Goal: Task Accomplishment & Management: Use online tool/utility

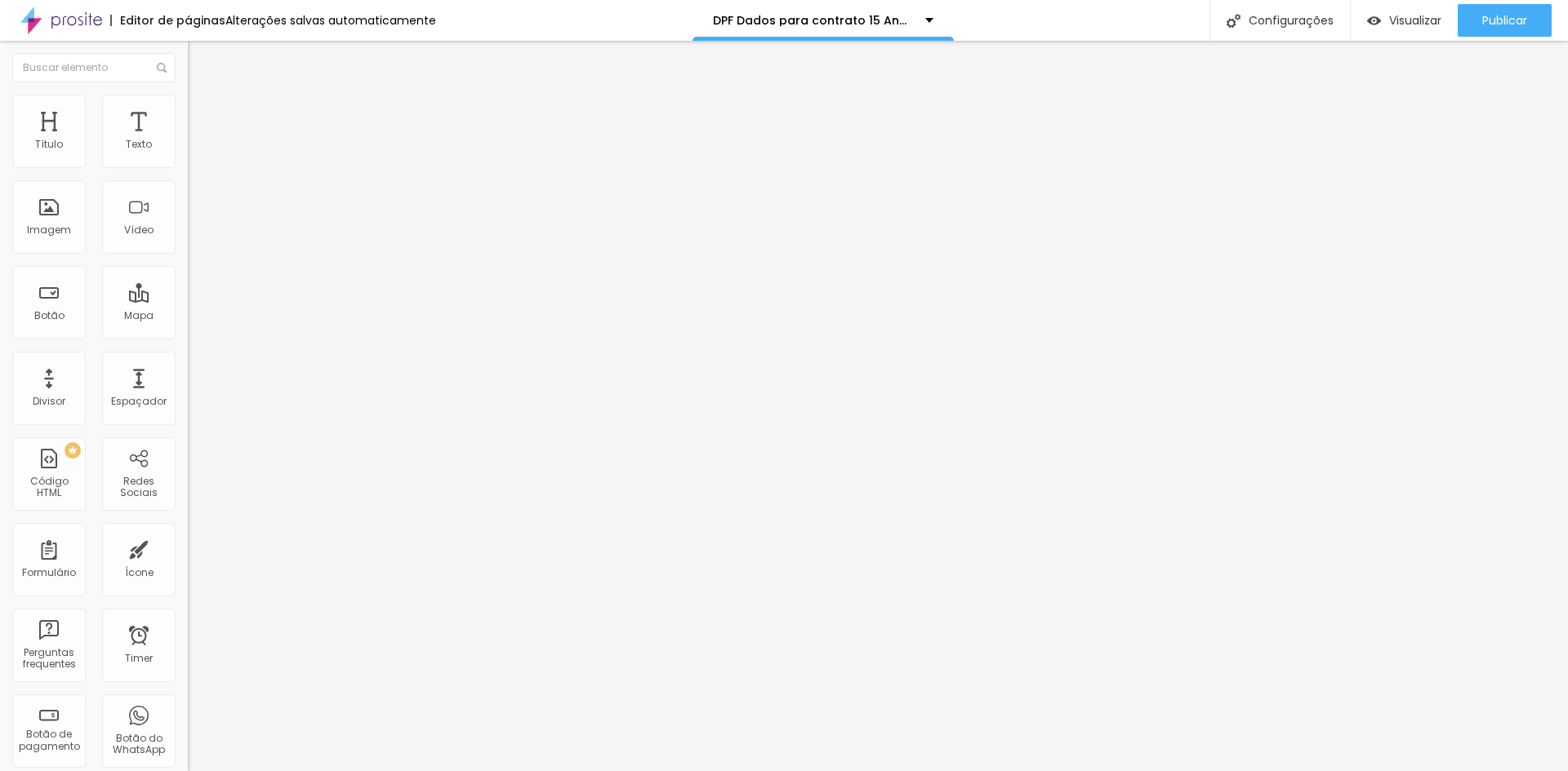
click at [198, 159] on div "Dados para contrato DEBUT 2025" at bounding box center [281, 152] width 167 height 15
click at [188, 152] on div "Formulário Dados para contrato DEBUT 2025" at bounding box center [281, 152] width 188 height 49
click at [188, 164] on span at bounding box center [192, 171] width 10 height 14
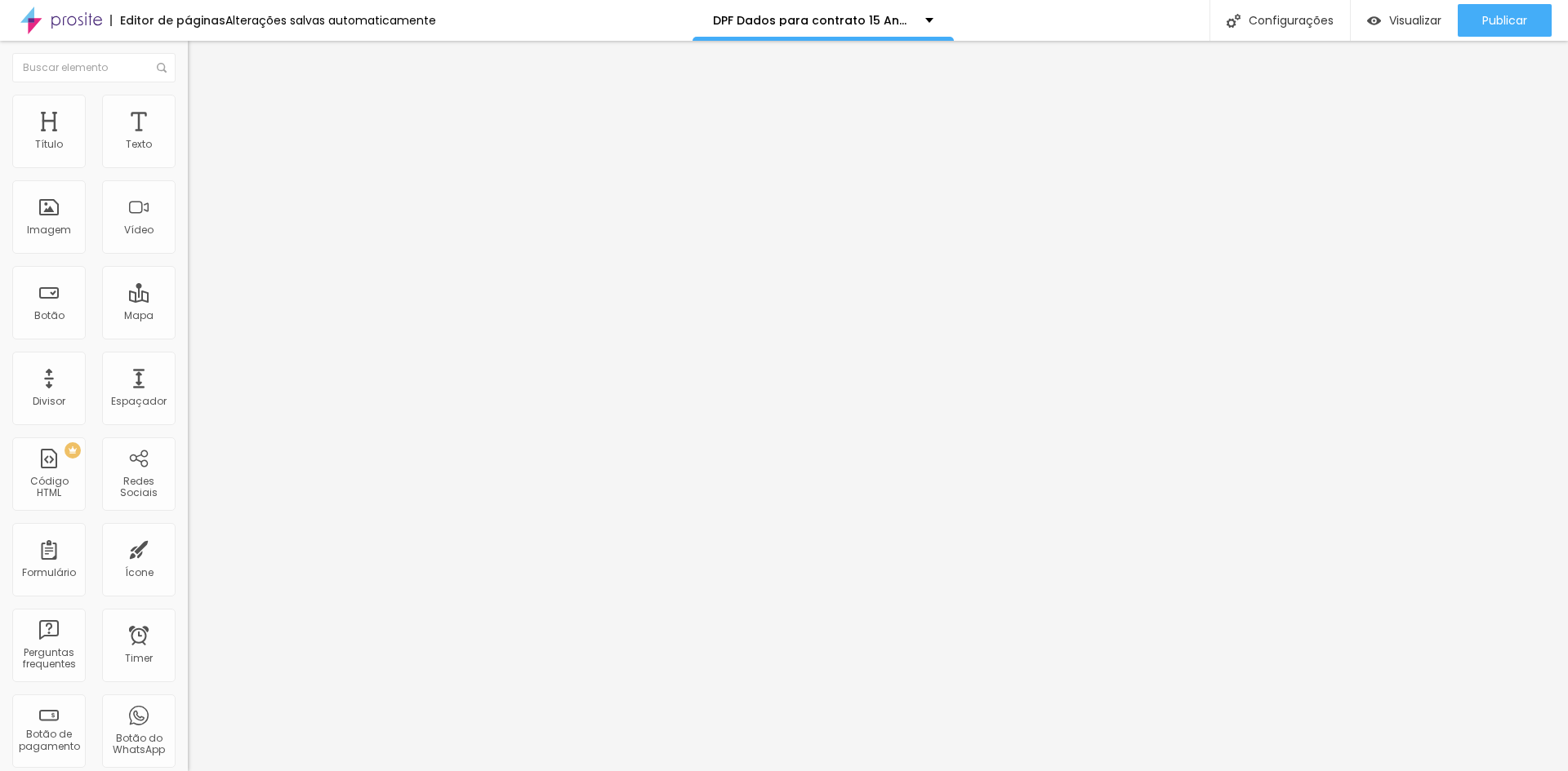
drag, startPoint x: 623, startPoint y: 432, endPoint x: 571, endPoint y: 433, distance: 52.0
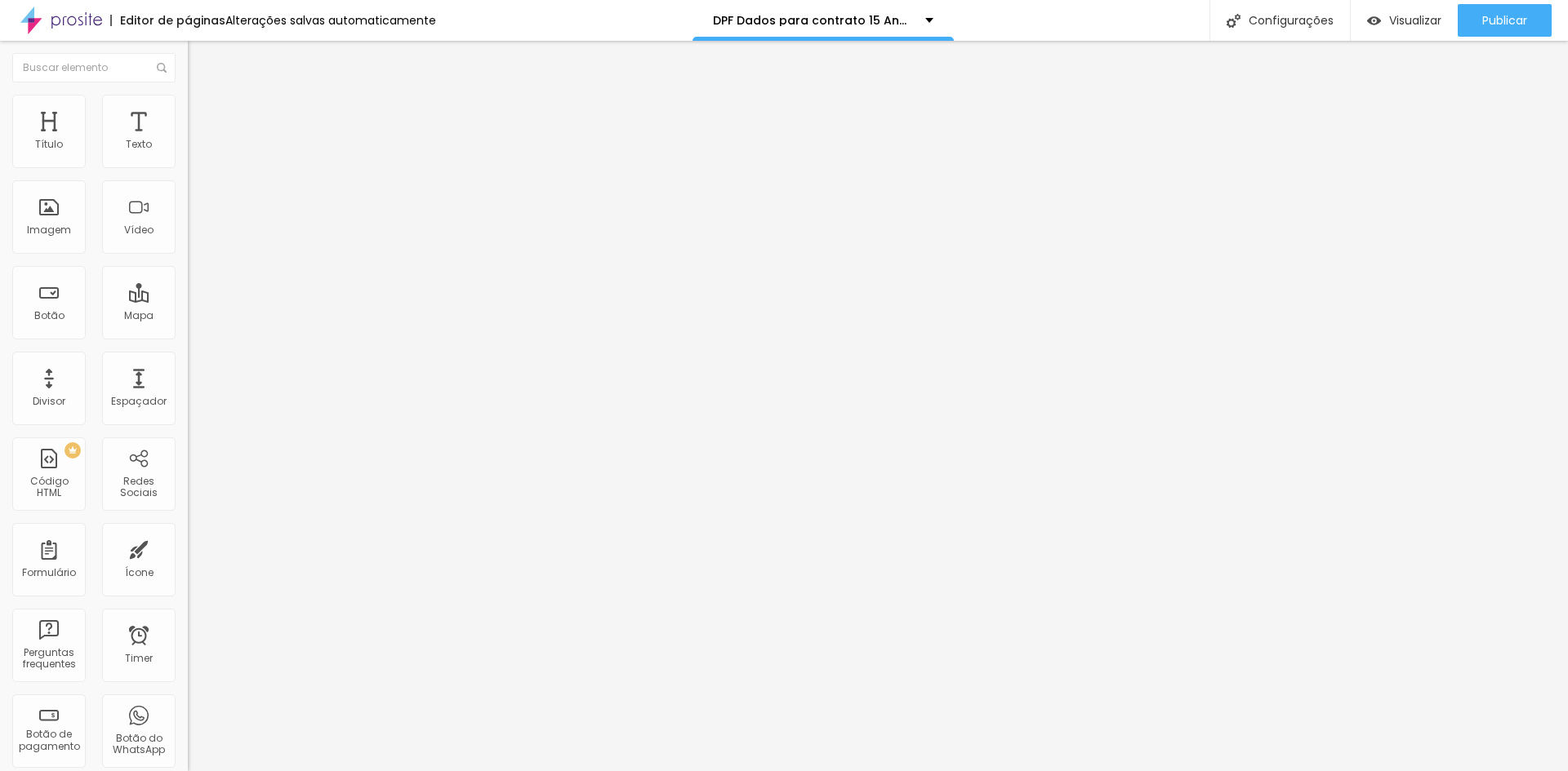
type input "Digital"
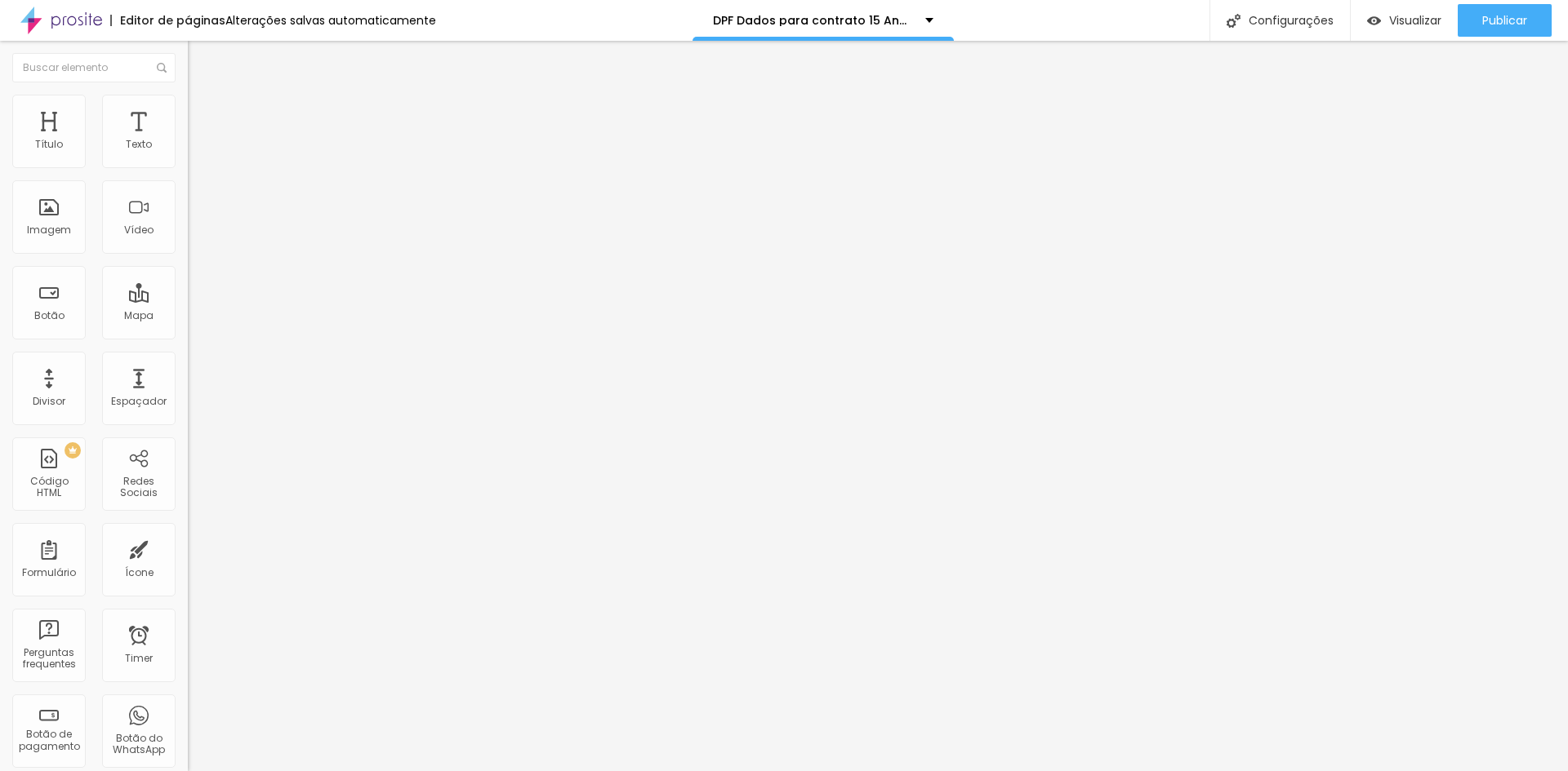
click at [198, 159] on div "Dados para contrato DEBUT 2025" at bounding box center [281, 152] width 167 height 15
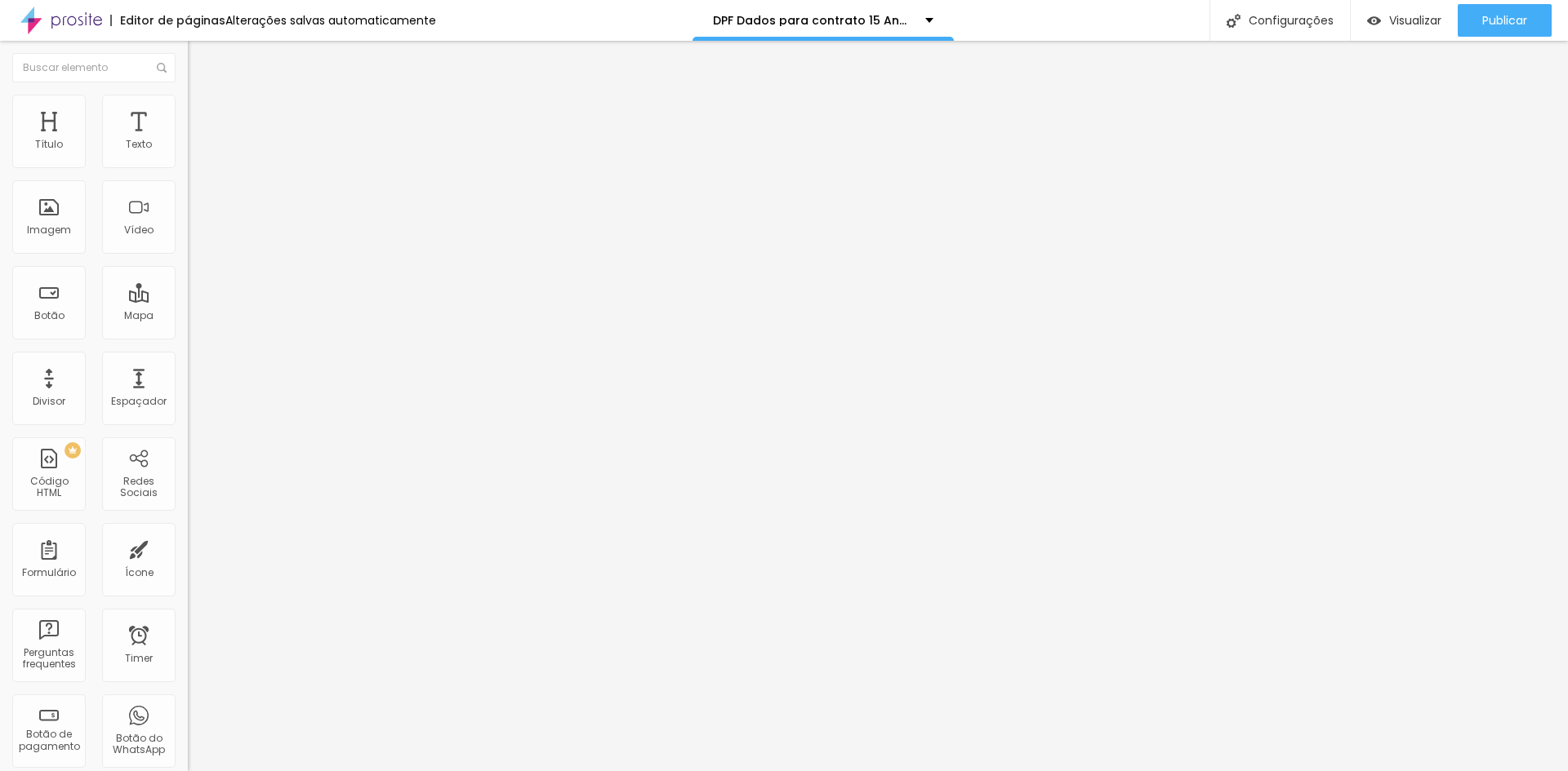
click at [198, 159] on div "Dados para contrato DEBUT 2025" at bounding box center [281, 152] width 167 height 15
click at [188, 165] on img at bounding box center [192, 169] width 10 height 10
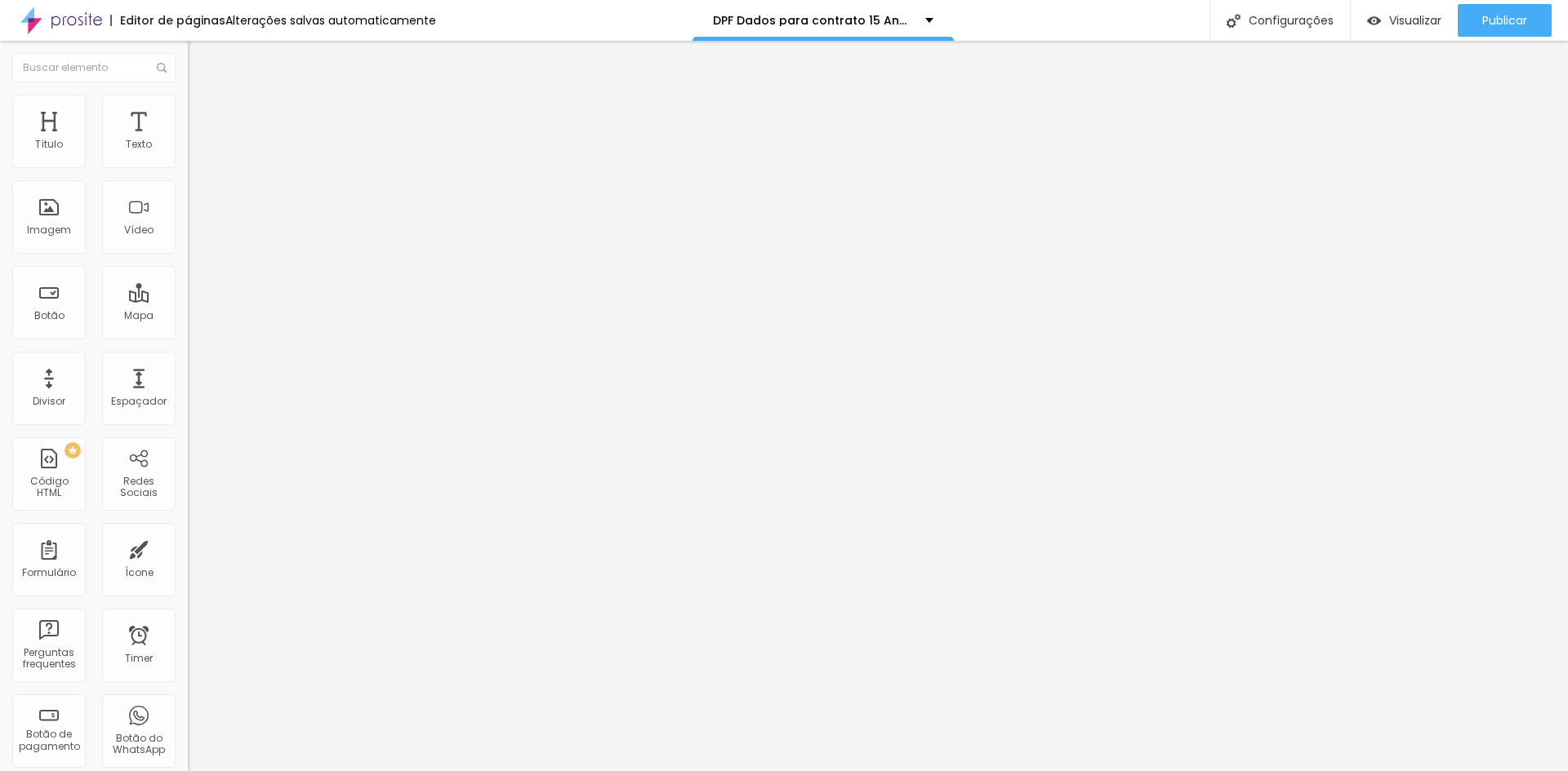
drag, startPoint x: 640, startPoint y: 170, endPoint x: 851, endPoint y: 162, distance: 211.2
type input "Dados para contrato"
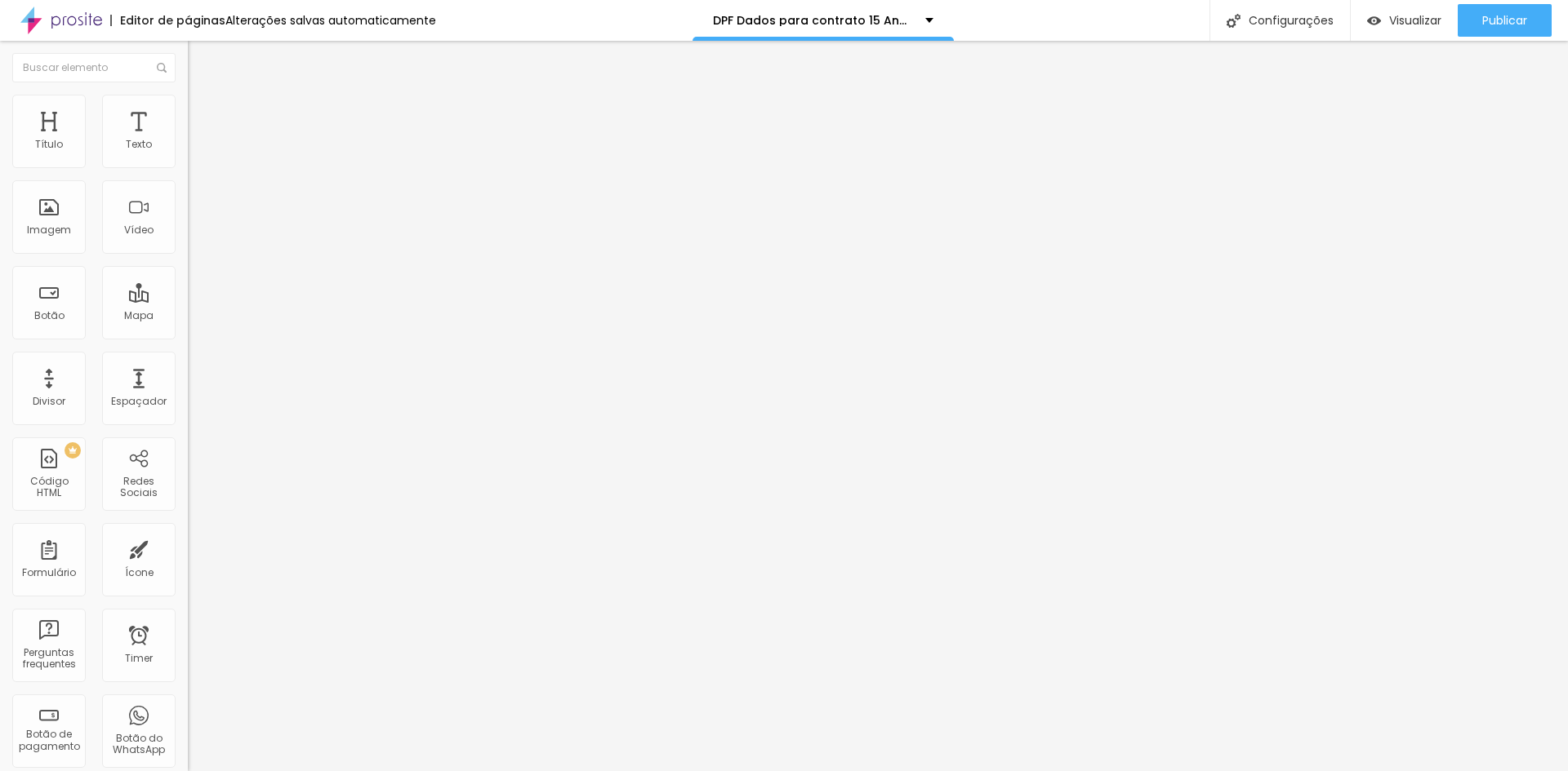
type textarea "Mensagem enviada com sucesso! Se ficou com alguma dúvida, chame no WhatsApp: Di…"
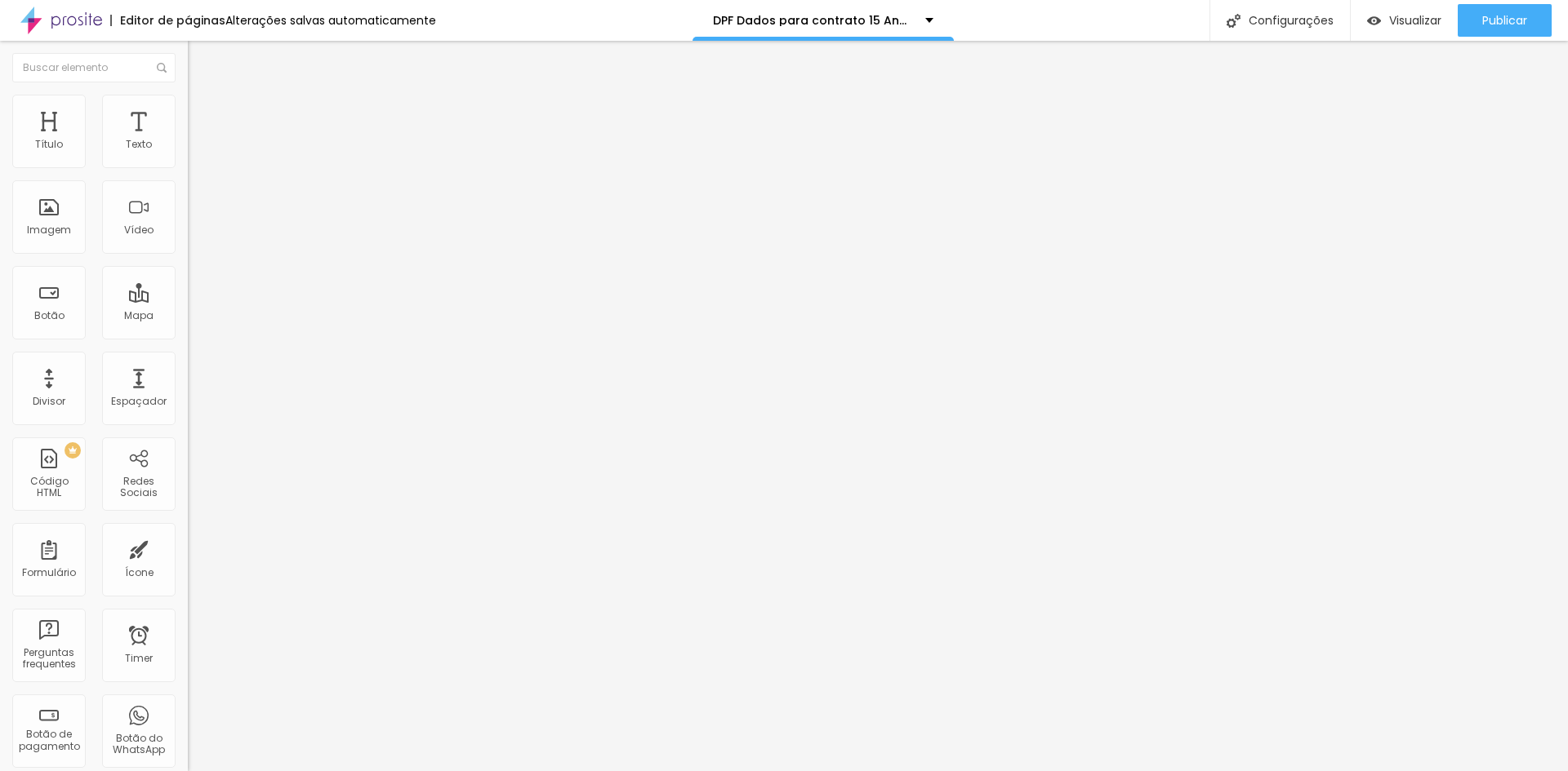
drag, startPoint x: 658, startPoint y: 226, endPoint x: 619, endPoint y: 221, distance: 39.3
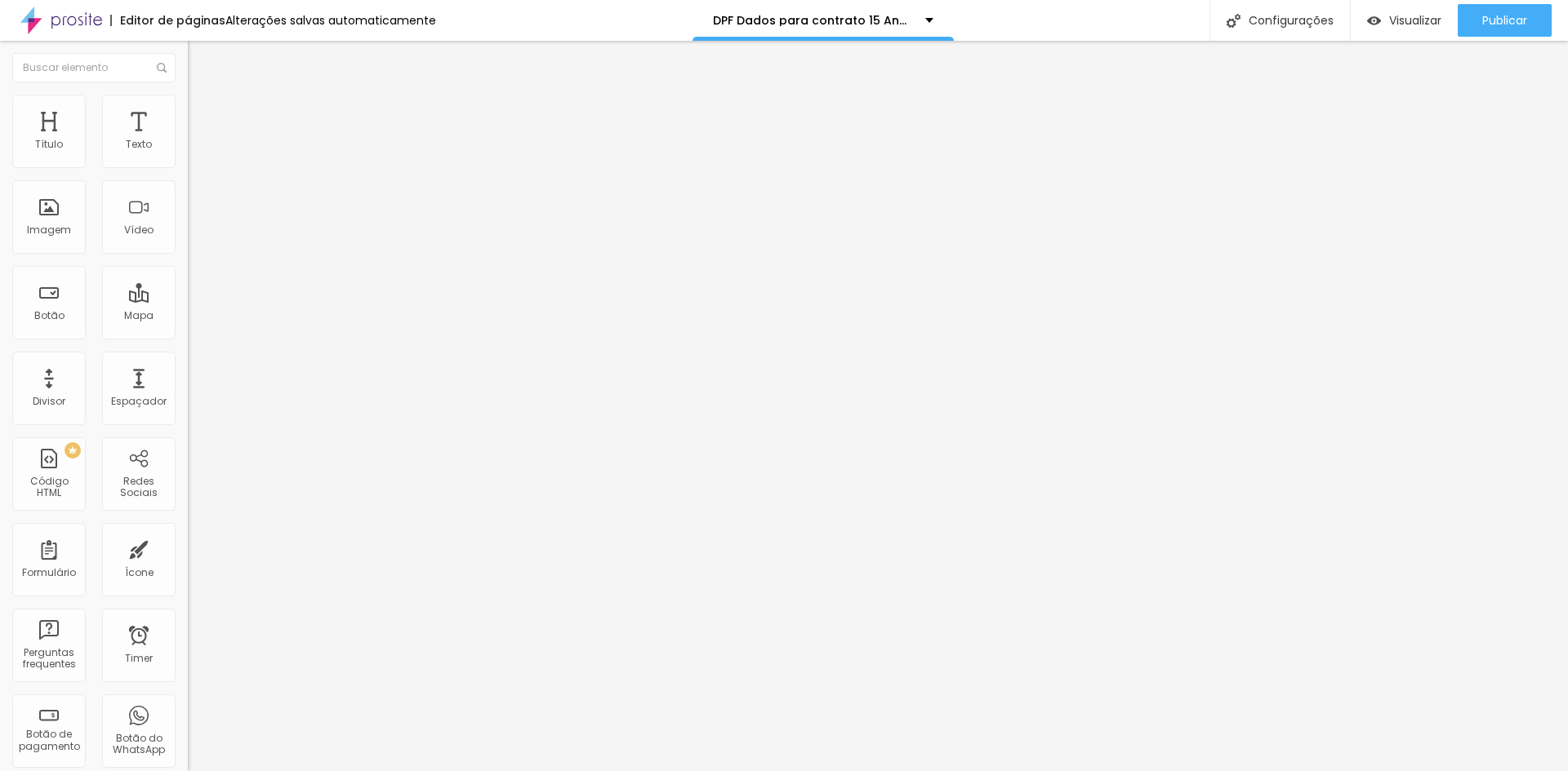
drag, startPoint x: 591, startPoint y: 572, endPoint x: 375, endPoint y: 562, distance: 216.2
type input "Profissão"
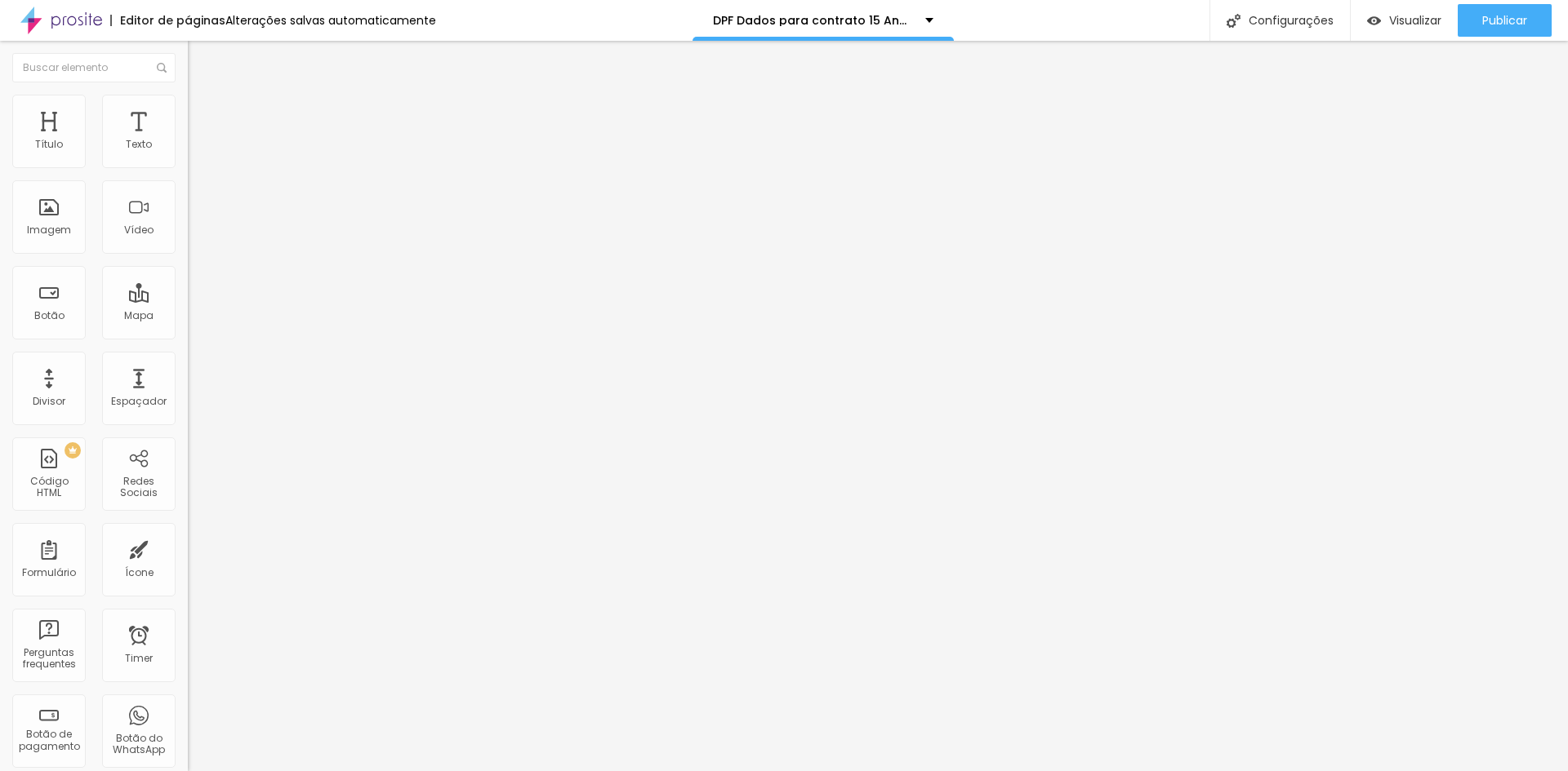
click at [188, 102] on li "Avançado" at bounding box center [281, 102] width 188 height 17
click at [203, 96] on span "Estilo" at bounding box center [215, 90] width 26 height 14
click at [198, 159] on div "Dados para contrato" at bounding box center [281, 152] width 167 height 15
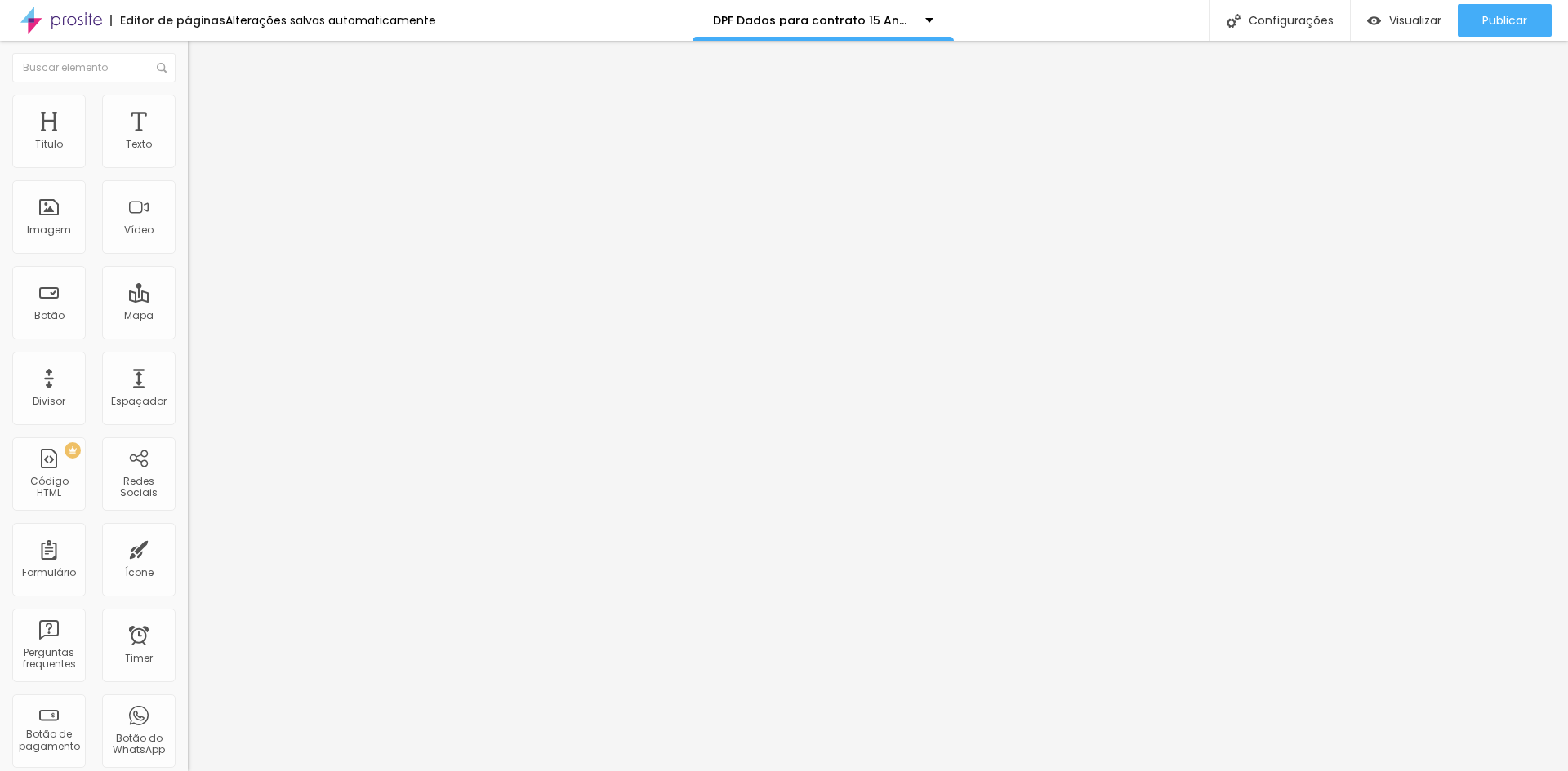
click at [198, 159] on div "Dados para contrato" at bounding box center [281, 152] width 167 height 15
click at [200, 57] on img "button" at bounding box center [206, 59] width 13 height 13
click at [85, 15] on img at bounding box center [61, 20] width 82 height 41
click at [188, 164] on span at bounding box center [192, 171] width 10 height 14
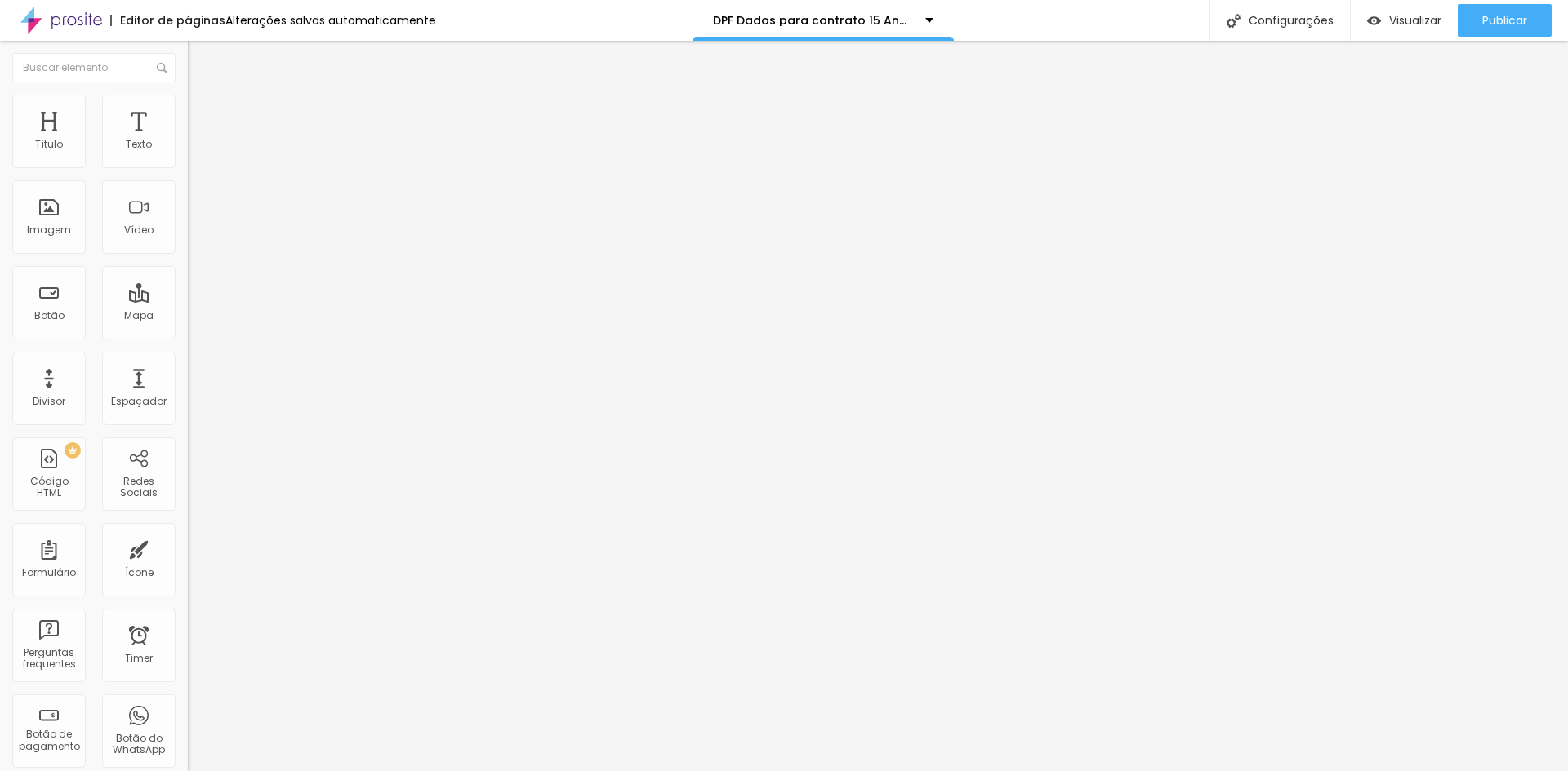
type input "Dados para contrato DEBUT 2025"
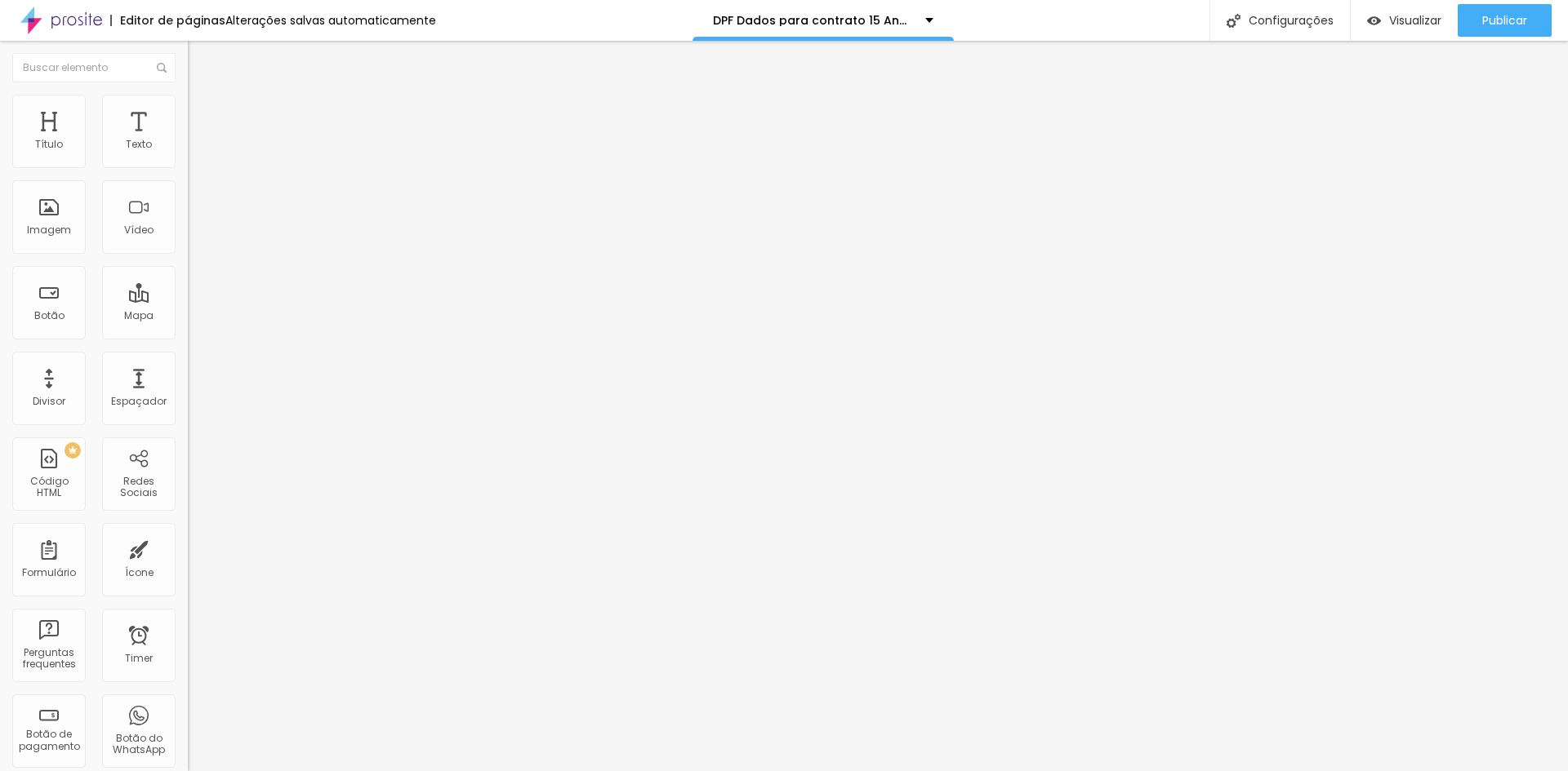
scroll to position [0, 0]
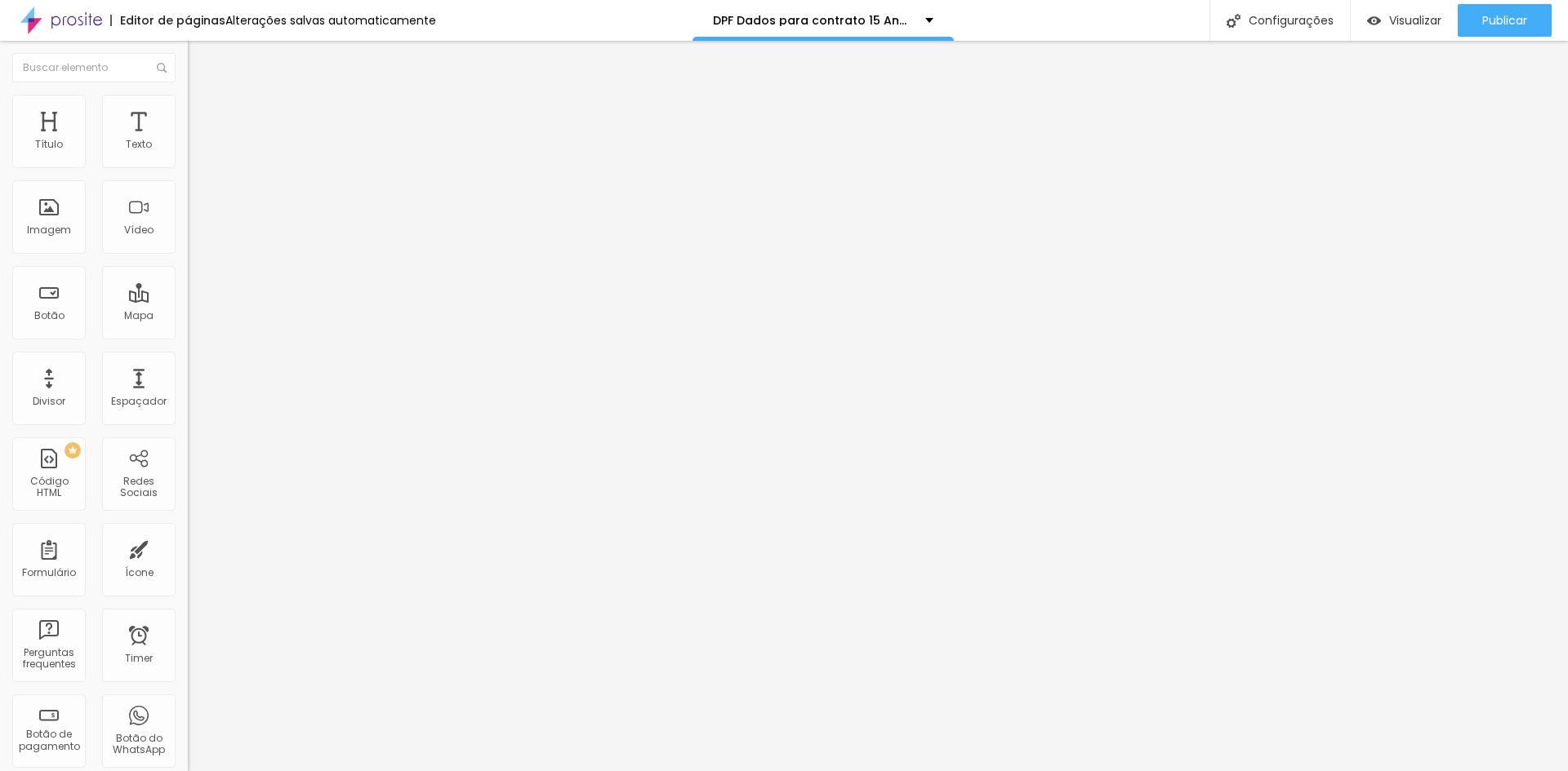
type input "midia@tripop.com.br"
click at [198, 159] on div "Dados para contrato DEBUT 2025" at bounding box center [281, 152] width 167 height 15
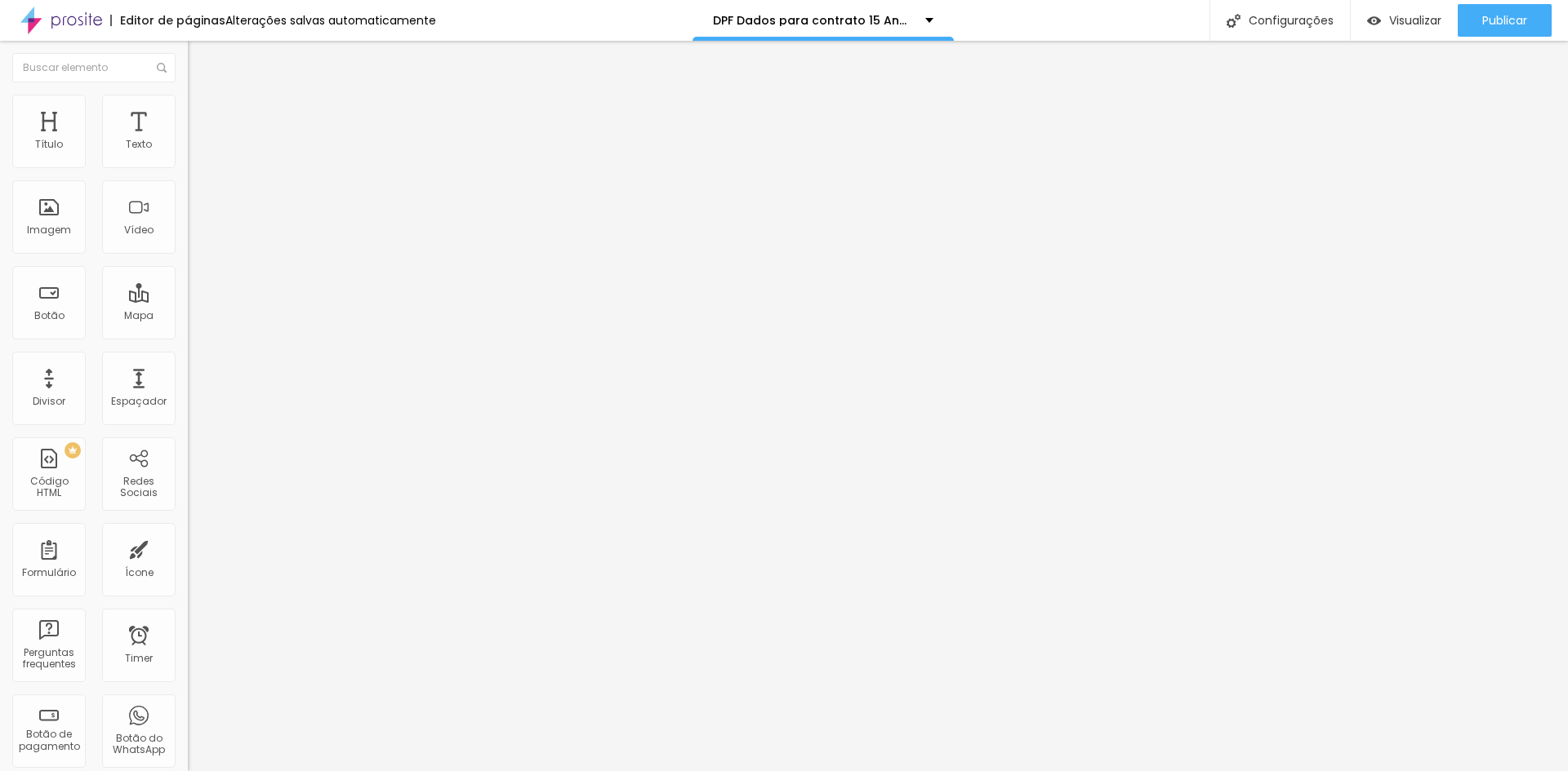
click at [198, 159] on div "Dados para contrato DEBUT 2025" at bounding box center [281, 152] width 167 height 15
click at [188, 165] on img at bounding box center [192, 169] width 10 height 10
click at [188, 165] on div "Dados para contrato DEBUT 2025" at bounding box center [281, 151] width 188 height 27
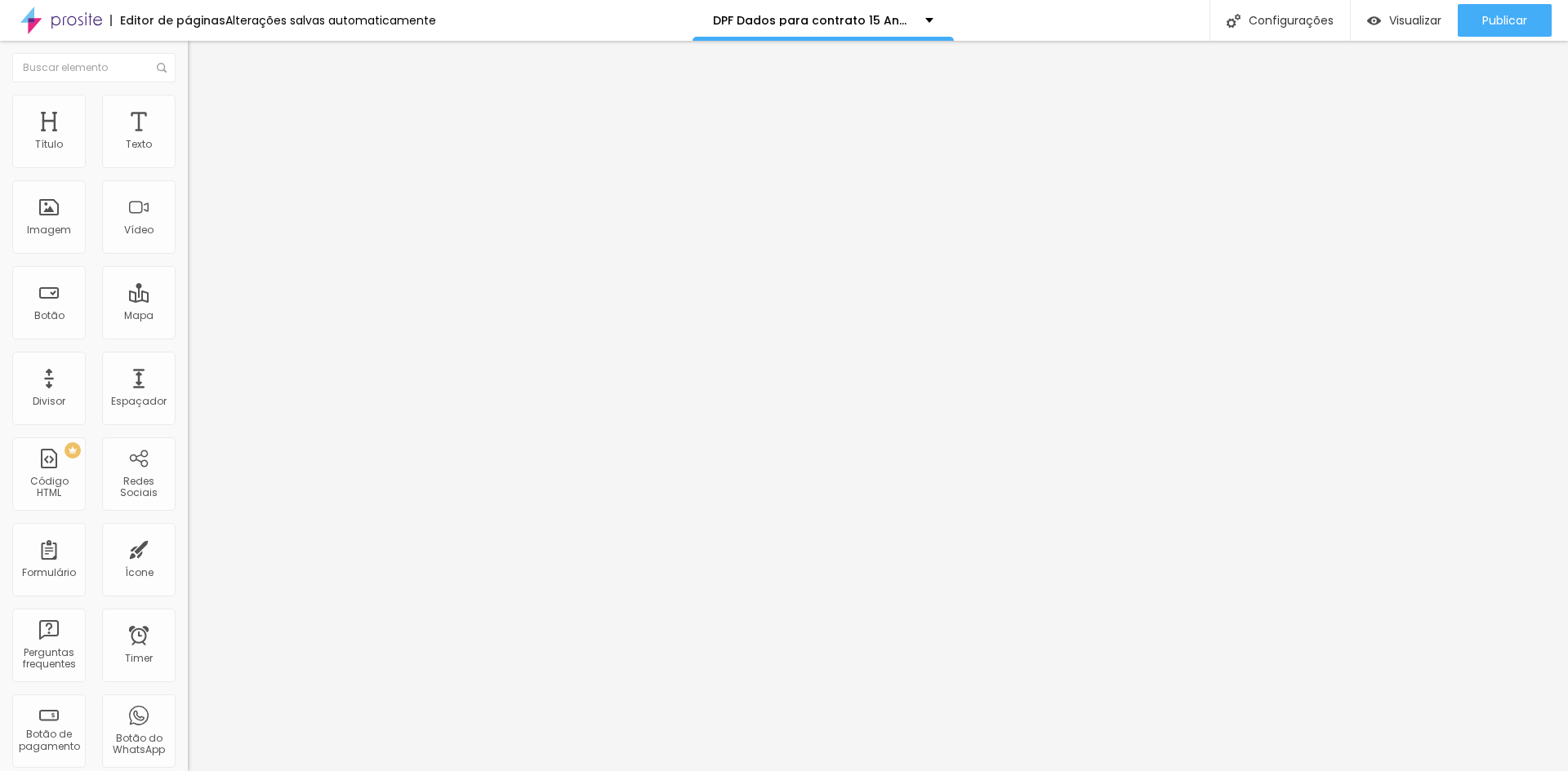
type input "D"
type input "Dados para contrato"
click at [188, 165] on div "Dados para contrato DEBUT 2025" at bounding box center [281, 151] width 188 height 27
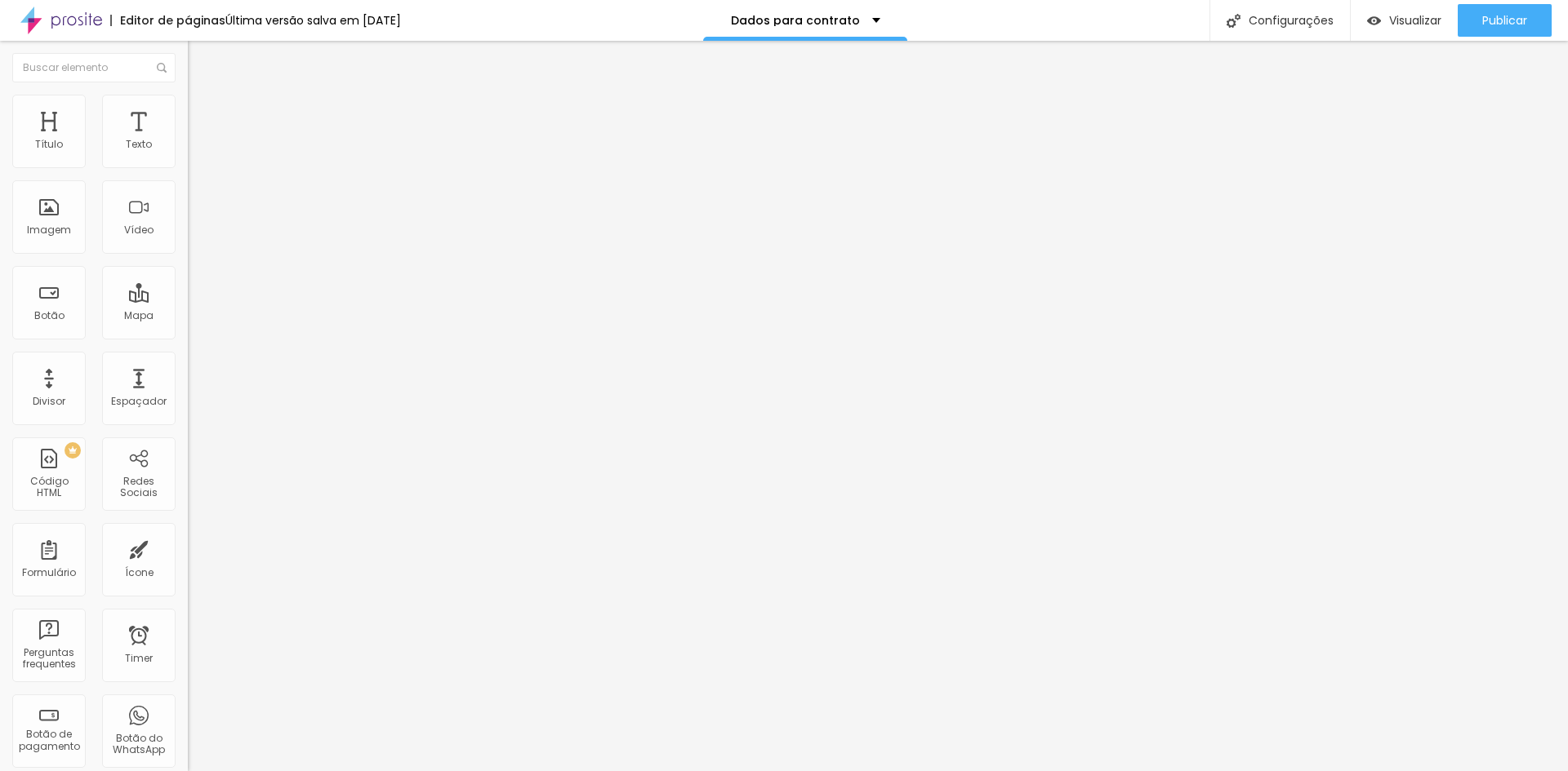
click at [188, 165] on img at bounding box center [192, 169] width 10 height 10
click at [198, 159] on div "Dados para contrato DEBUT 2025" at bounding box center [281, 152] width 167 height 15
click at [123, 771] on div "CONTATO REDES SOCIAIS" at bounding box center [82, 782] width 155 height 10
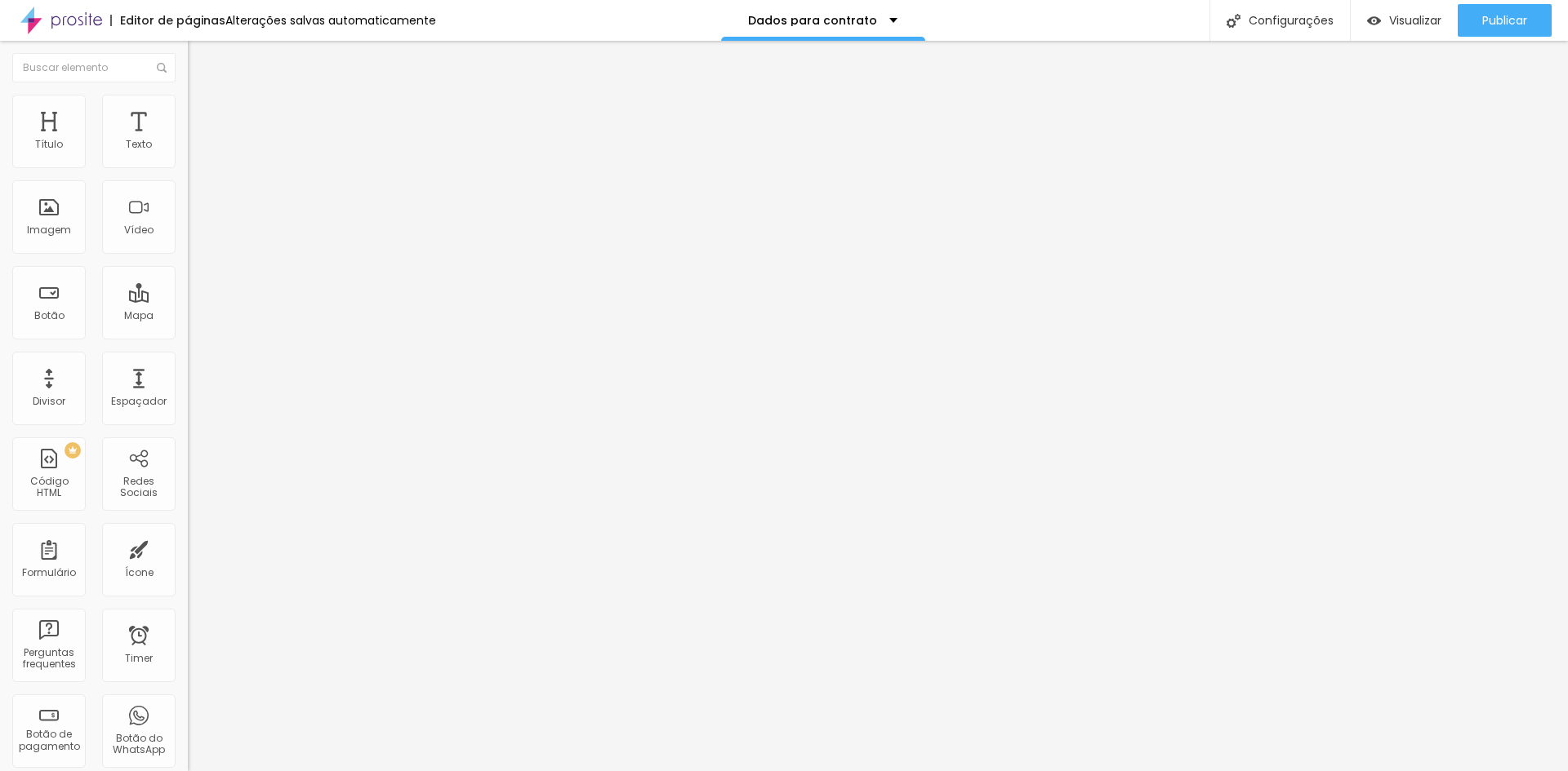
click at [188, 165] on img at bounding box center [192, 169] width 10 height 10
click at [188, 165] on div "Dados para contrato DEBUT 2025" at bounding box center [281, 151] width 188 height 27
drag, startPoint x: 605, startPoint y: 174, endPoint x: 144, endPoint y: 148, distance: 461.7
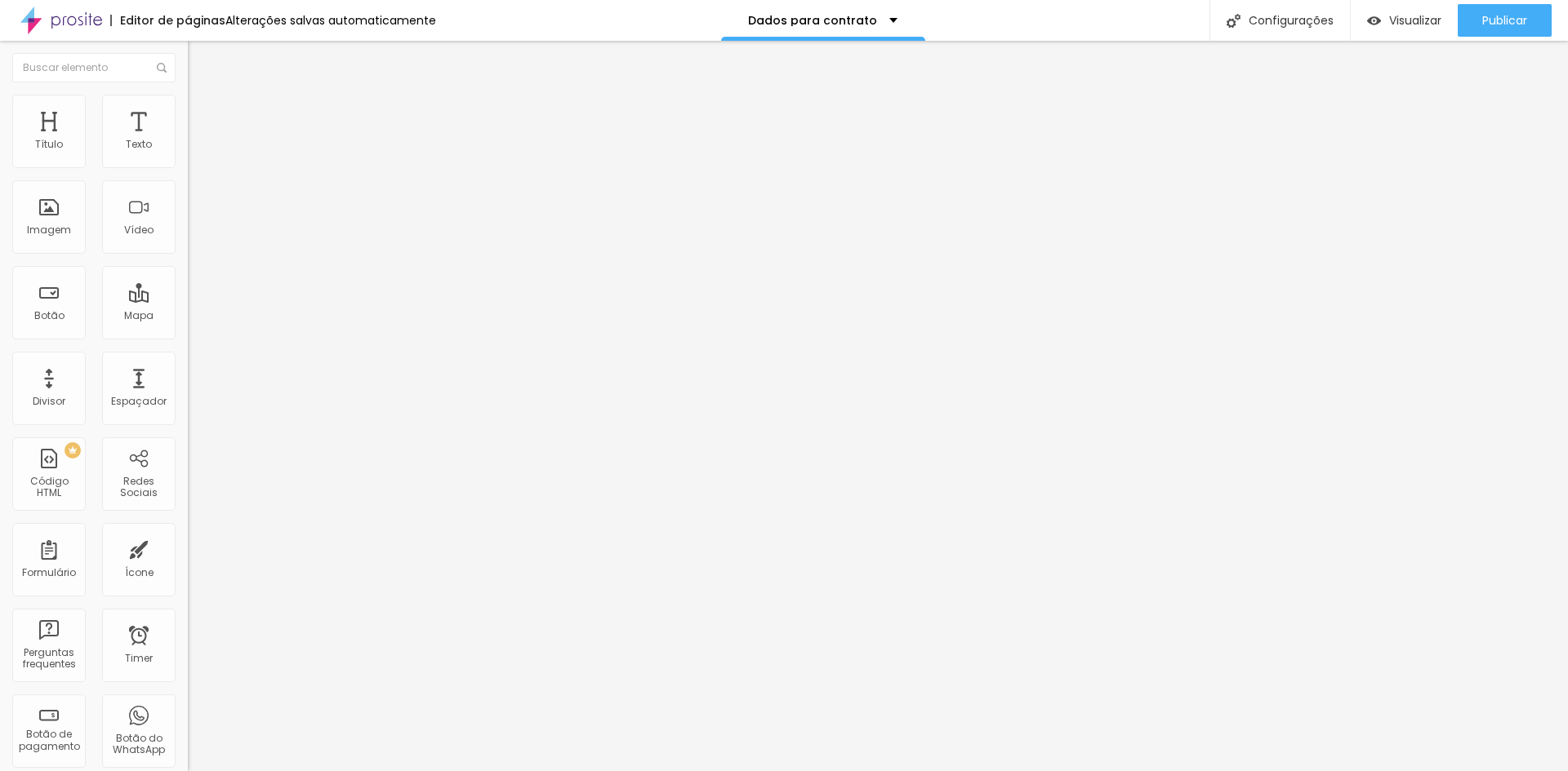
type input "Dados para contrato"
drag, startPoint x: 616, startPoint y: 522, endPoint x: 313, endPoint y: 482, distance: 305.6
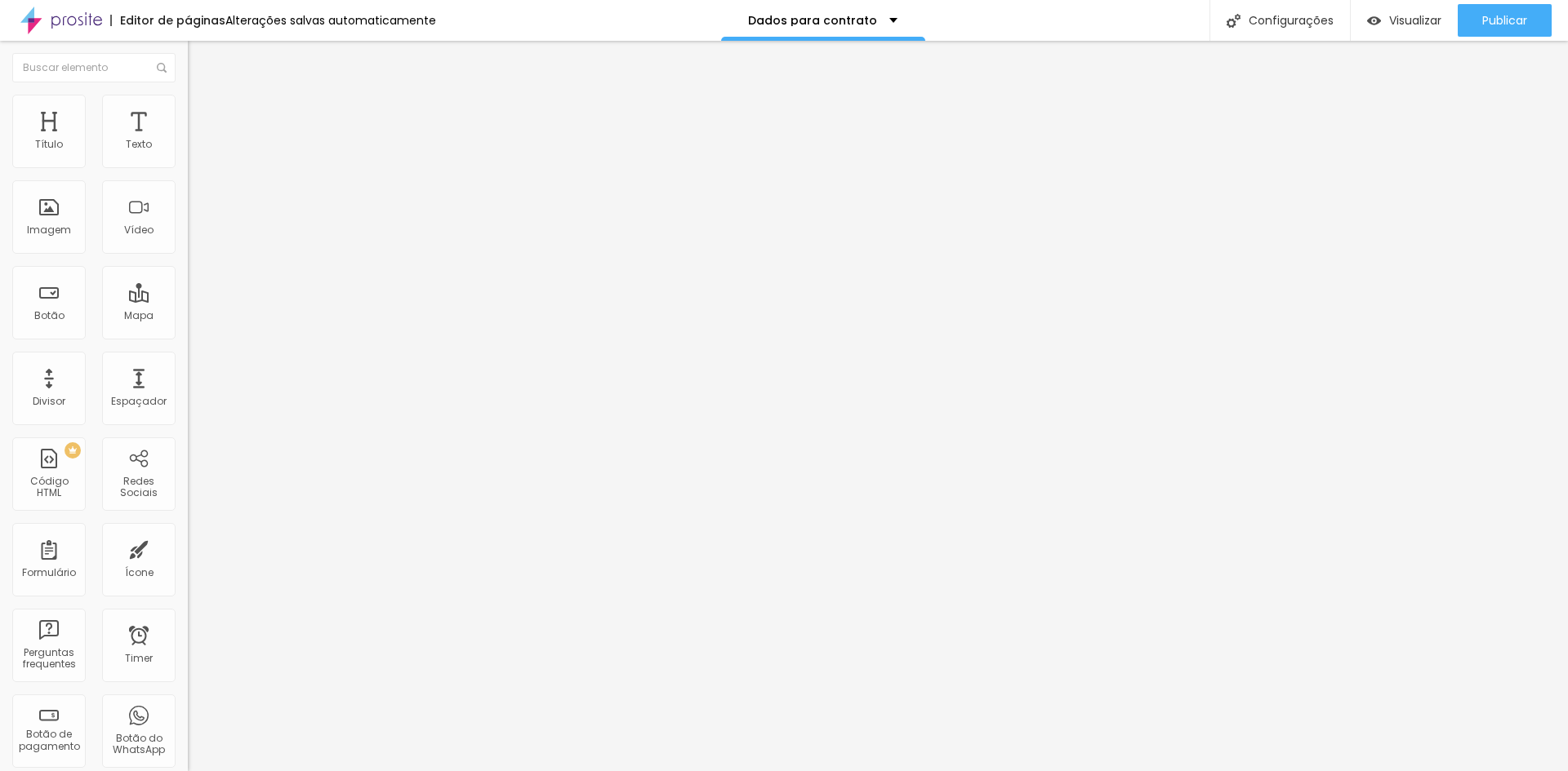
type input "Endereço"
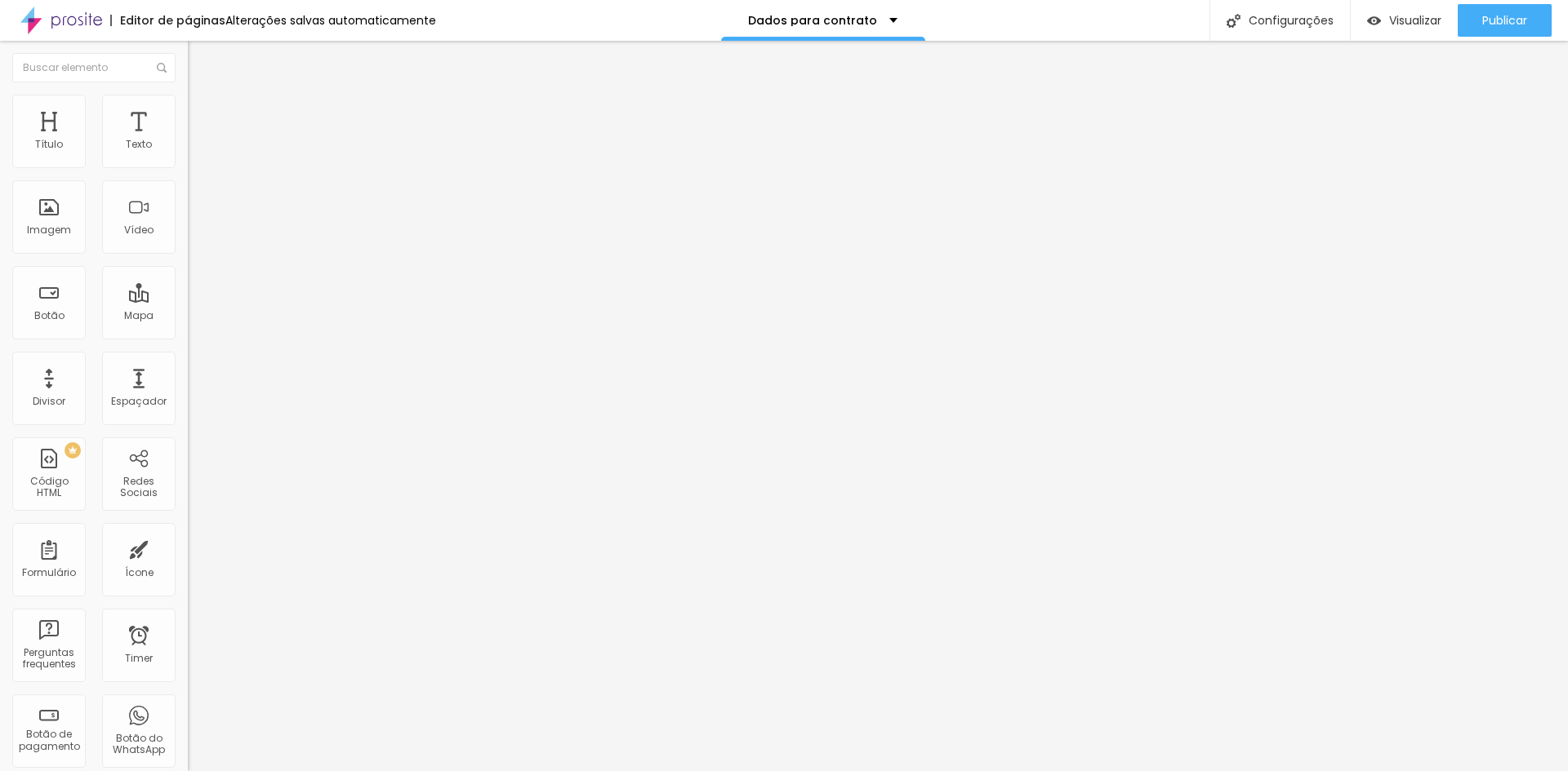
drag, startPoint x: 623, startPoint y: 575, endPoint x: 363, endPoint y: 574, distance: 260.0
type input "Número"
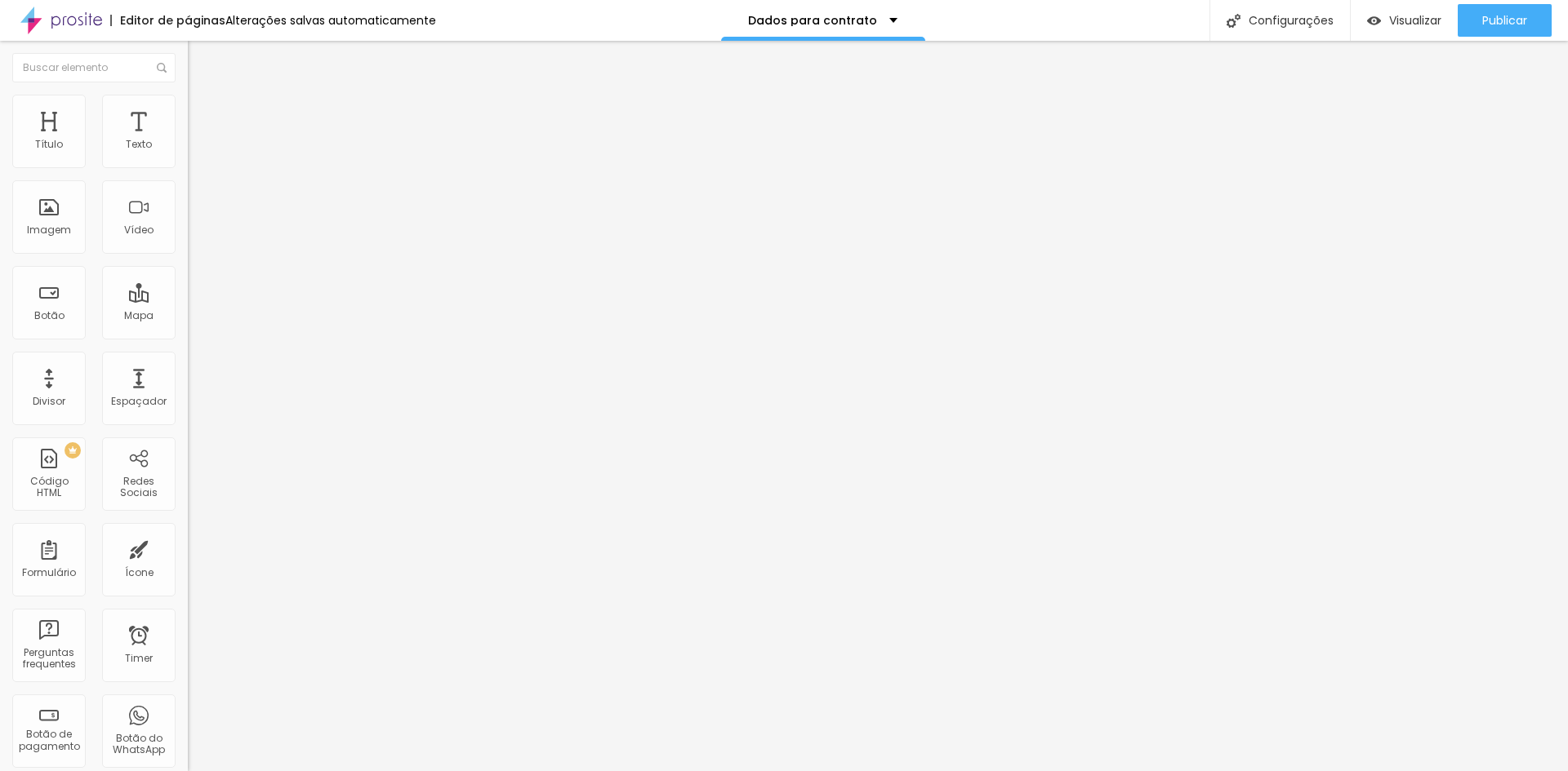
drag, startPoint x: 613, startPoint y: 486, endPoint x: 147, endPoint y: 452, distance: 467.2
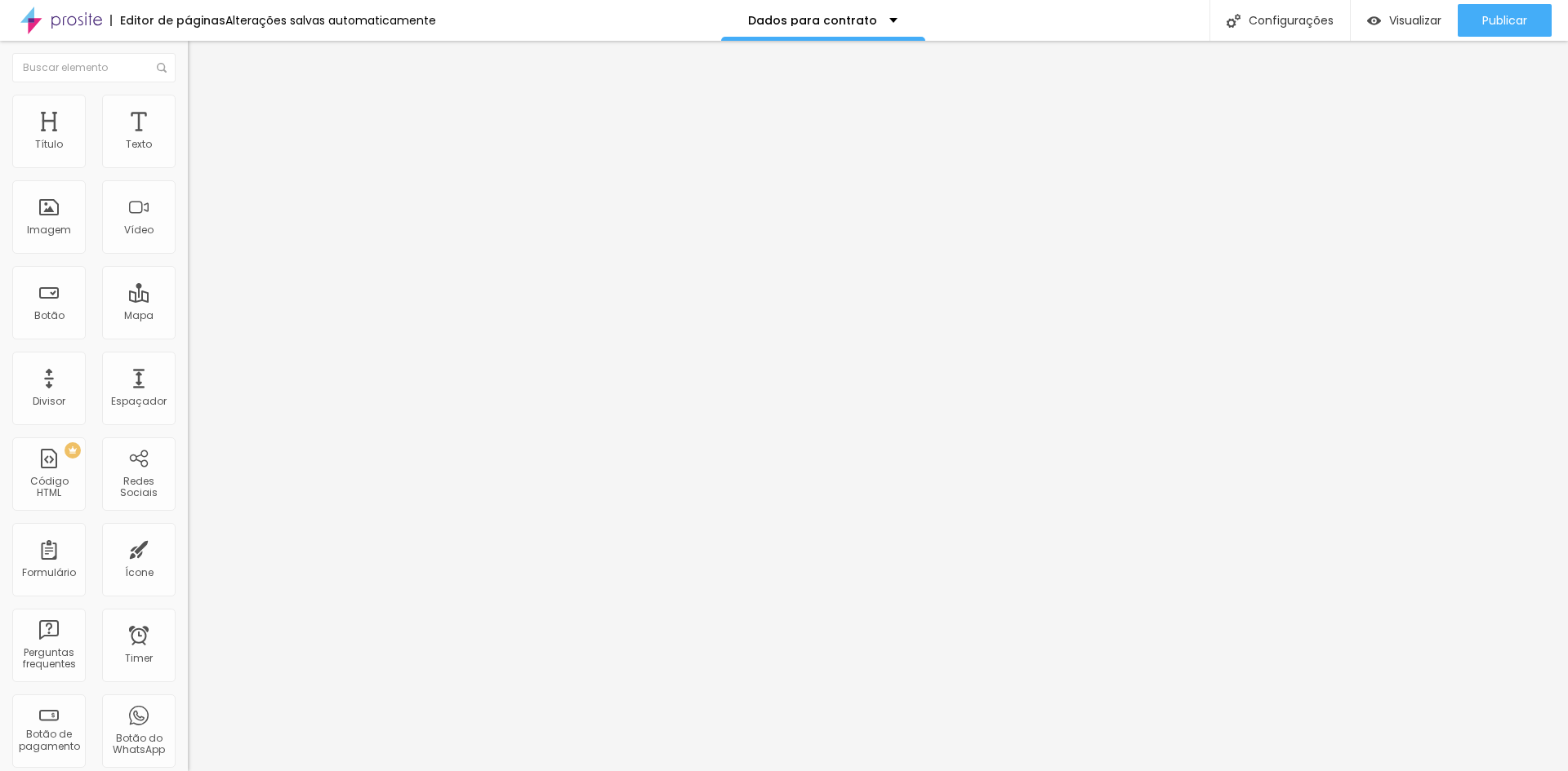
type input "Complemento"
type input "Endereço (Exemplo: Rua... Avenida..)"
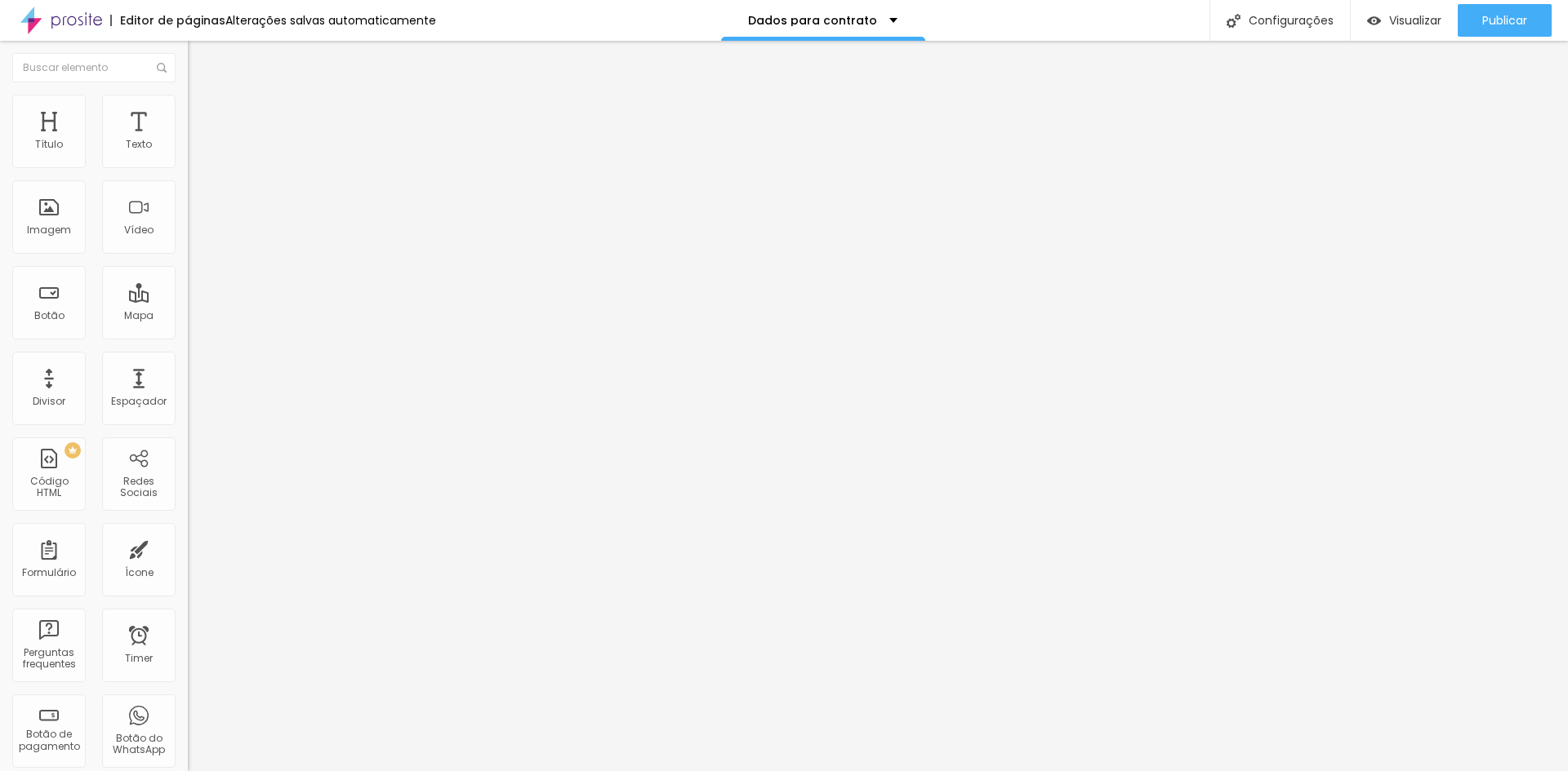
drag, startPoint x: 593, startPoint y: 428, endPoint x: 870, endPoint y: 428, distance: 277.0
type input "Número"
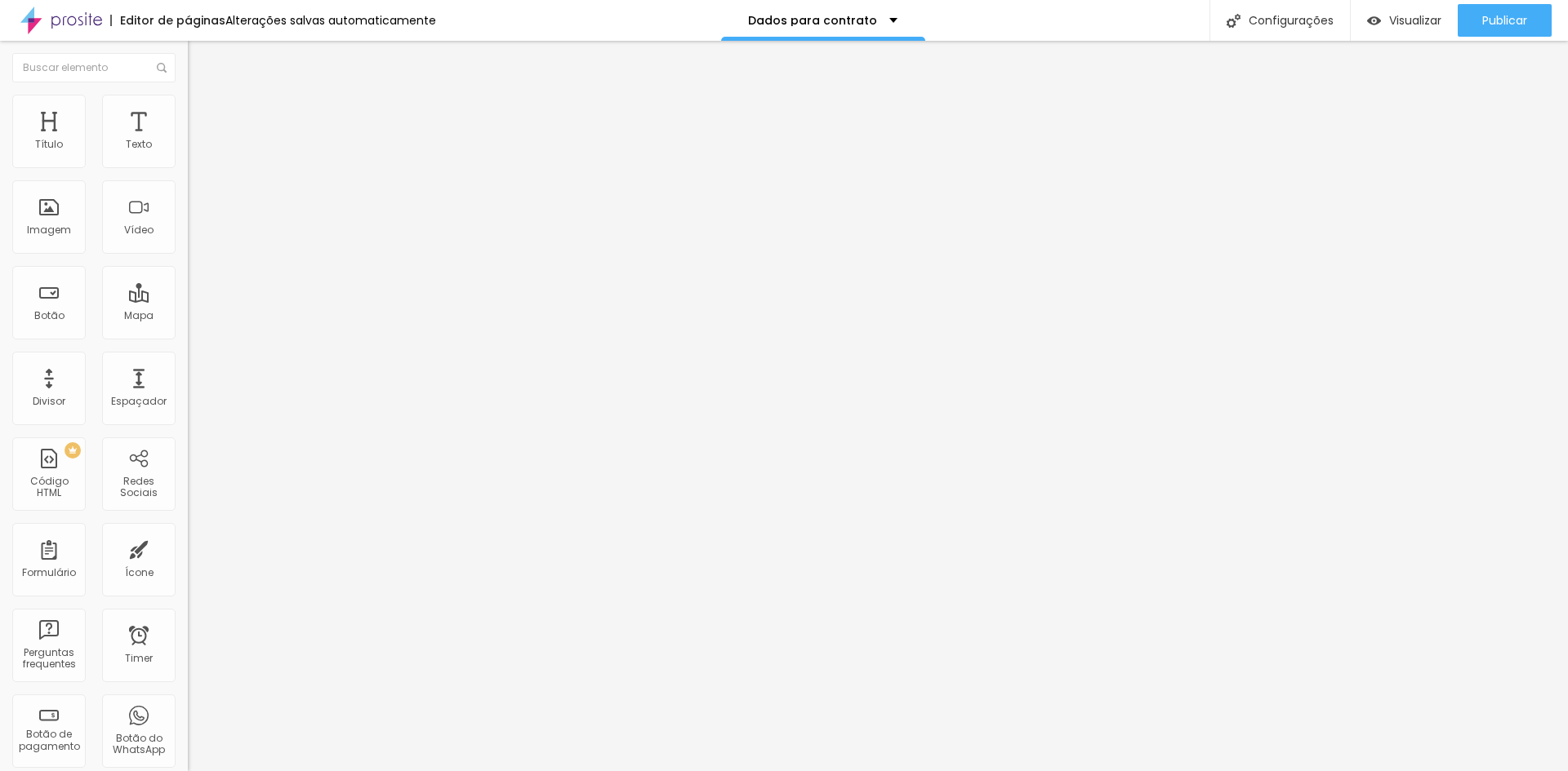
drag, startPoint x: 623, startPoint y: 294, endPoint x: 624, endPoint y: 480, distance: 186.0
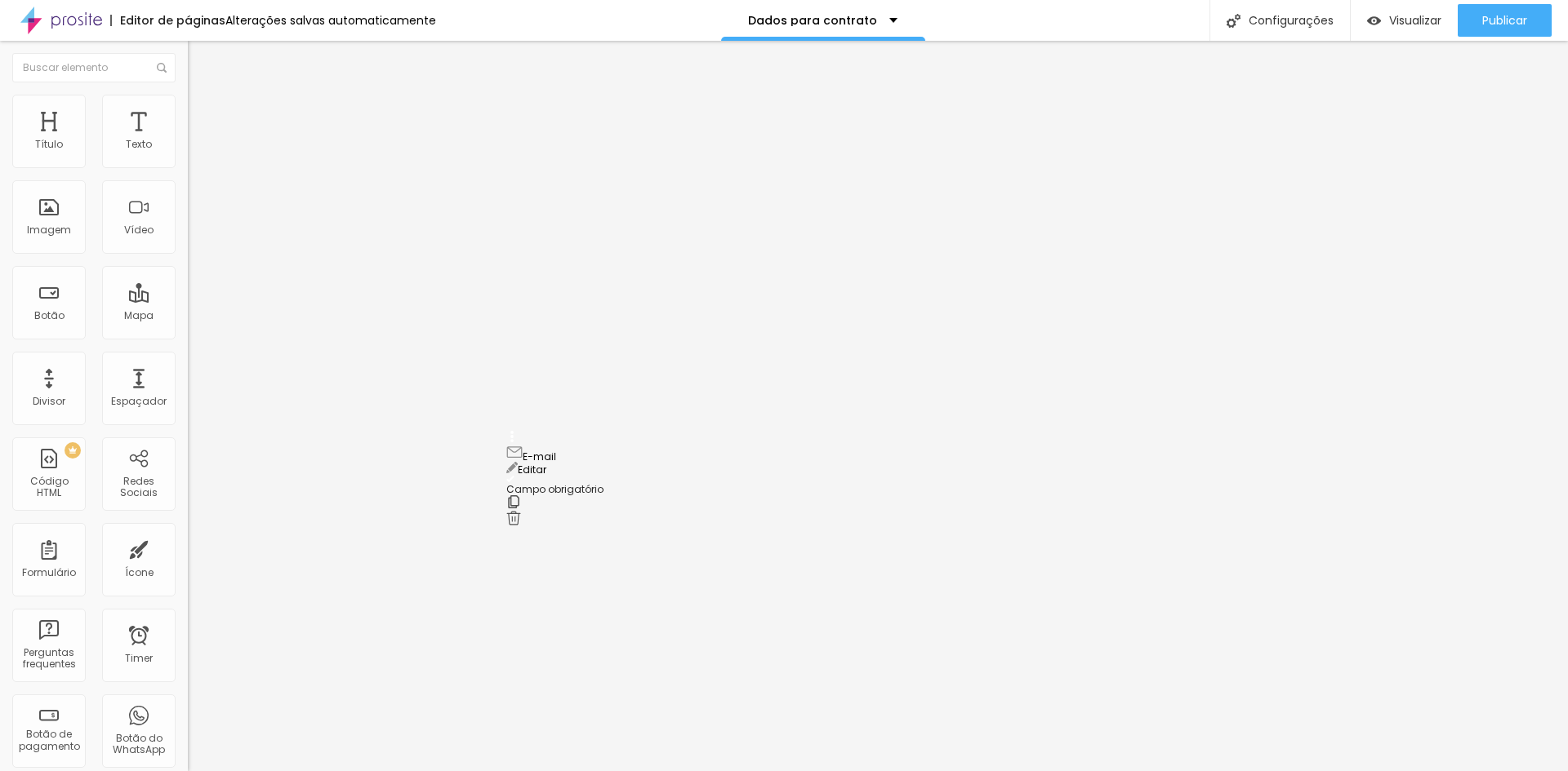
drag, startPoint x: 511, startPoint y: 285, endPoint x: 514, endPoint y: 450, distance: 165.0
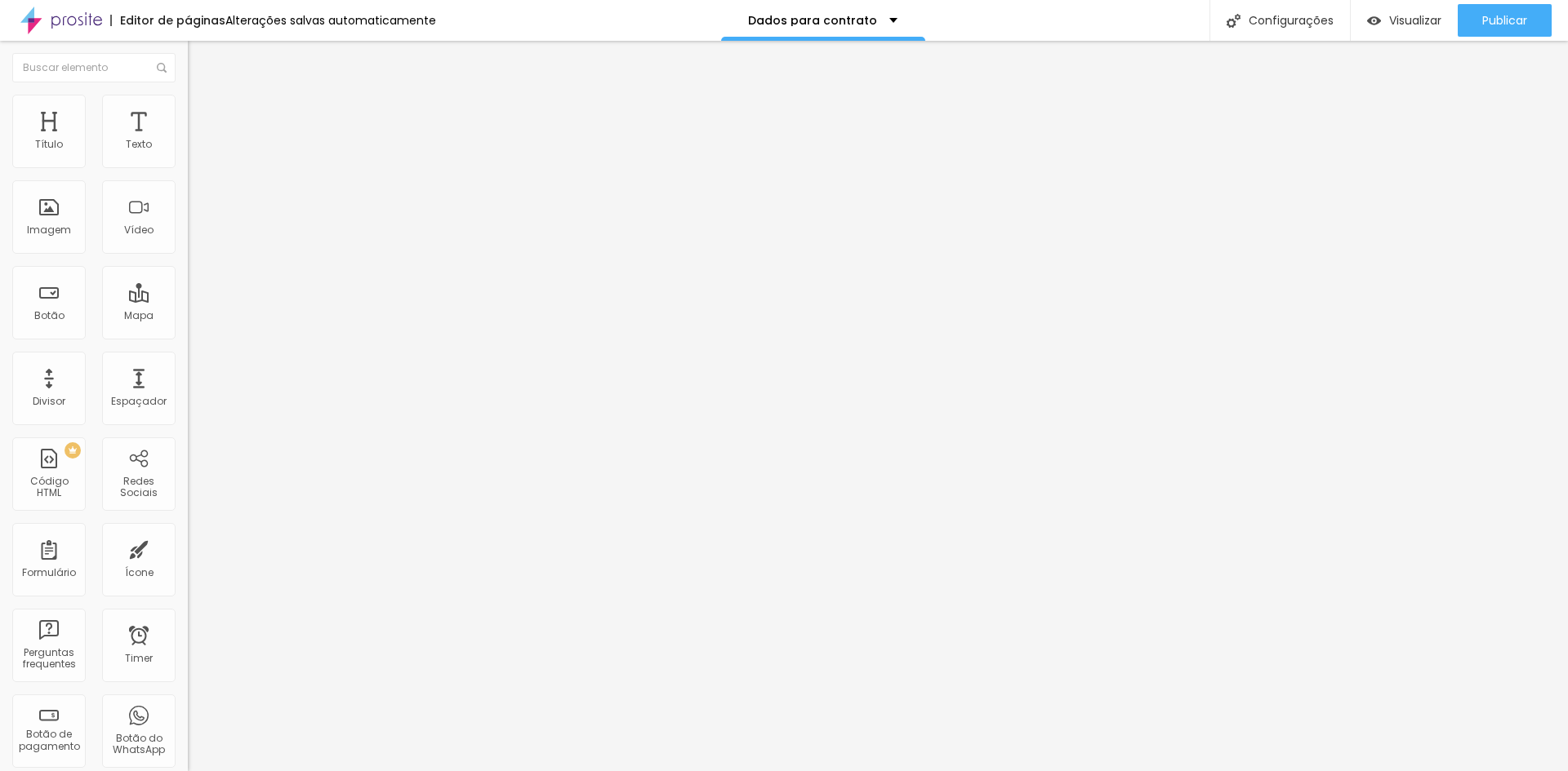
drag, startPoint x: 604, startPoint y: 493, endPoint x: 132, endPoint y: 427, distance: 476.6
type input "Bairro"
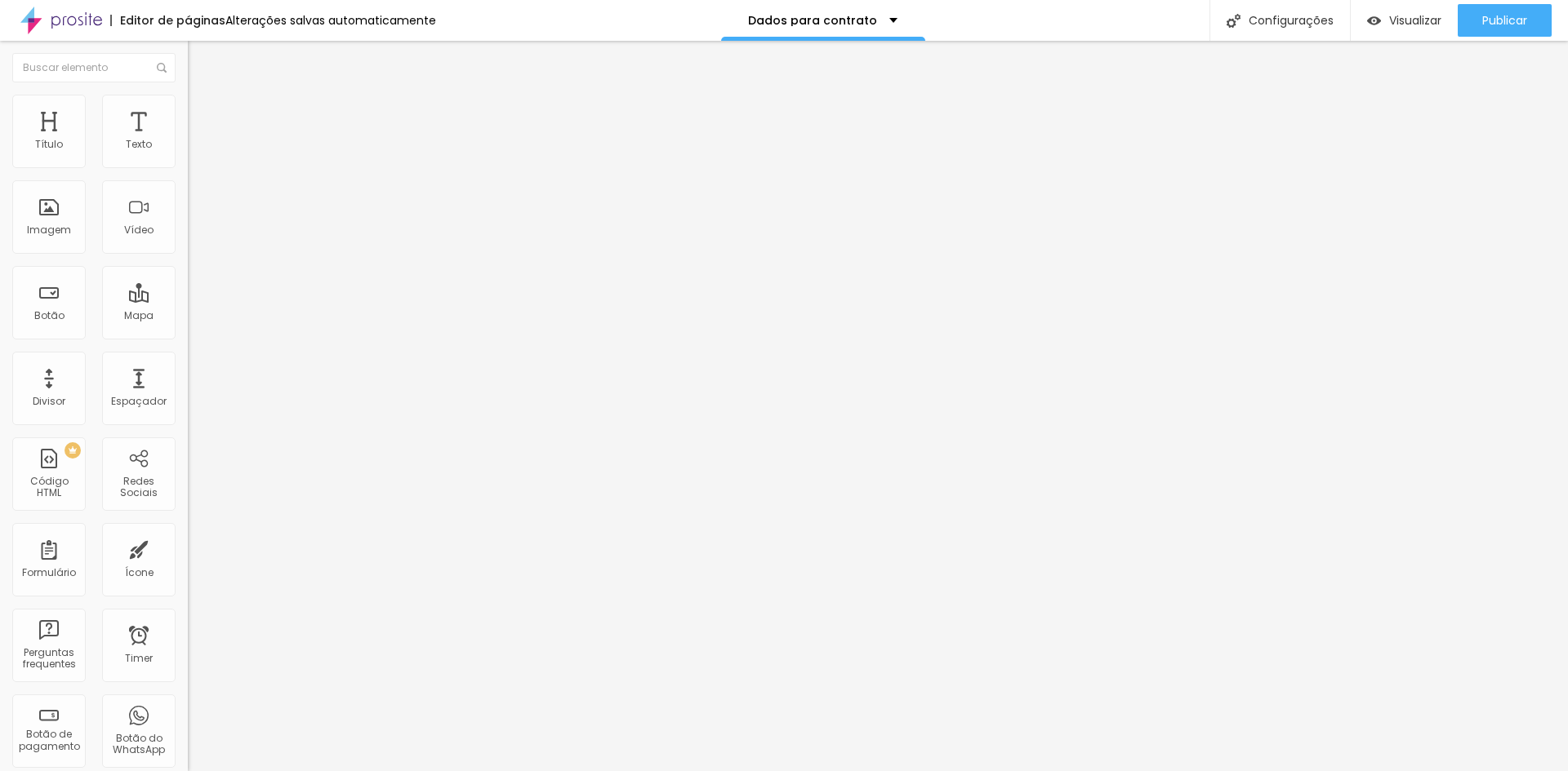
type input "CEP"
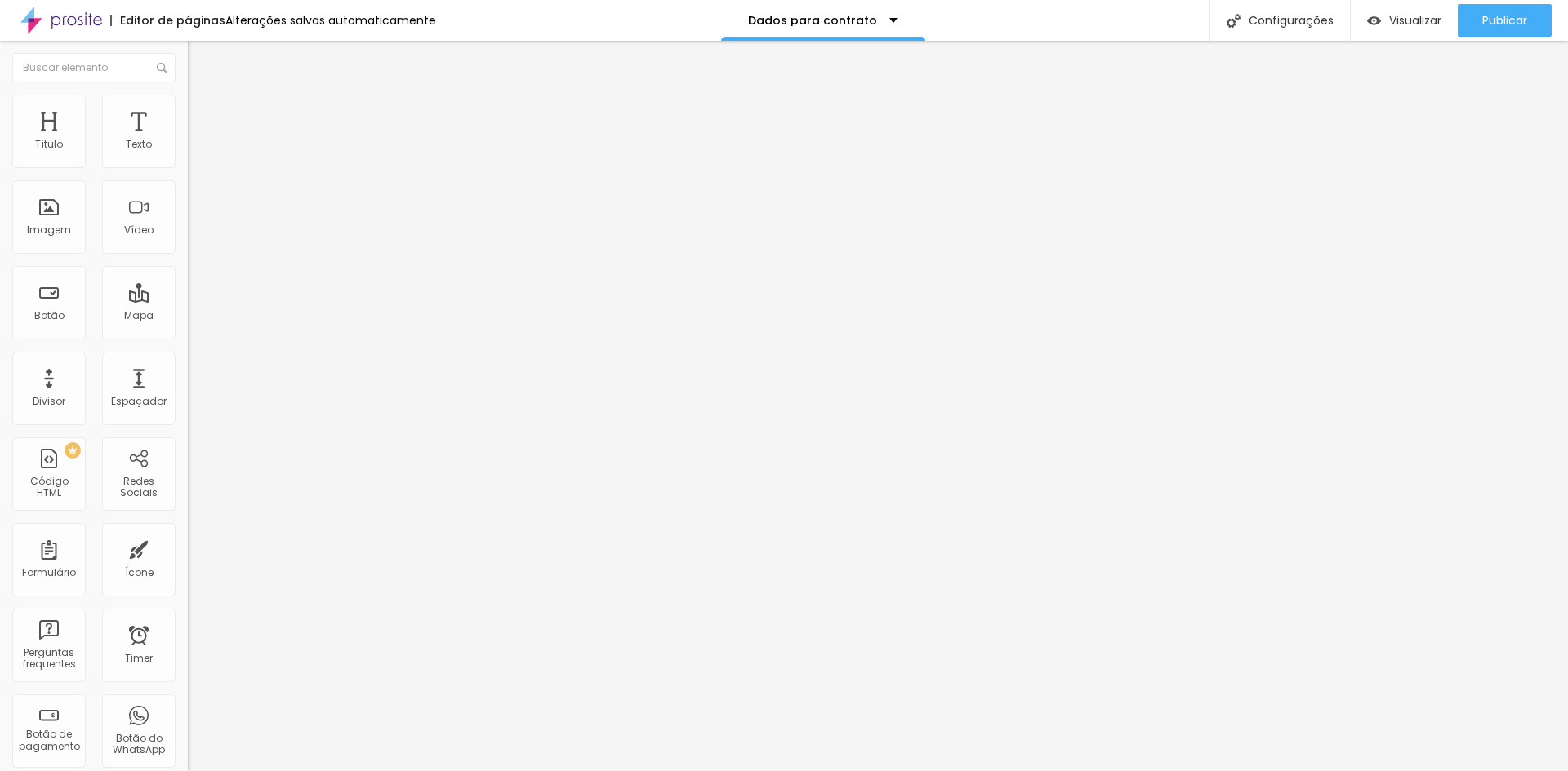
drag, startPoint x: 611, startPoint y: 496, endPoint x: 308, endPoint y: 472, distance: 303.9
type input "Cidade"
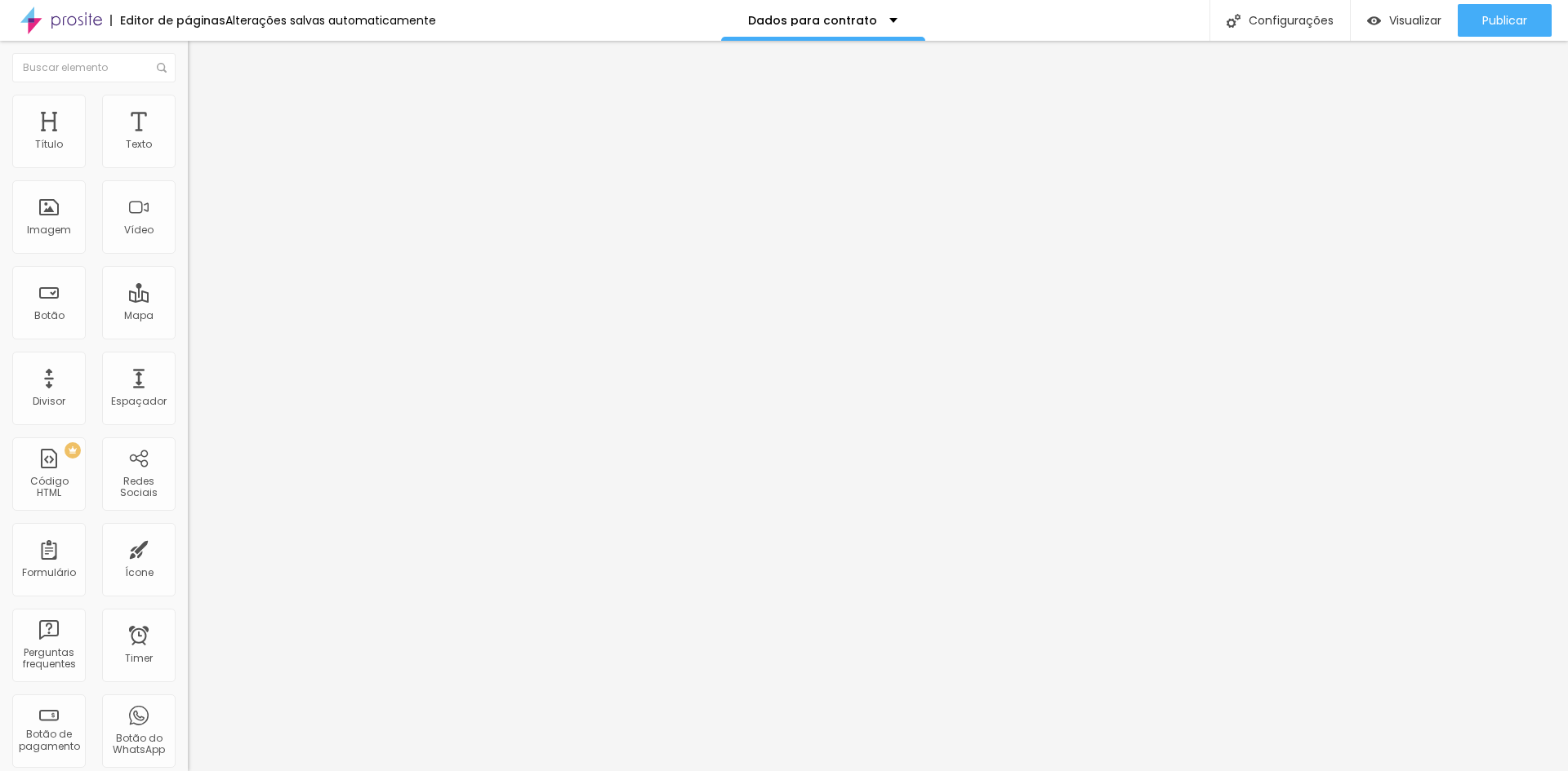
drag, startPoint x: 367, startPoint y: 497, endPoint x: 228, endPoint y: 503, distance: 139.1
drag, startPoint x: 587, startPoint y: 544, endPoint x: 748, endPoint y: 547, distance: 161.0
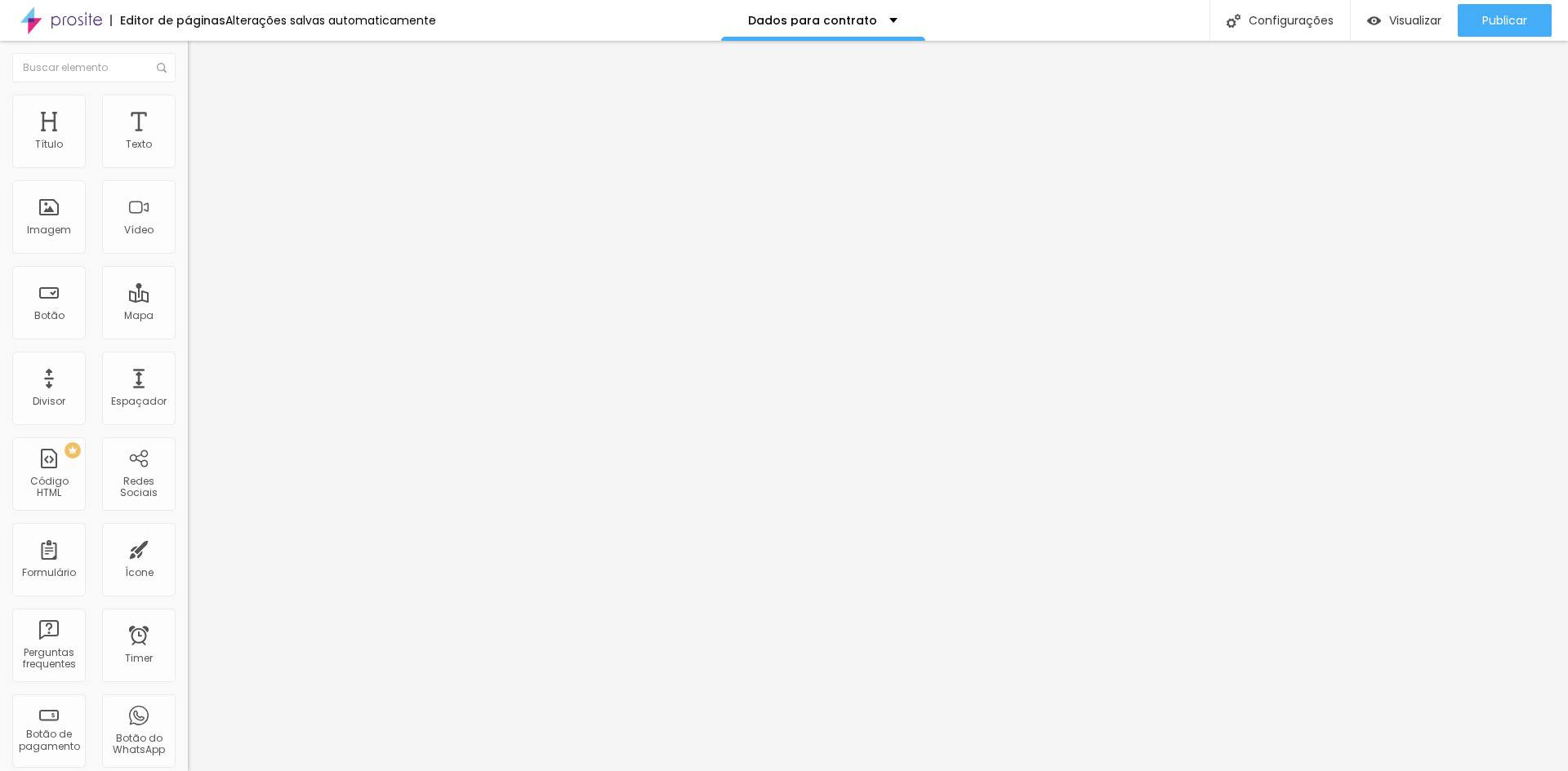
type input "Estado"
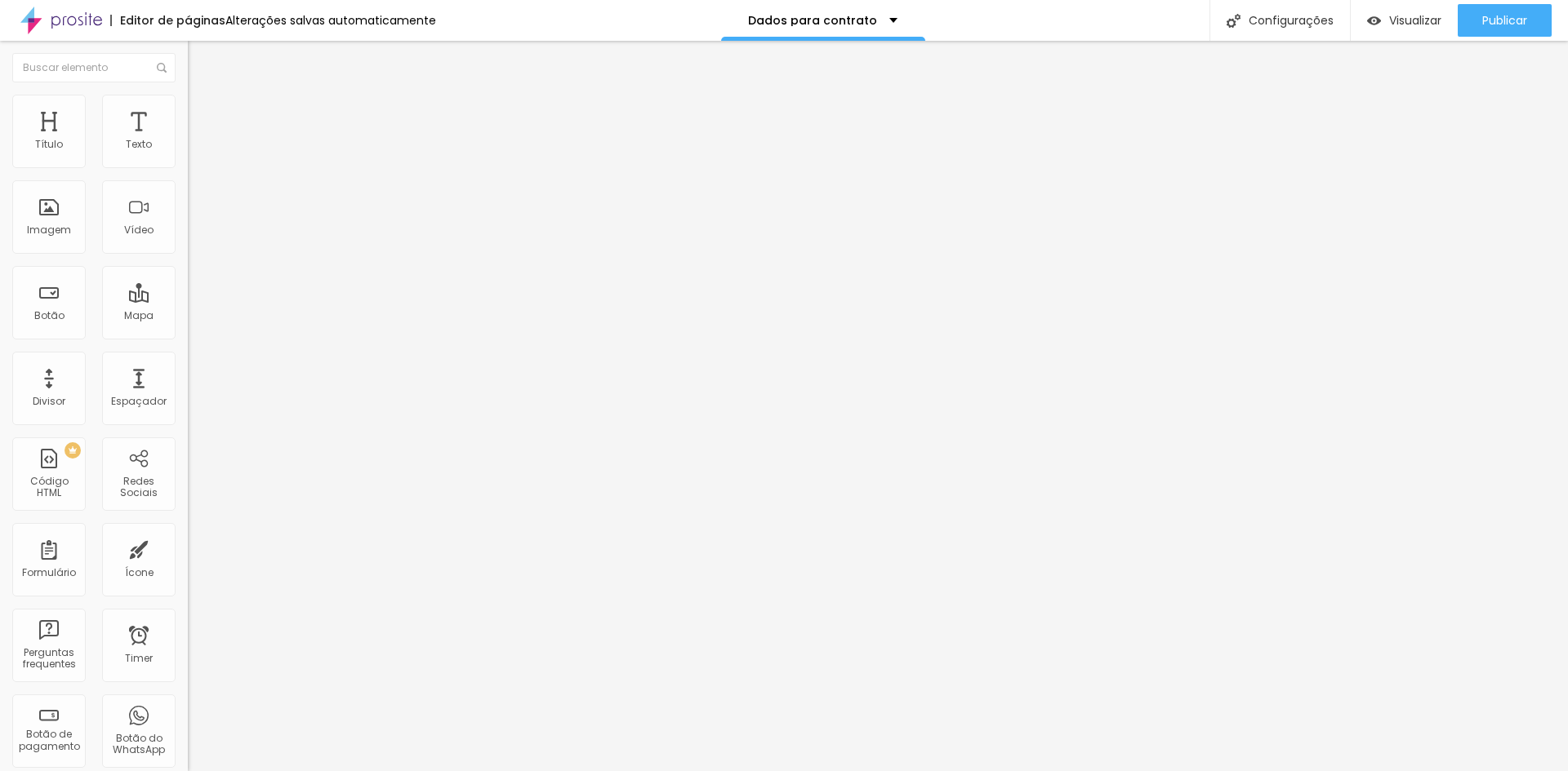
drag, startPoint x: 610, startPoint y: 493, endPoint x: 317, endPoint y: 462, distance: 294.6
type input "Identidade"
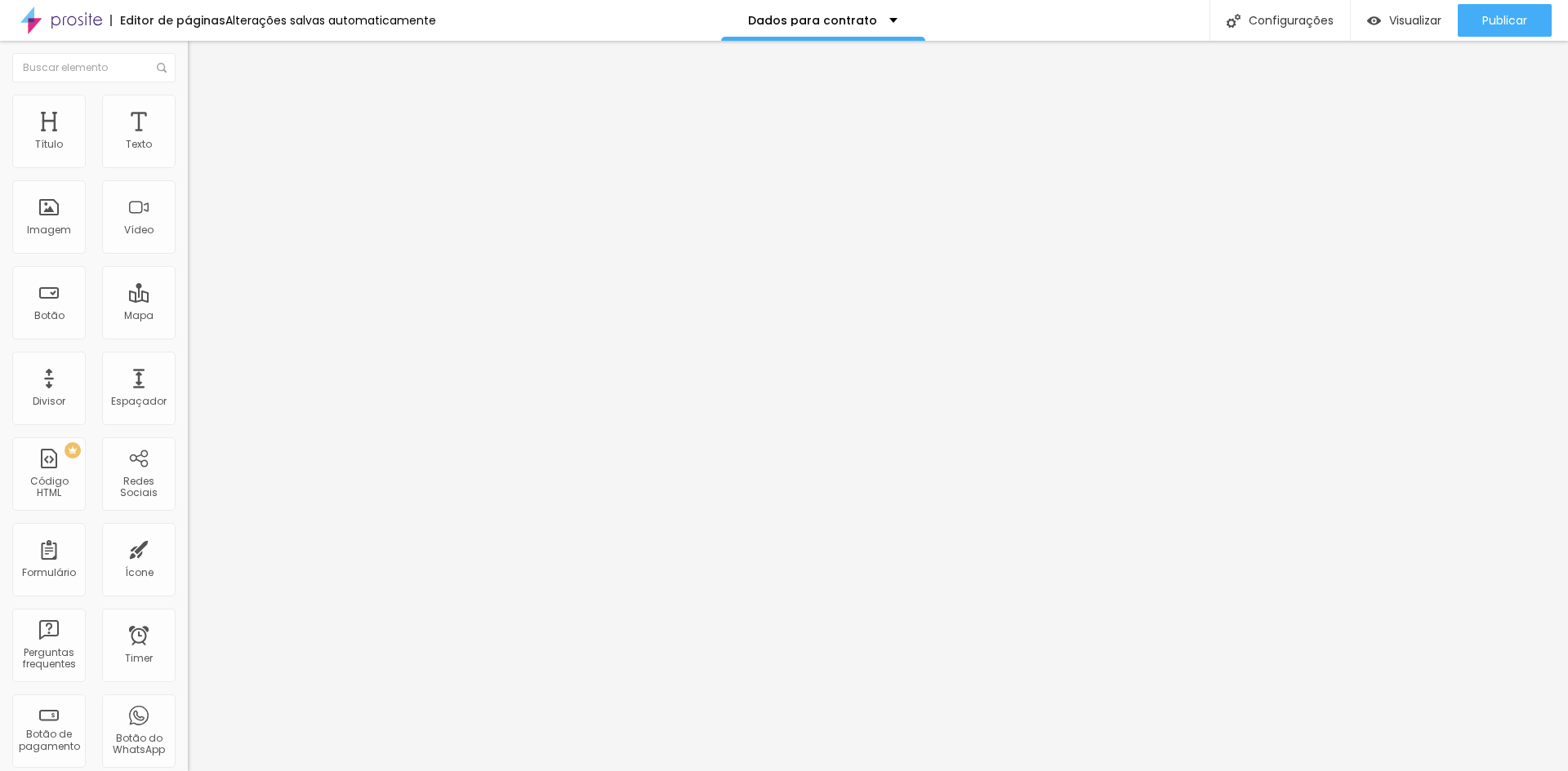
drag, startPoint x: 518, startPoint y: 529, endPoint x: 208, endPoint y: 500, distance: 311.4
type input "CPF"
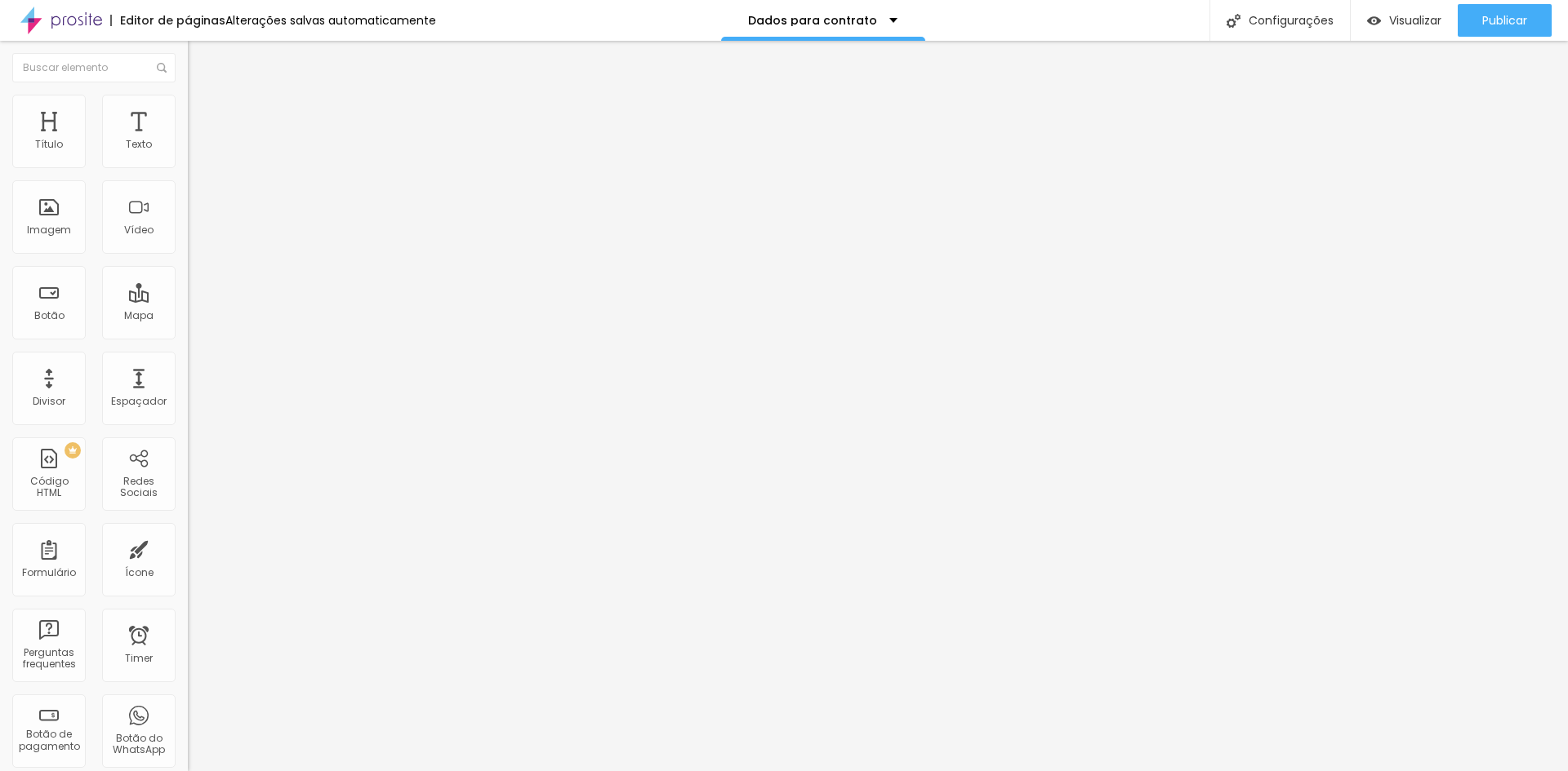
drag, startPoint x: 576, startPoint y: 493, endPoint x: 305, endPoint y: 458, distance: 273.3
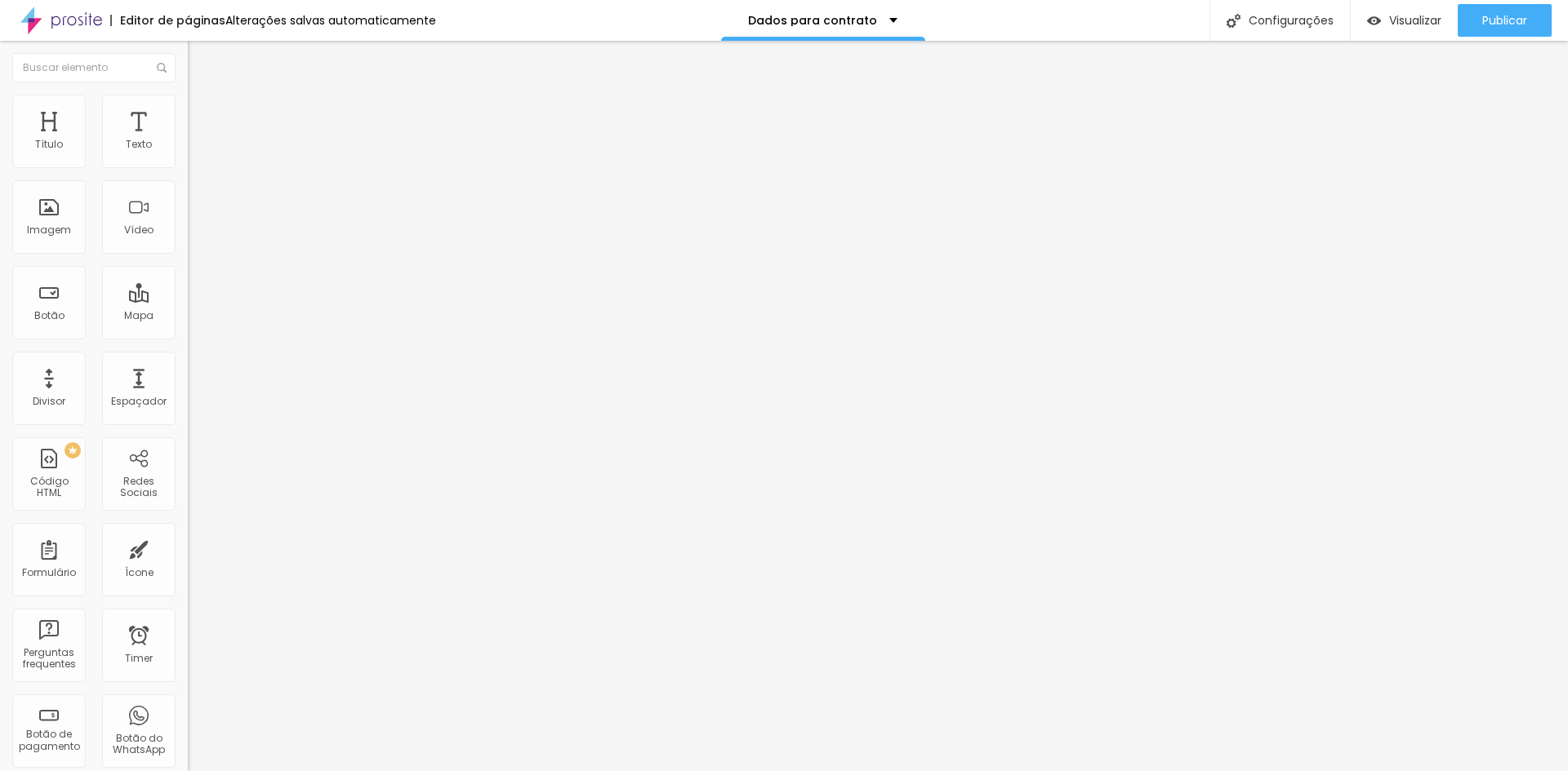
type input "Telefone"
drag, startPoint x: 513, startPoint y: 397, endPoint x: 509, endPoint y: 632, distance: 235.0
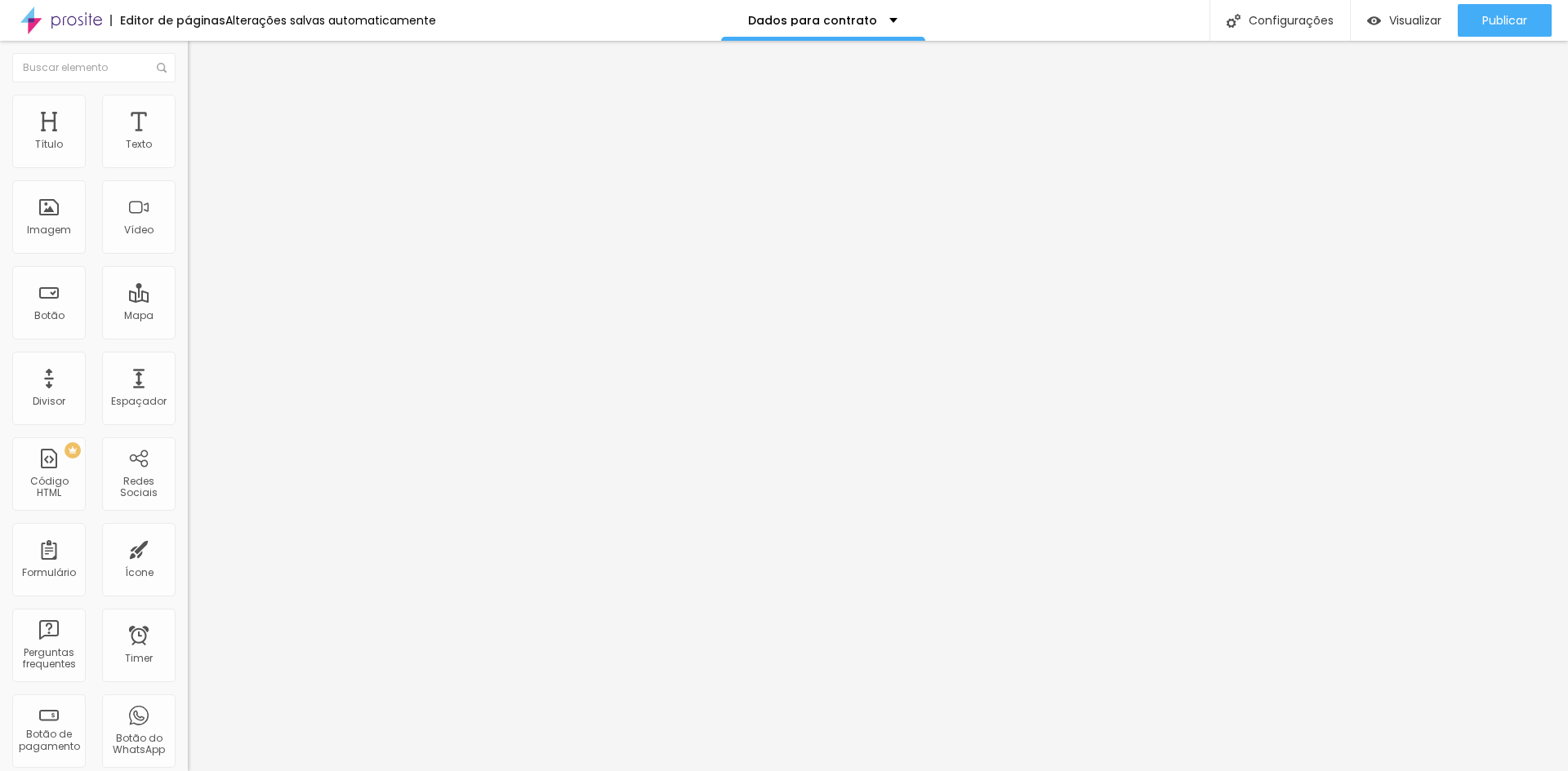
scroll to position [521, 0]
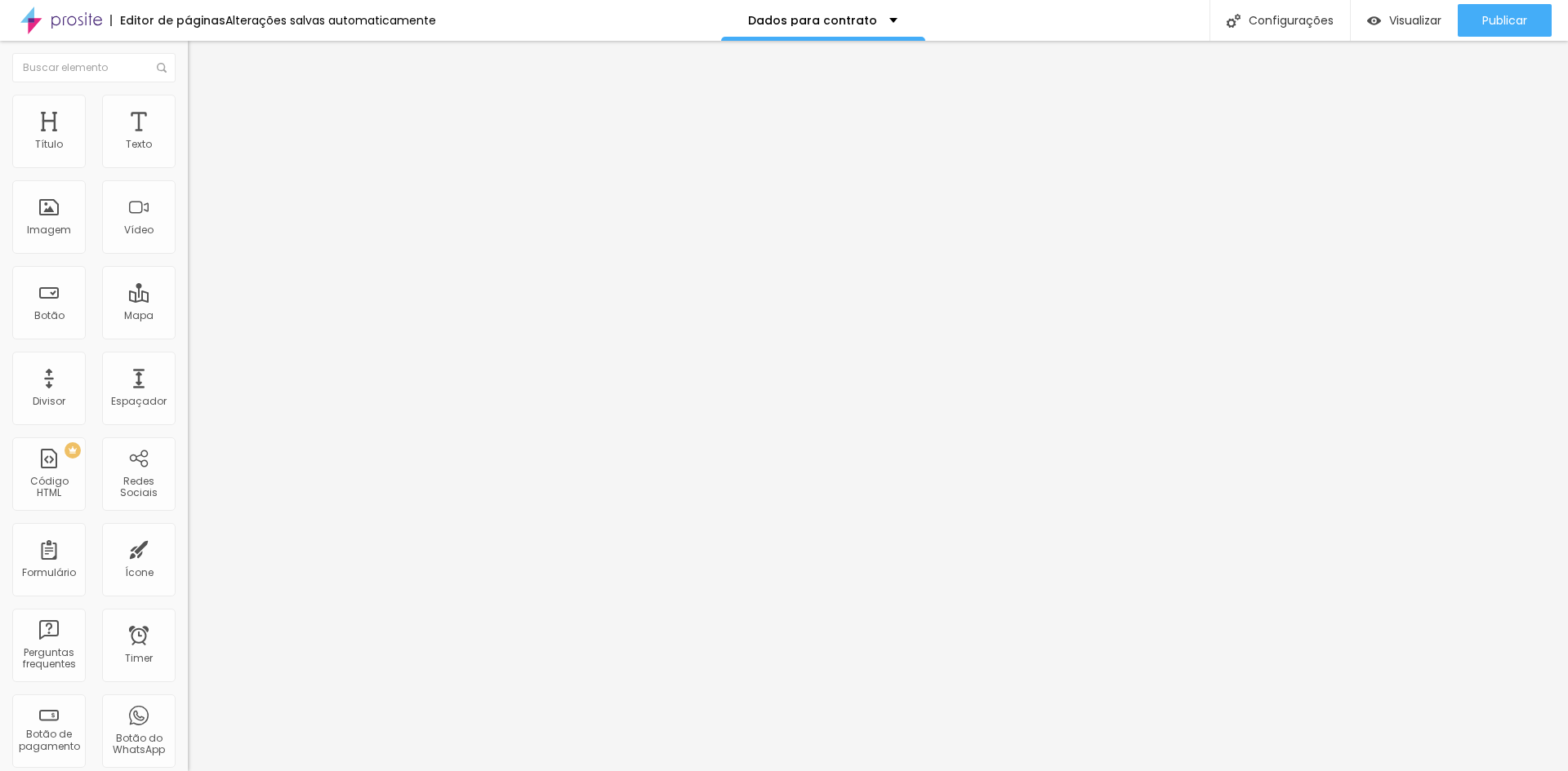
drag, startPoint x: 608, startPoint y: 492, endPoint x: 359, endPoint y: 446, distance: 253.2
type input "Nome do aniversariante ou formando"
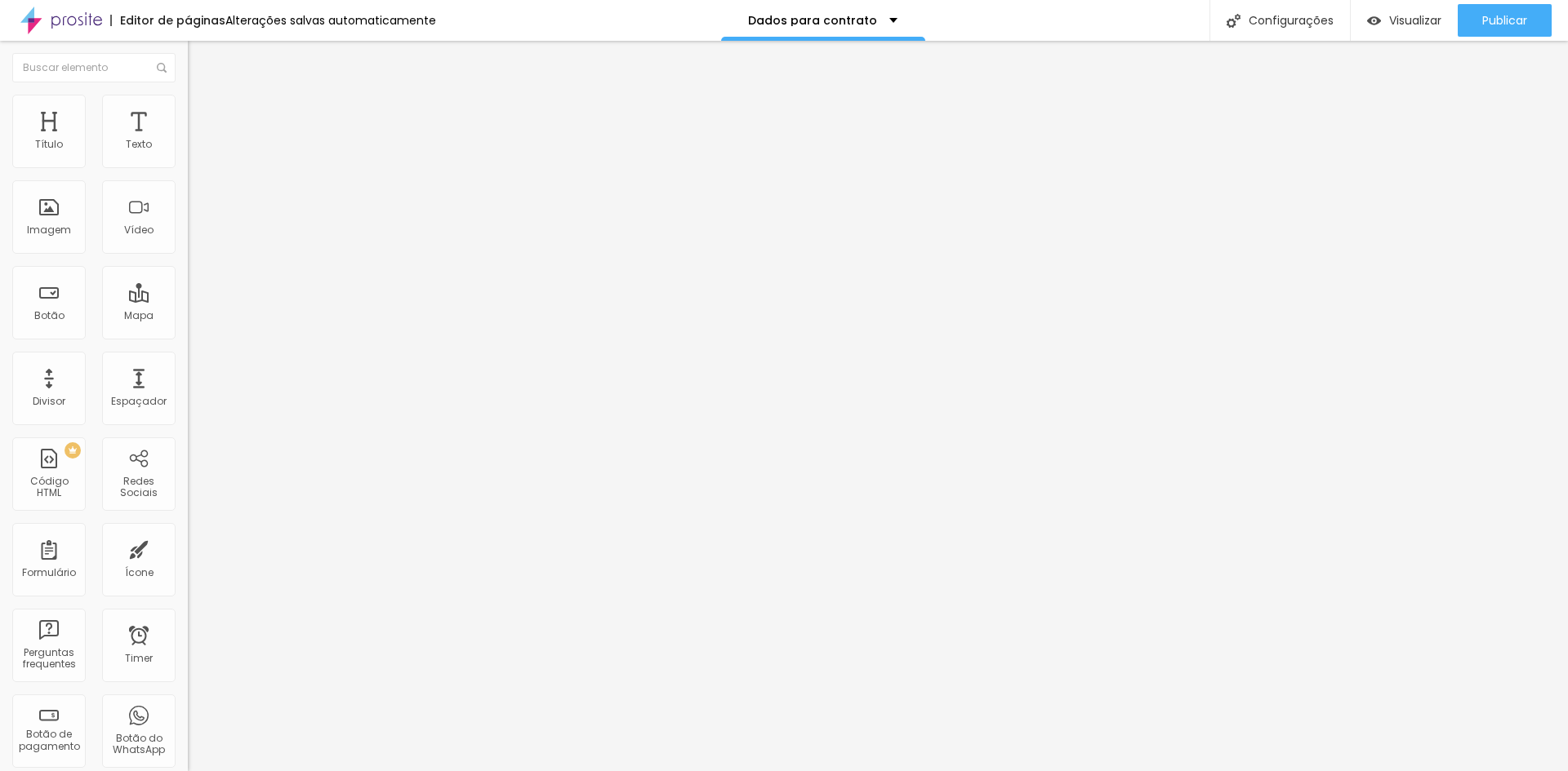
type input "Nome completo do responsável pelo contrato"
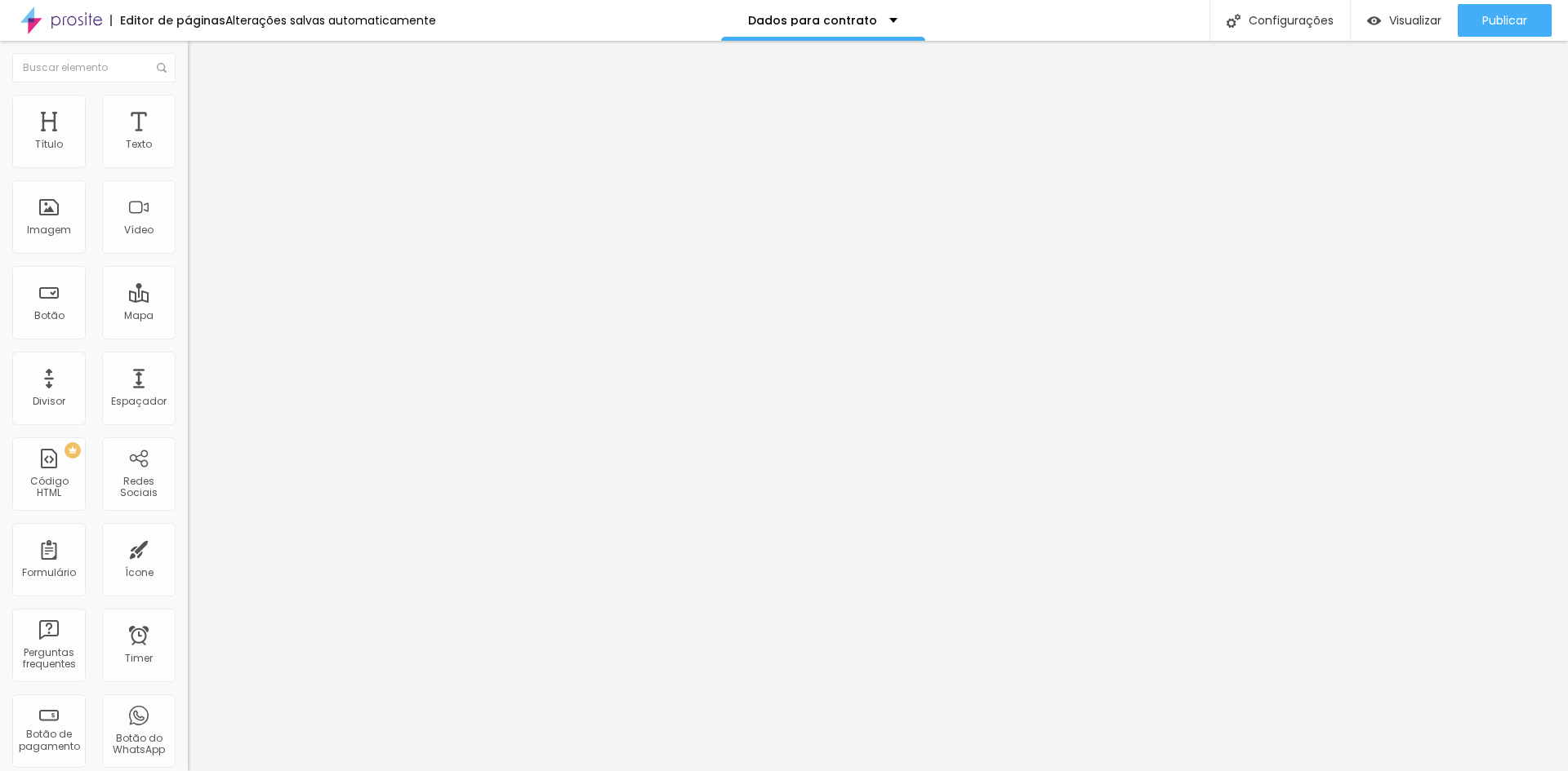
scroll to position [575, 0]
drag, startPoint x: 687, startPoint y: 435, endPoint x: 763, endPoint y: 436, distance: 76.0
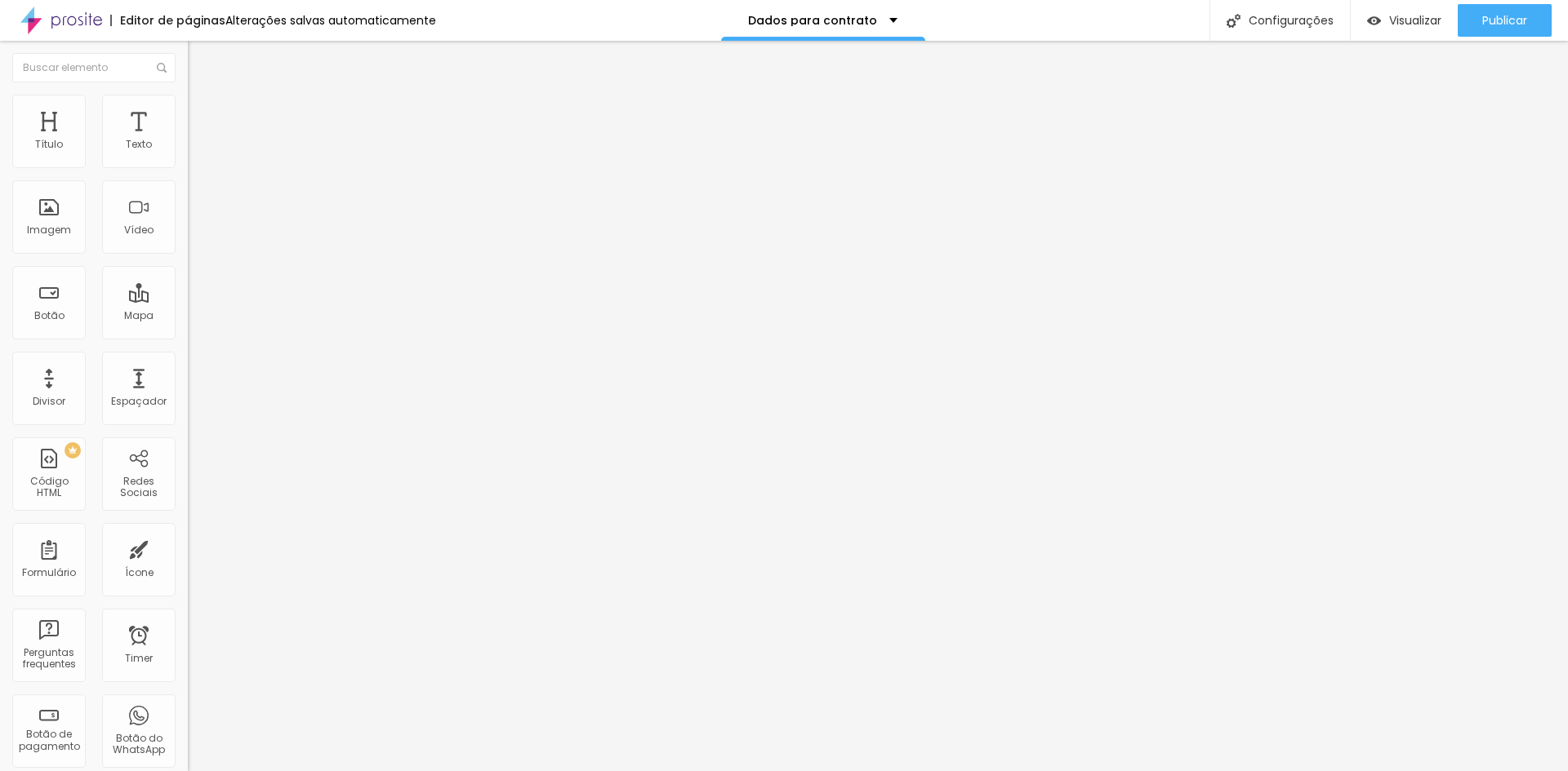
type input "Nome do aniversariante ou formando"
drag, startPoint x: 602, startPoint y: 499, endPoint x: 408, endPoint y: 498, distance: 194.0
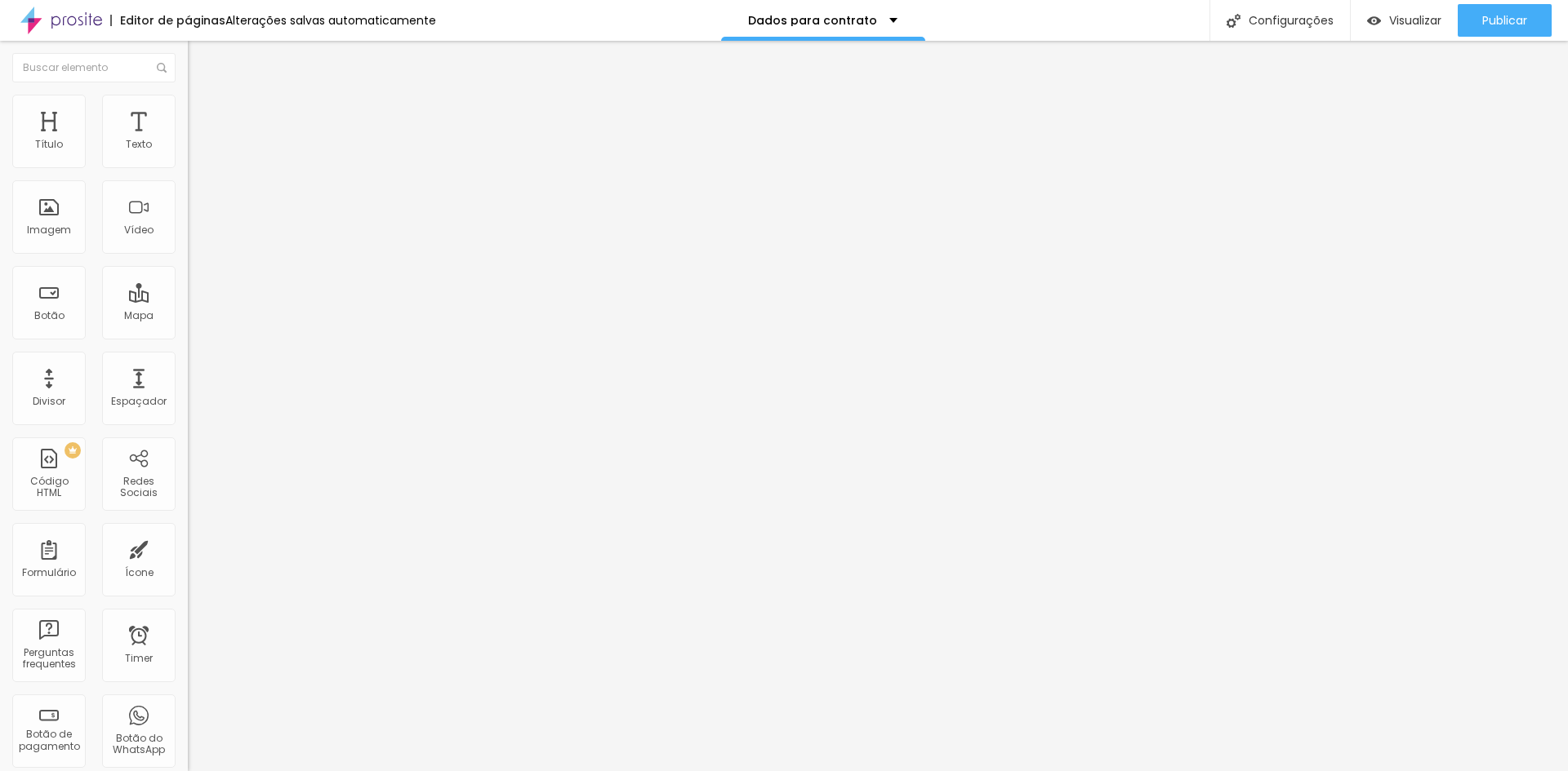
drag, startPoint x: 616, startPoint y: 486, endPoint x: 848, endPoint y: 490, distance: 232.0
type input "Instagram do aniversariante ou formando"
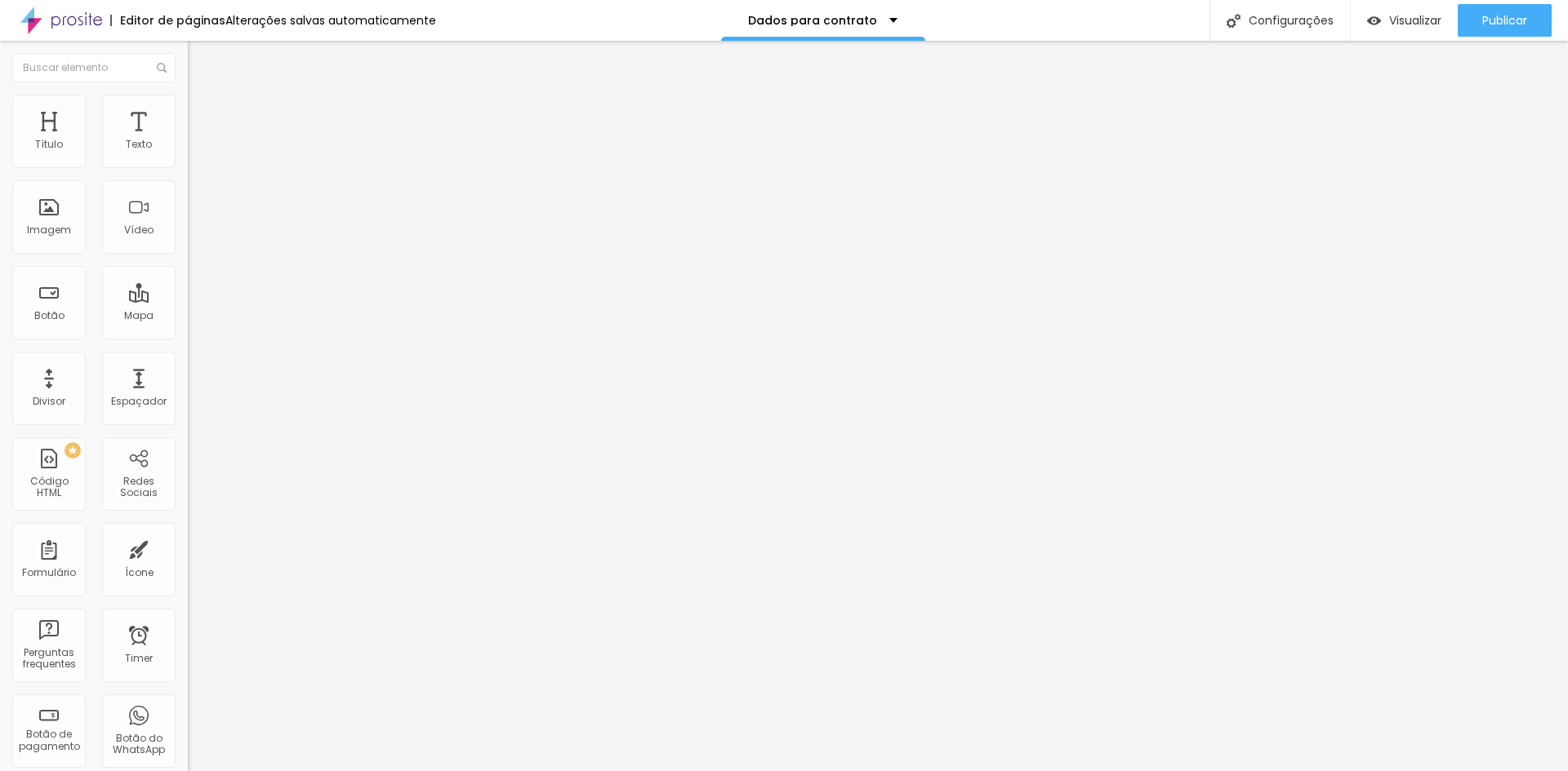
scroll to position [630, 0]
drag, startPoint x: 593, startPoint y: 493, endPoint x: 195, endPoint y: 478, distance: 398.3
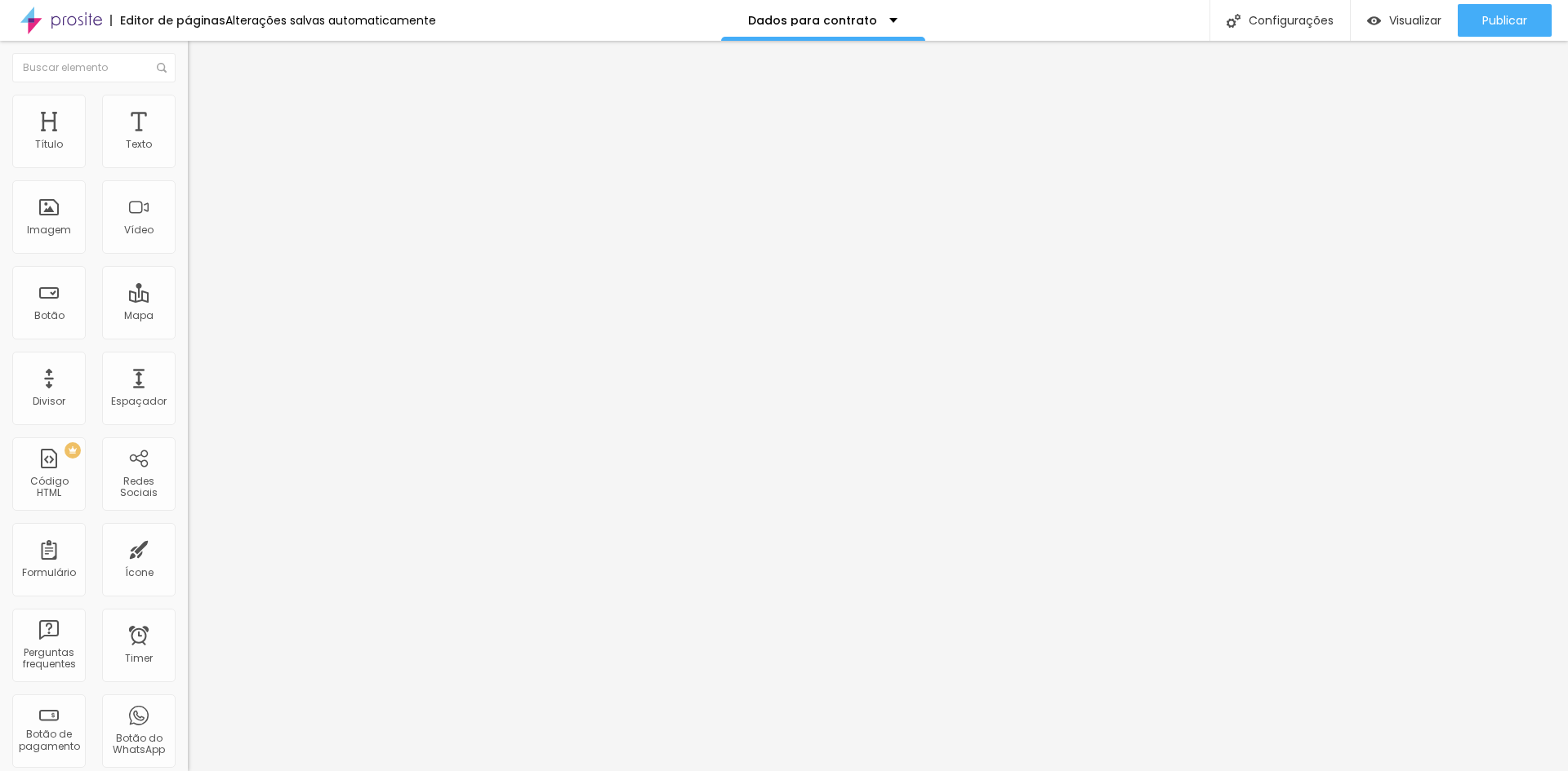
type input "Nome dos Pais"
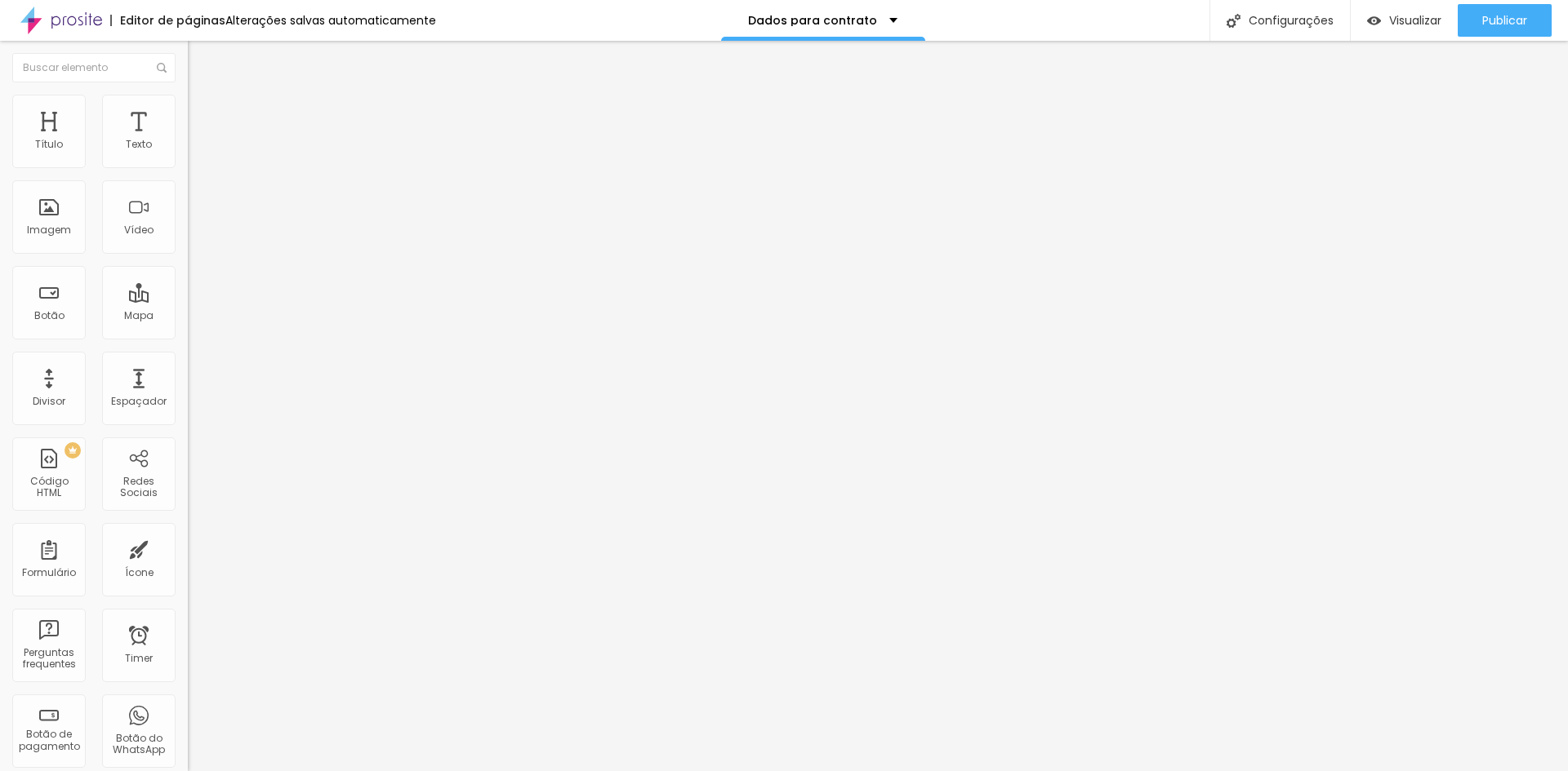
type input "Data de nascimento do aniversariante ou formando"
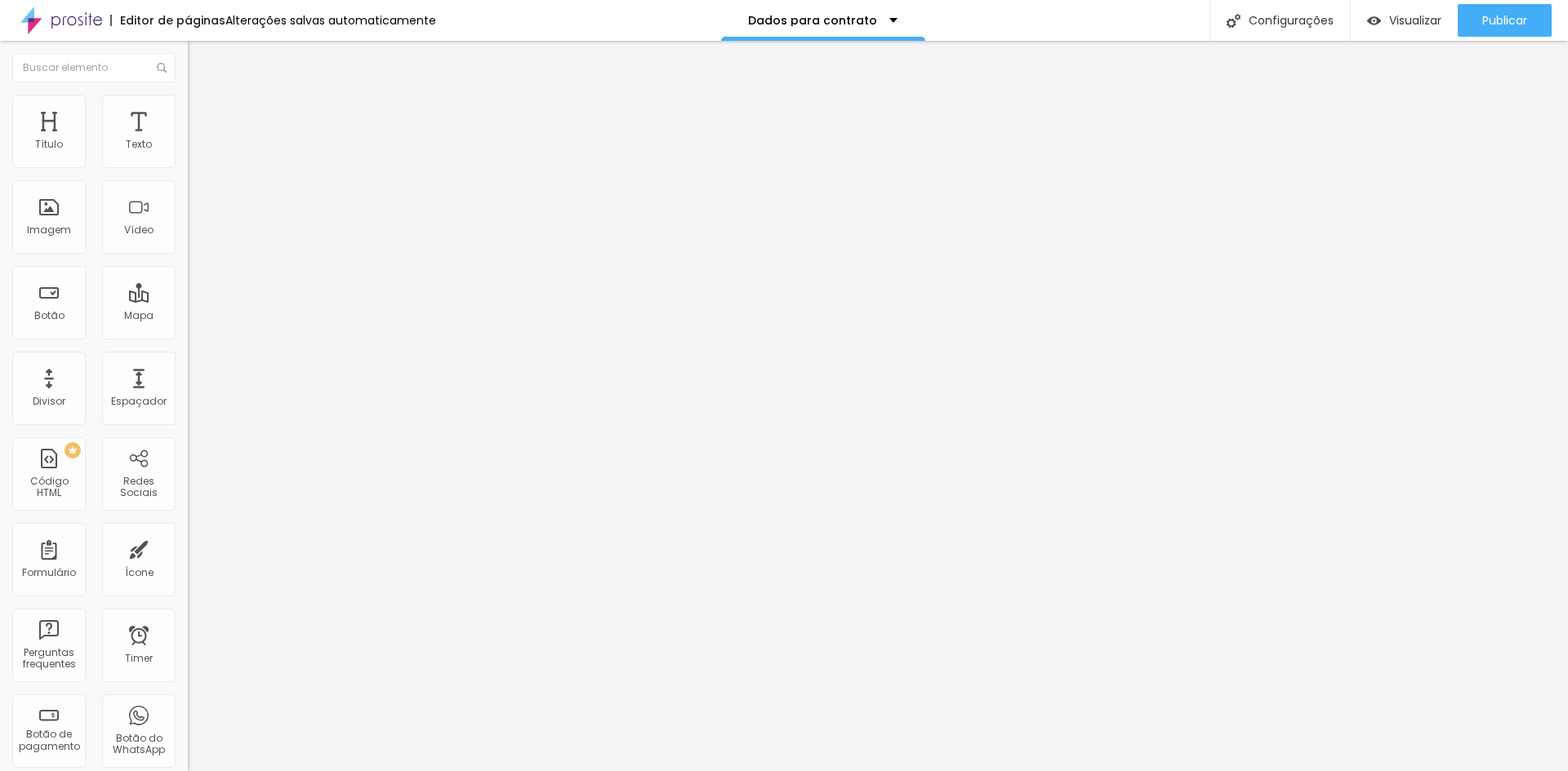
scroll to position [739, 0]
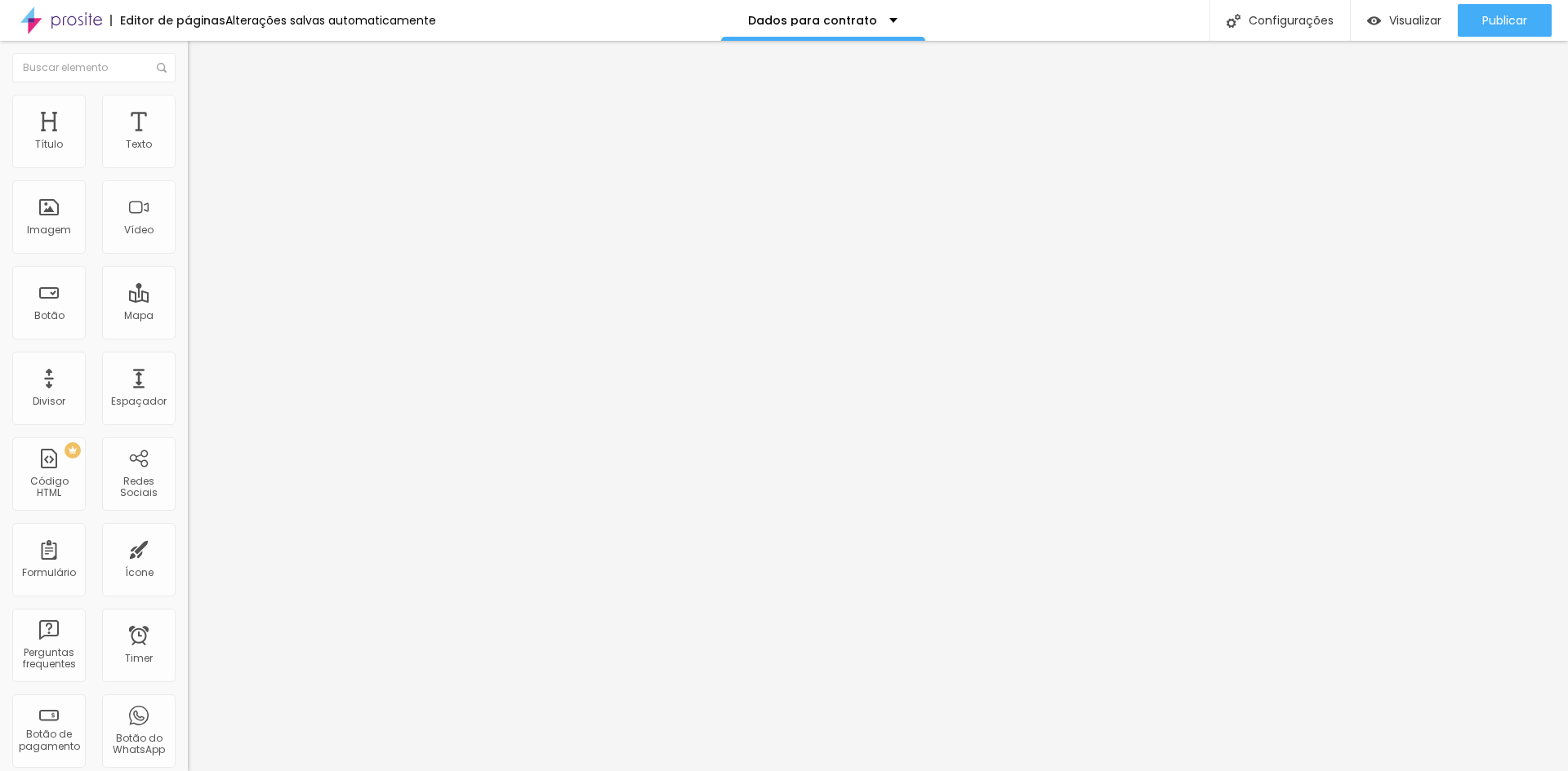
type input "Data de realização do evento"
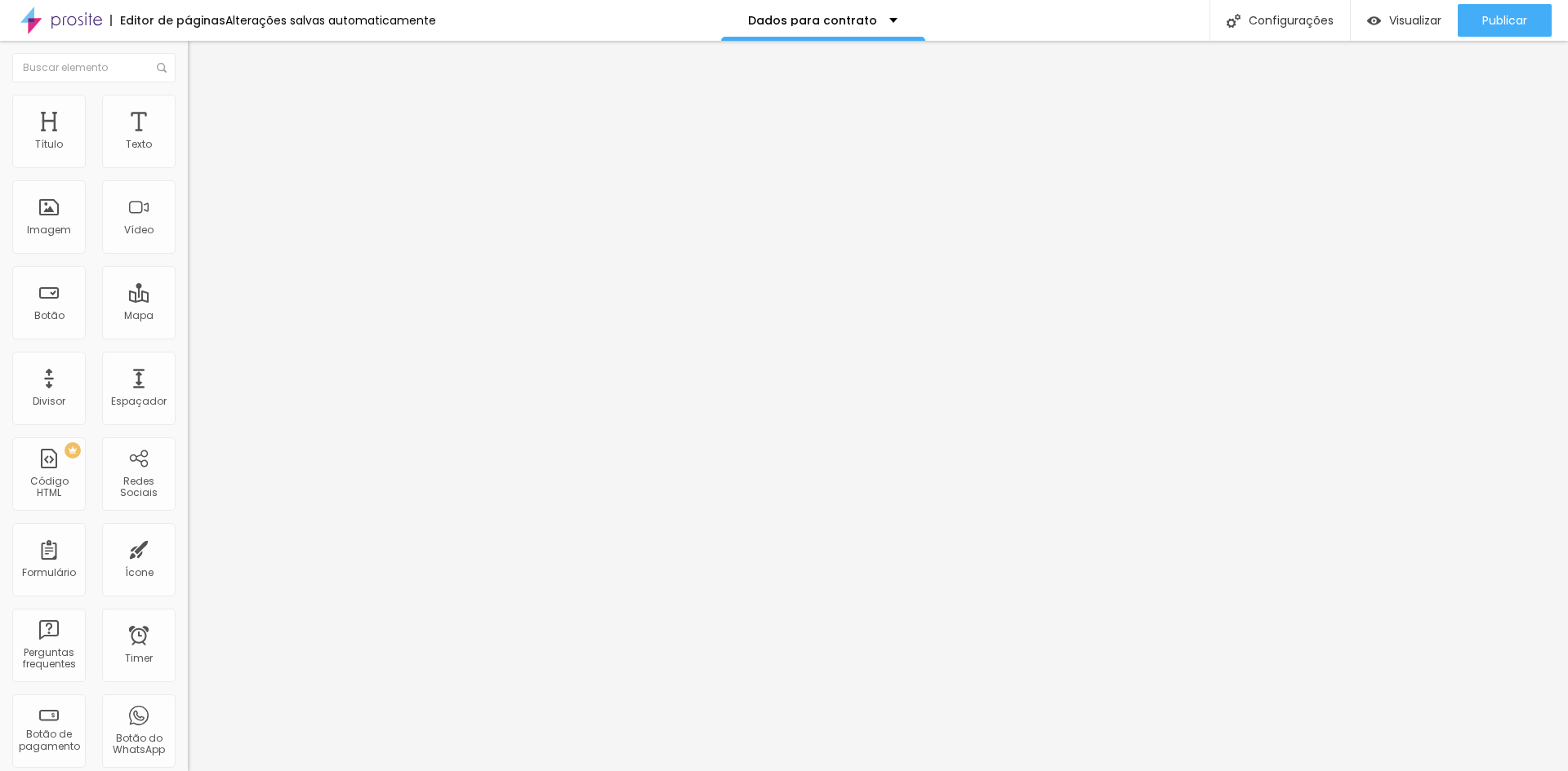
drag, startPoint x: 613, startPoint y: 483, endPoint x: 60, endPoint y: 465, distance: 553.3
type input "Profissão"
drag, startPoint x: 511, startPoint y: 421, endPoint x: 405, endPoint y: 333, distance: 137.8
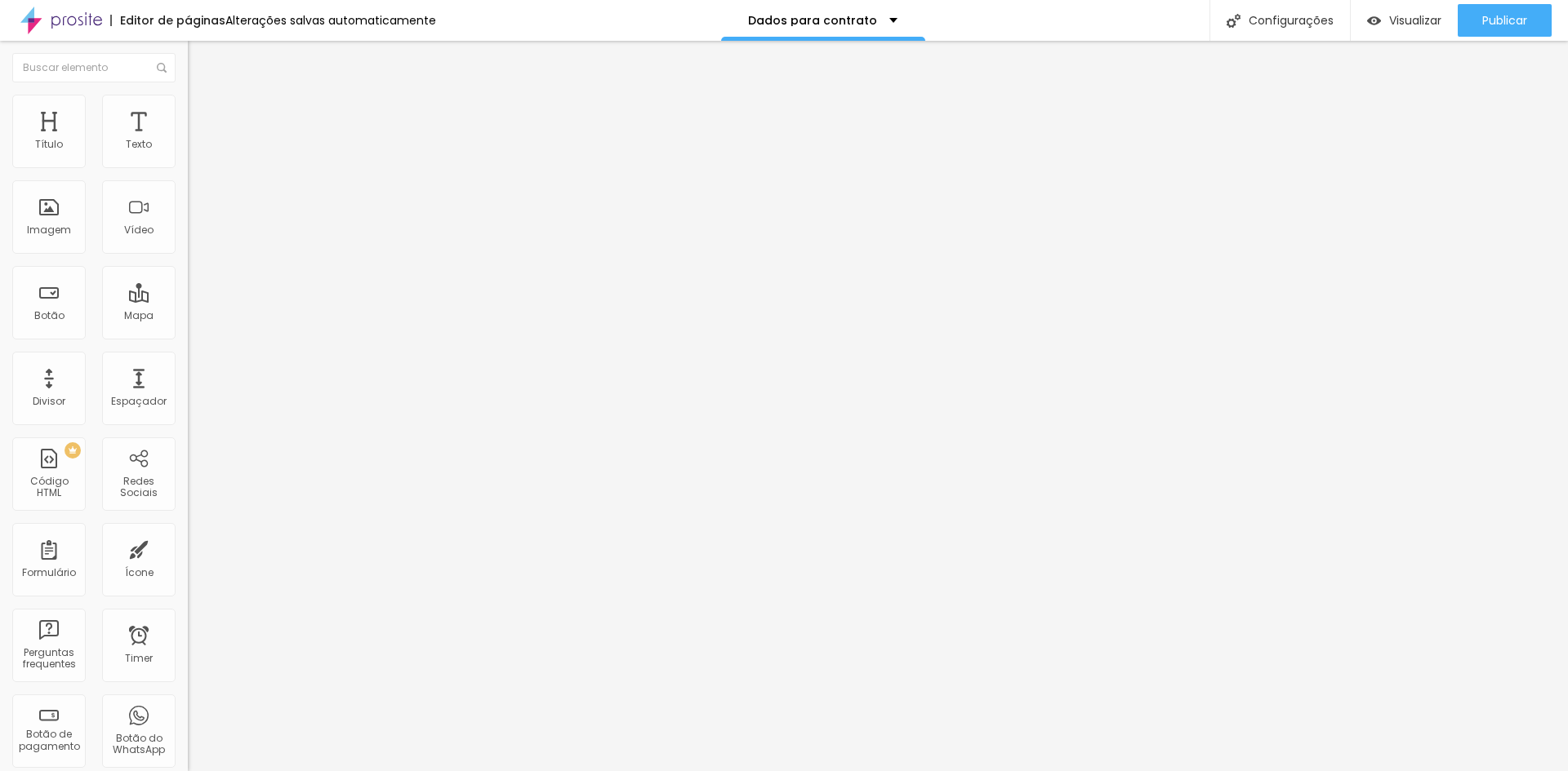
drag, startPoint x: 635, startPoint y: 575, endPoint x: 219, endPoint y: 521, distance: 419.5
paste input "Local da recepção dos convidados:"
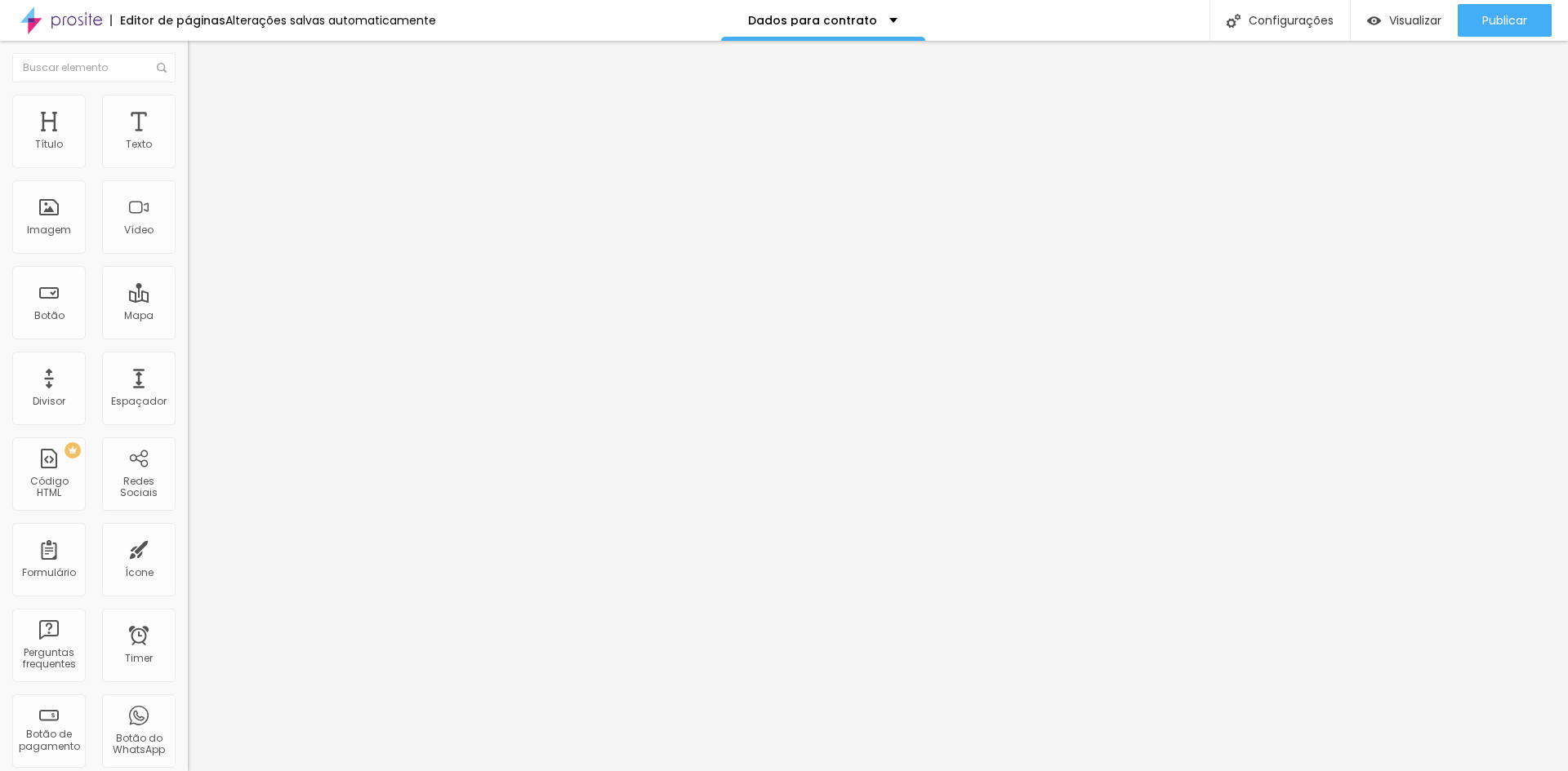
scroll to position [904, 0]
type input "Local da recepção dos convidados"
drag, startPoint x: 624, startPoint y: 491, endPoint x: 216, endPoint y: 442, distance: 410.9
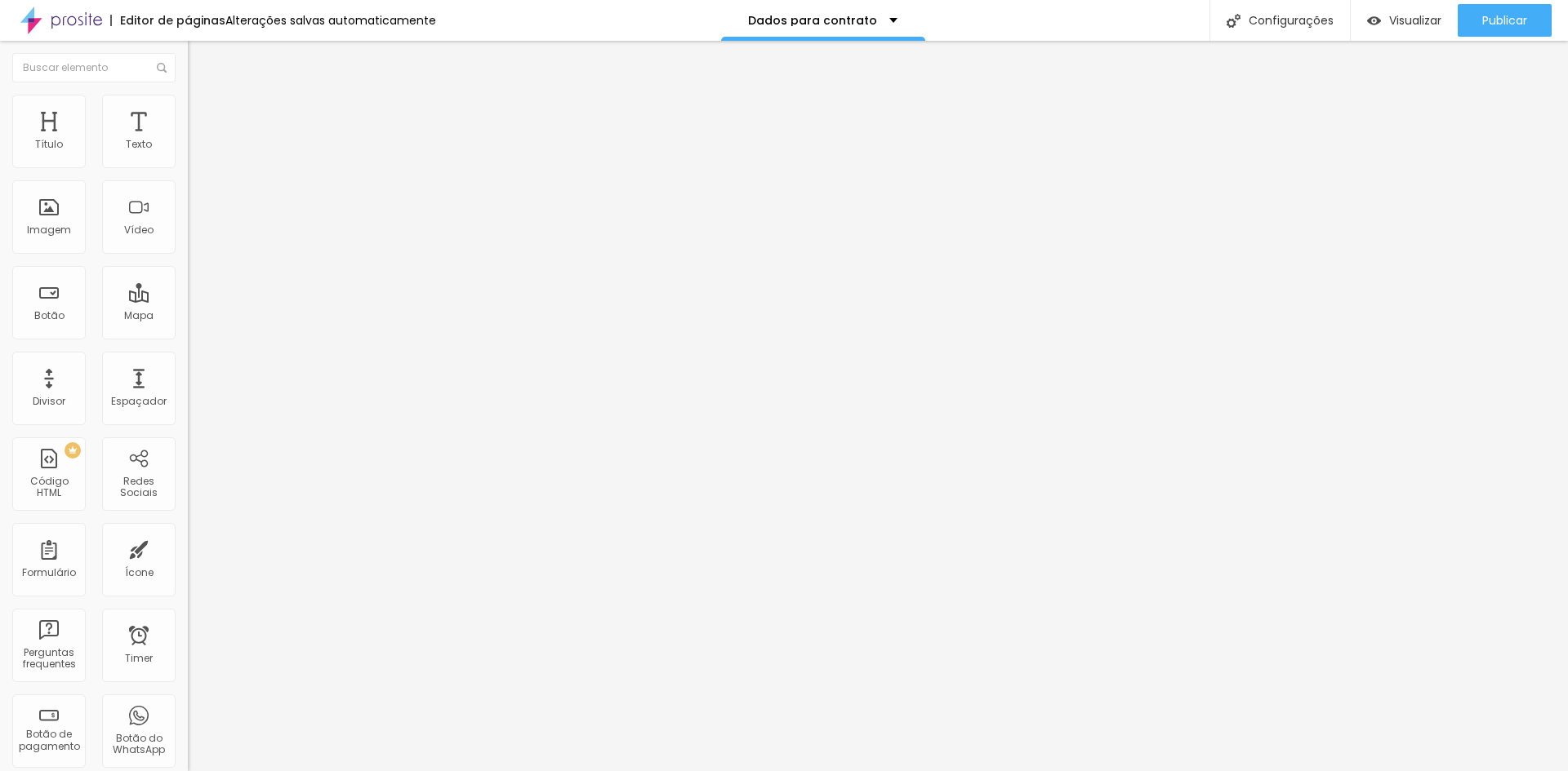
paste input "Horário da recepção dos convidados"
type input "Horário da recepção dos convidados"
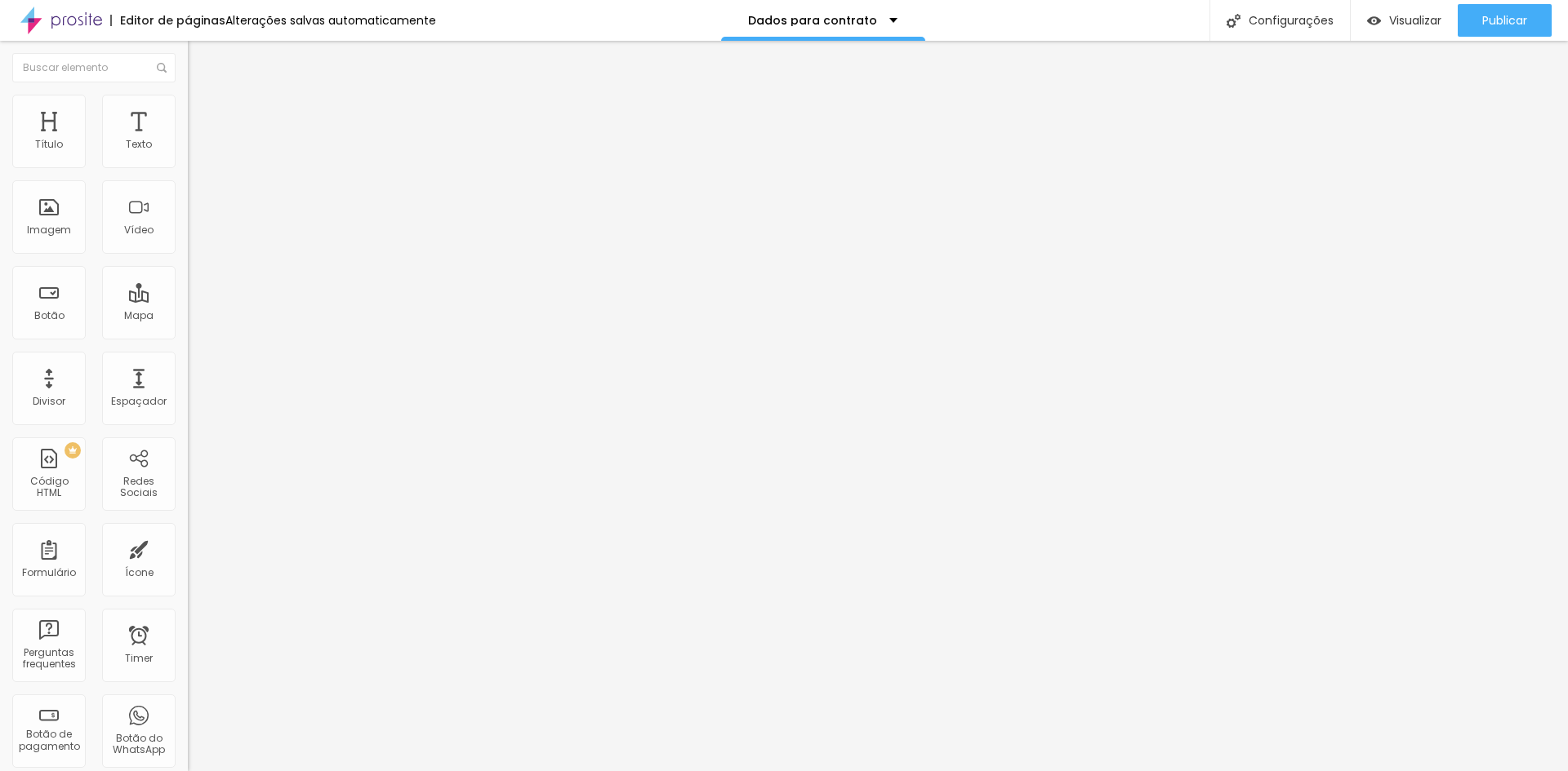
drag, startPoint x: 687, startPoint y: 503, endPoint x: 313, endPoint y: 493, distance: 374.1
type input "Pacote"
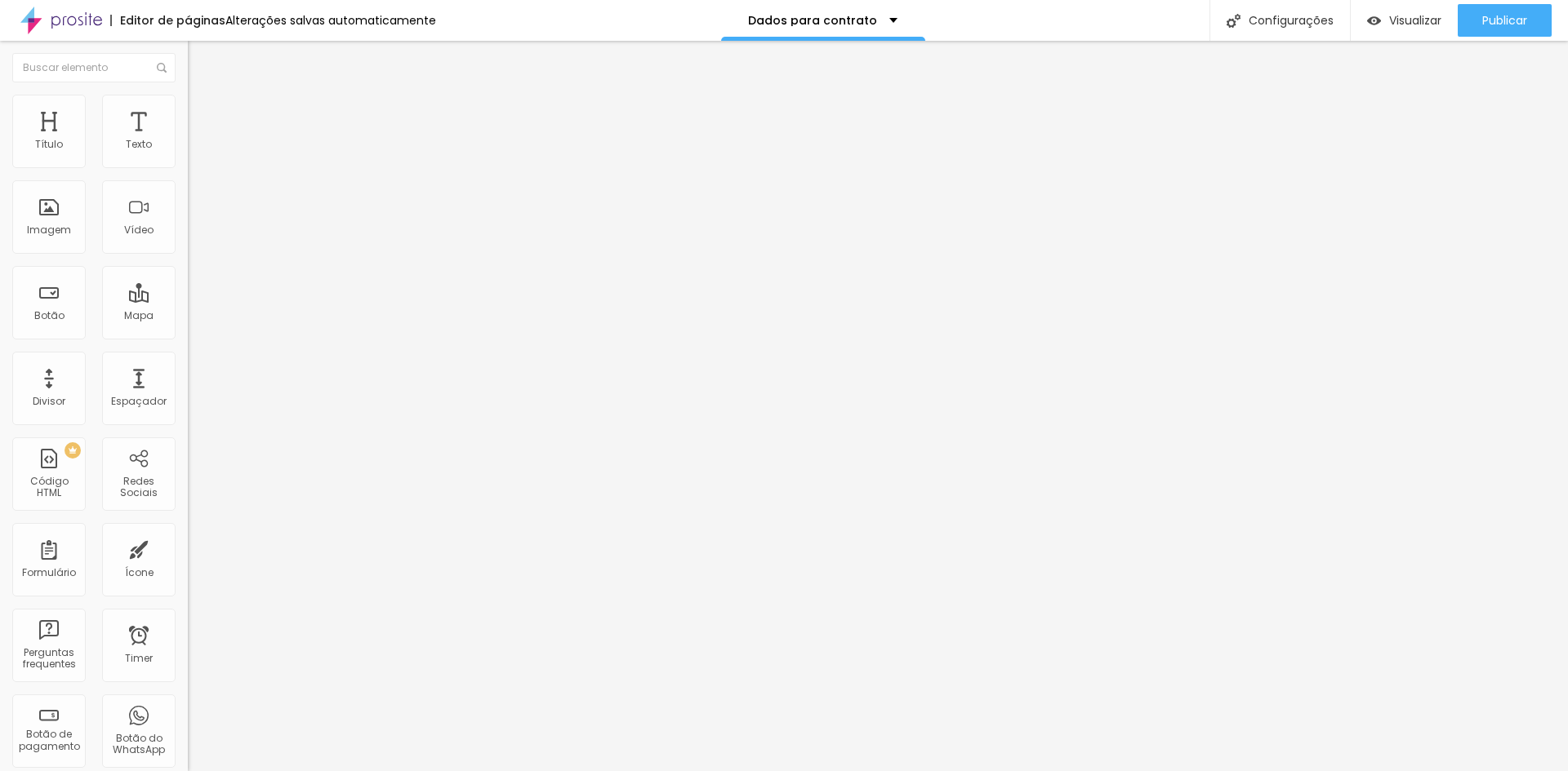
drag, startPoint x: 699, startPoint y: 575, endPoint x: 677, endPoint y: 573, distance: 22.1
paste input "( ) Fotolivro + Estojo + Digital"
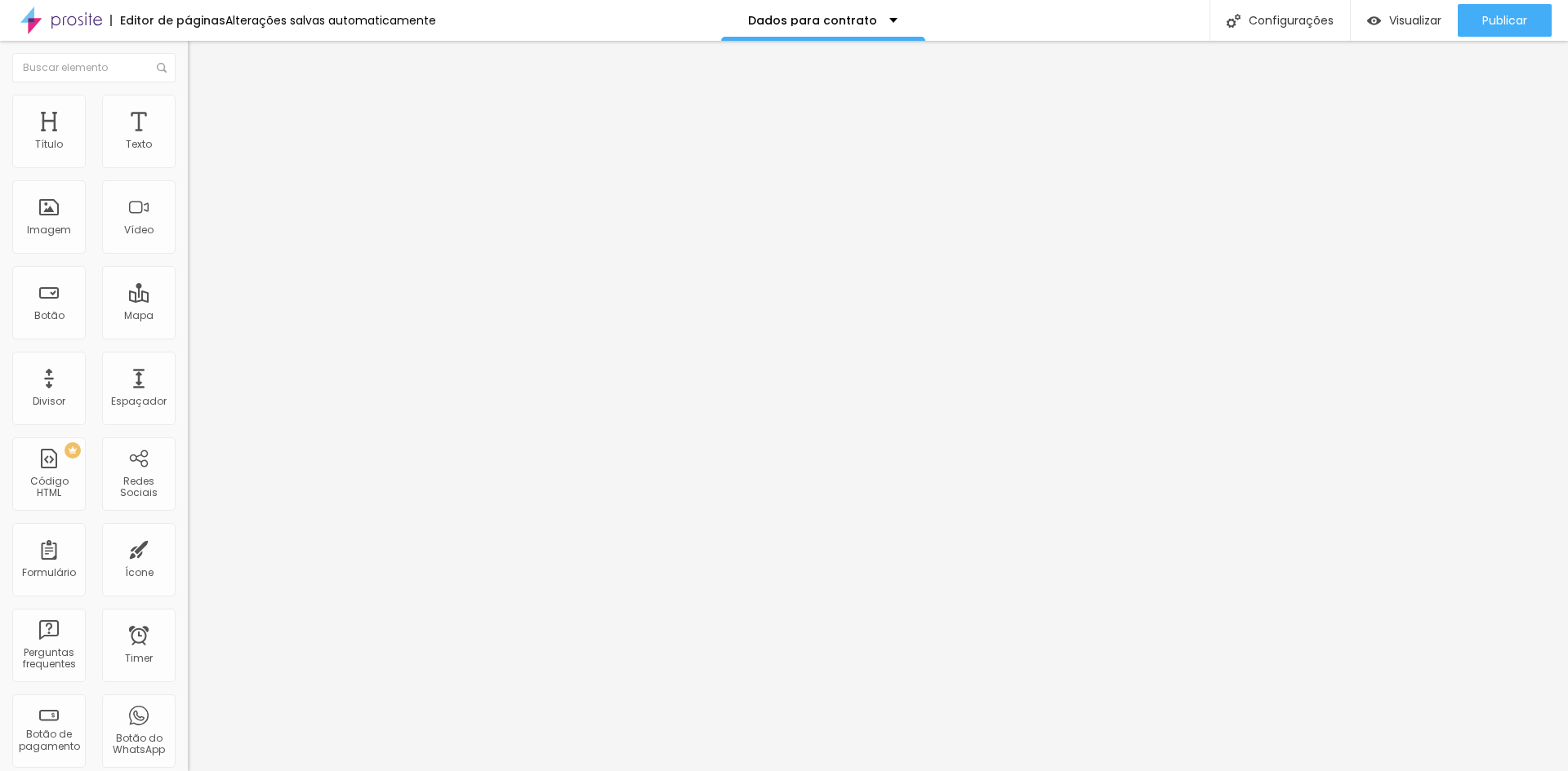
drag, startPoint x: 640, startPoint y: 561, endPoint x: 369, endPoint y: 540, distance: 271.8
type input "Opção 1( ) Fotolivro + Estojo + Digital"
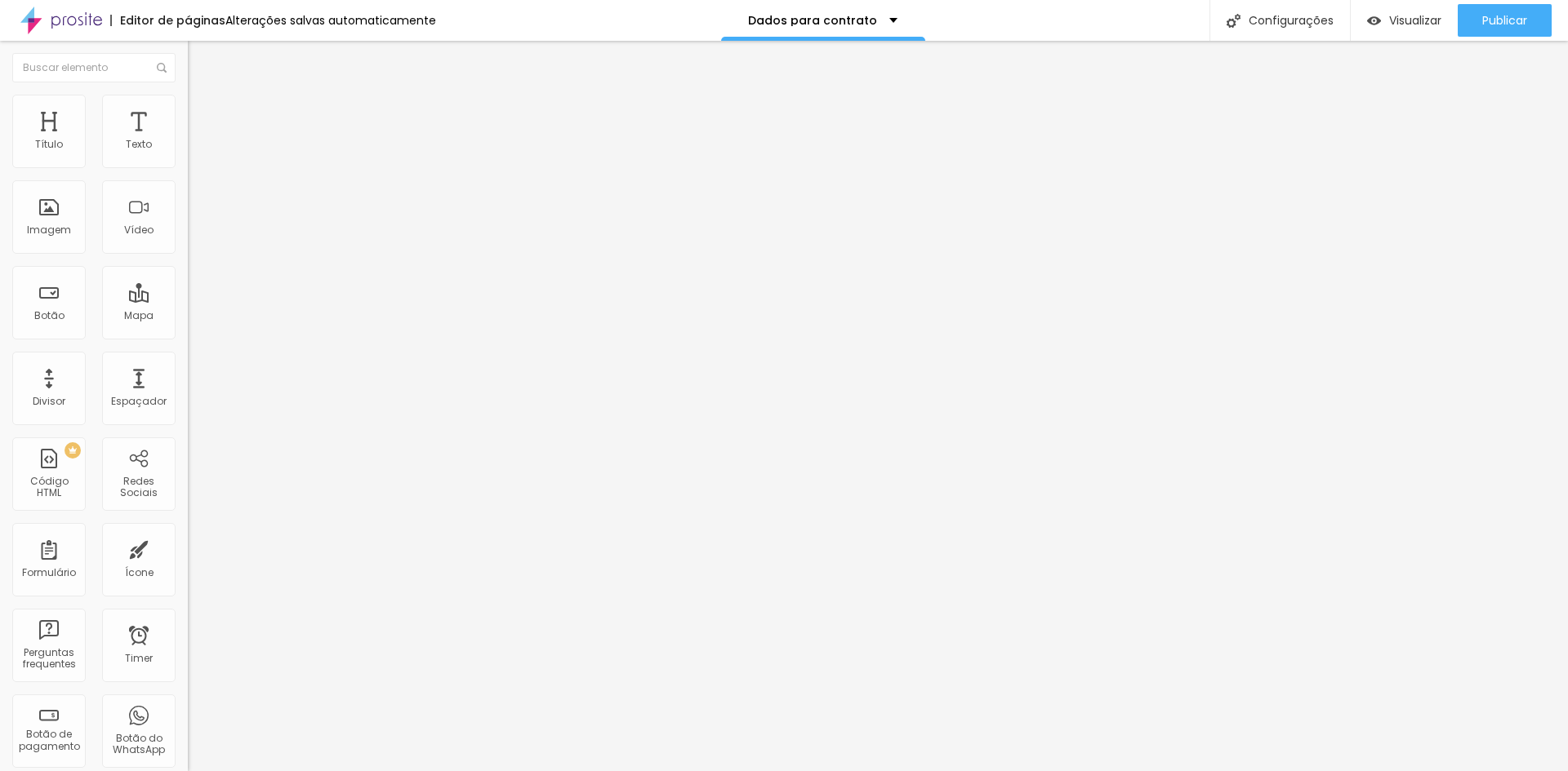
click at [198, 159] on div "Dados para contrato DEBUT 2025" at bounding box center [281, 152] width 167 height 15
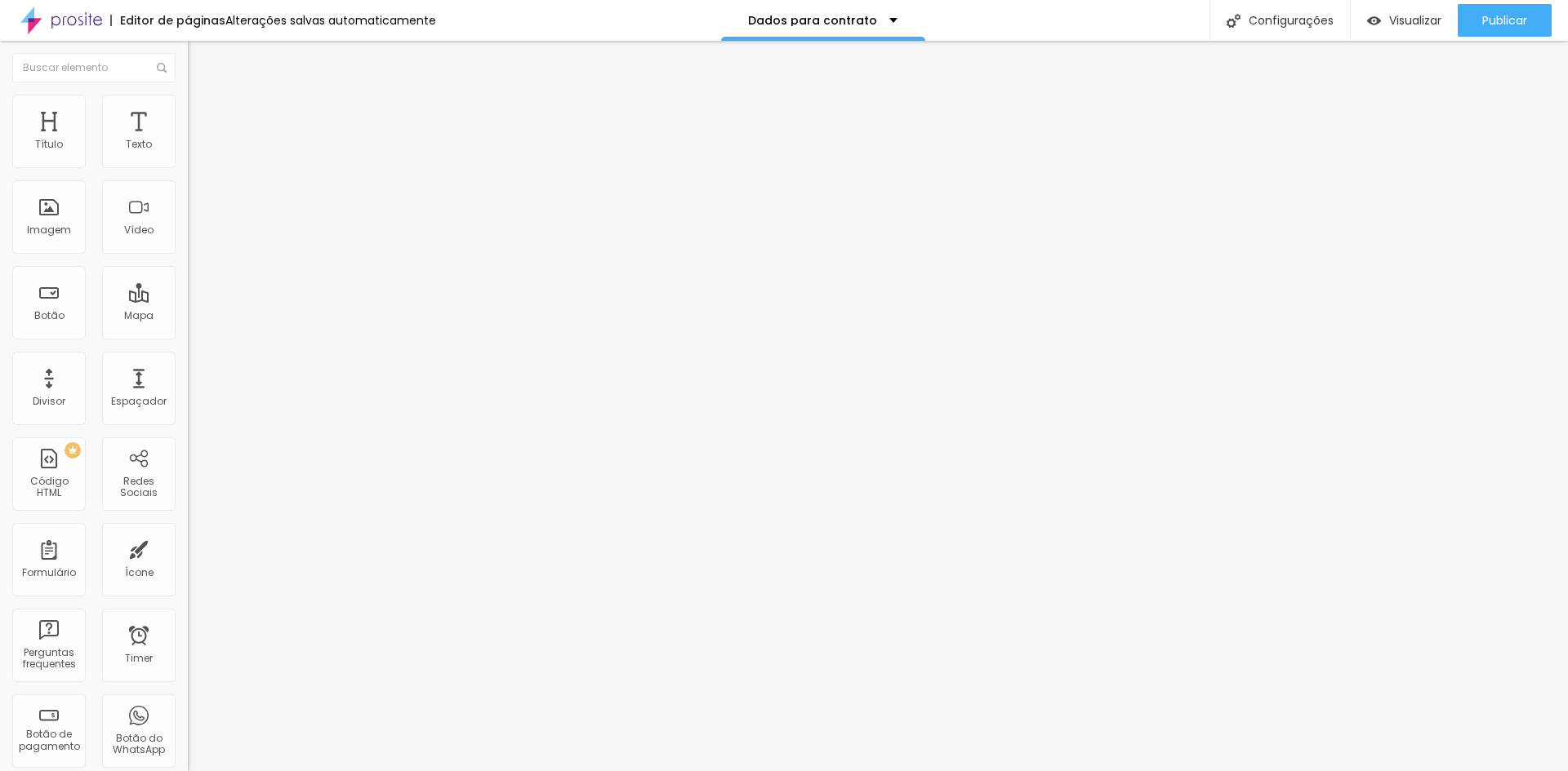
type input "C"
type input "Dados para contrato"
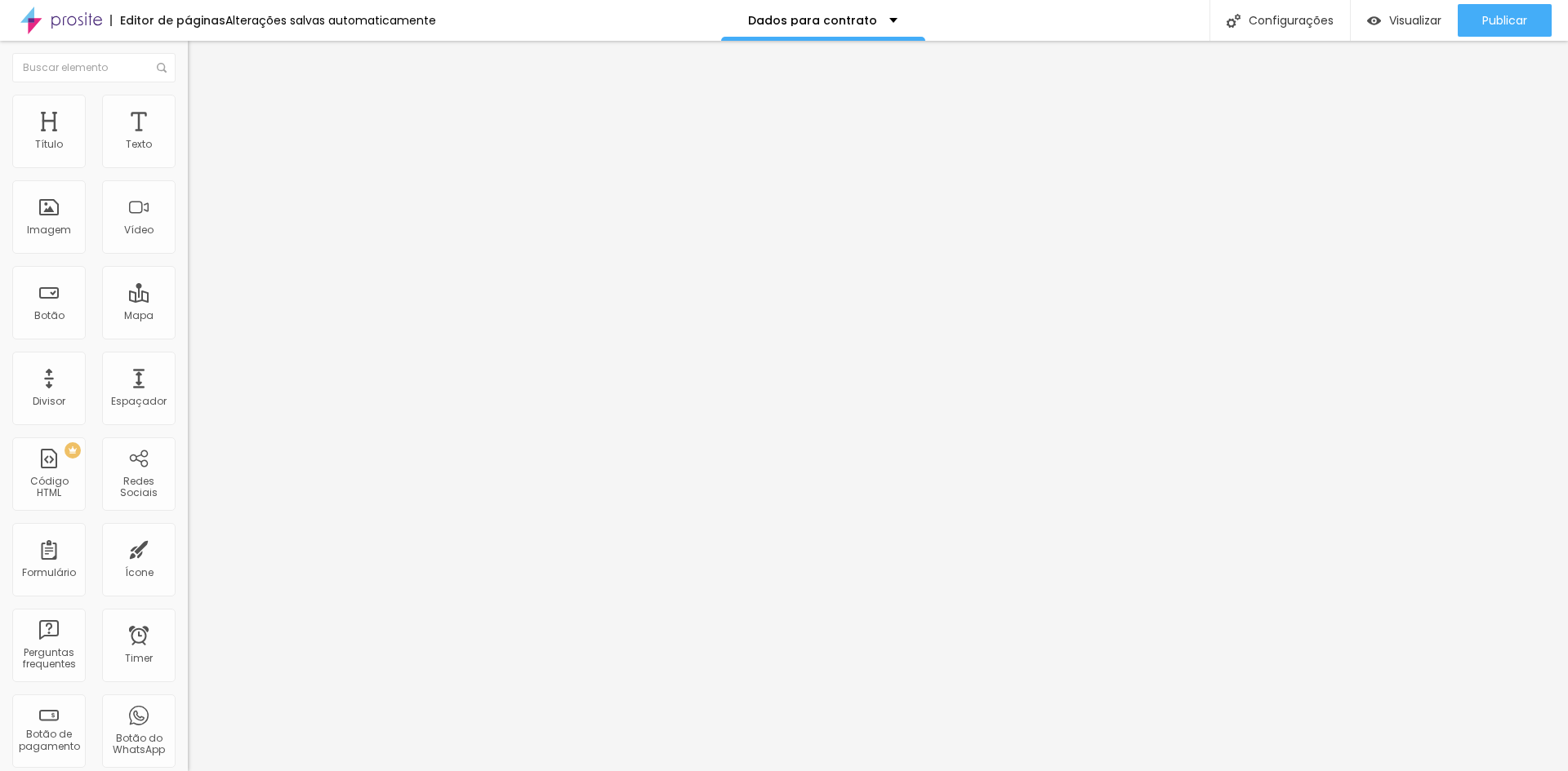
type input "Nome completo do responsável pelo contrato"
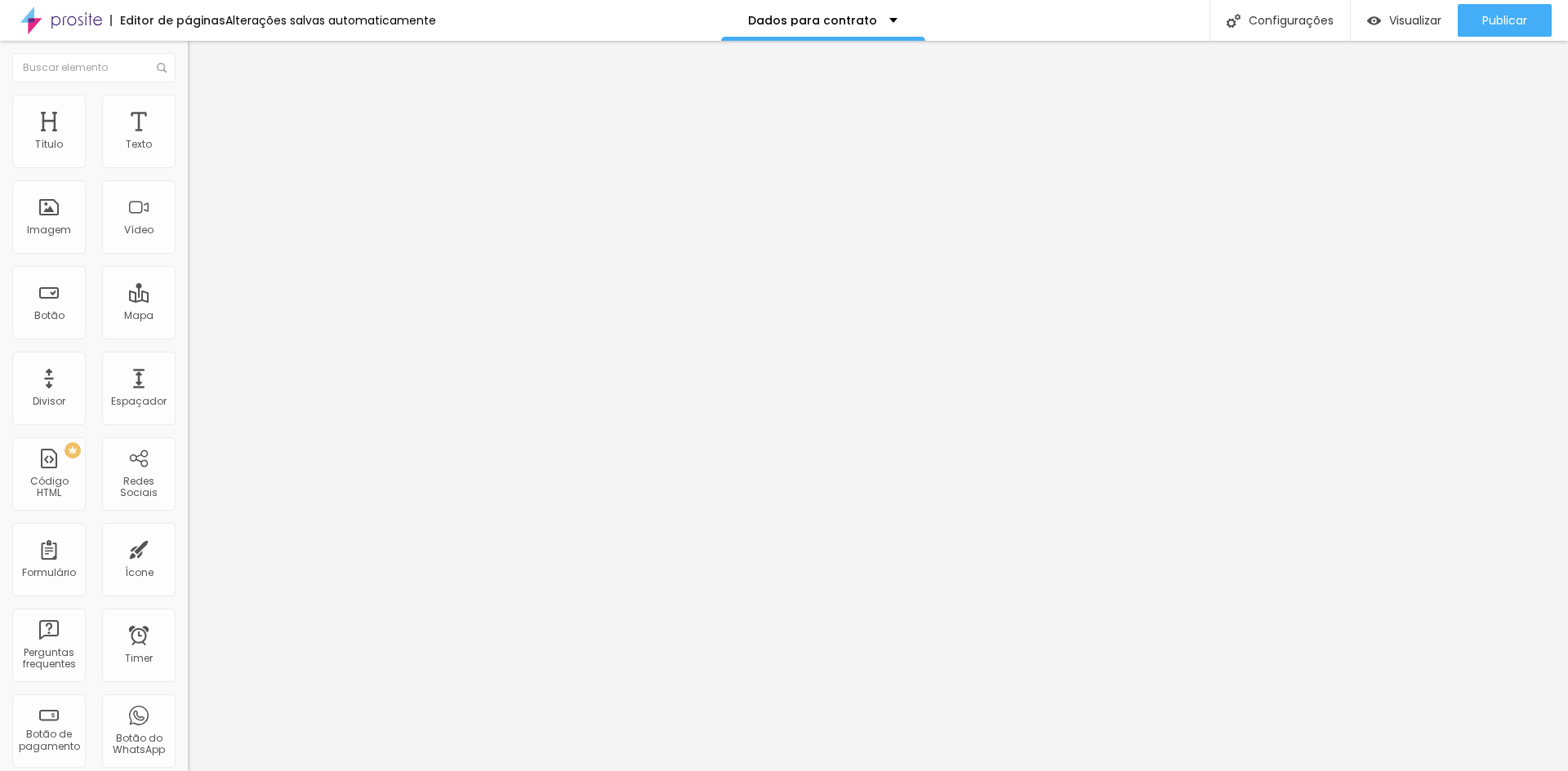
drag, startPoint x: 629, startPoint y: 443, endPoint x: 629, endPoint y: 454, distance: 11.0
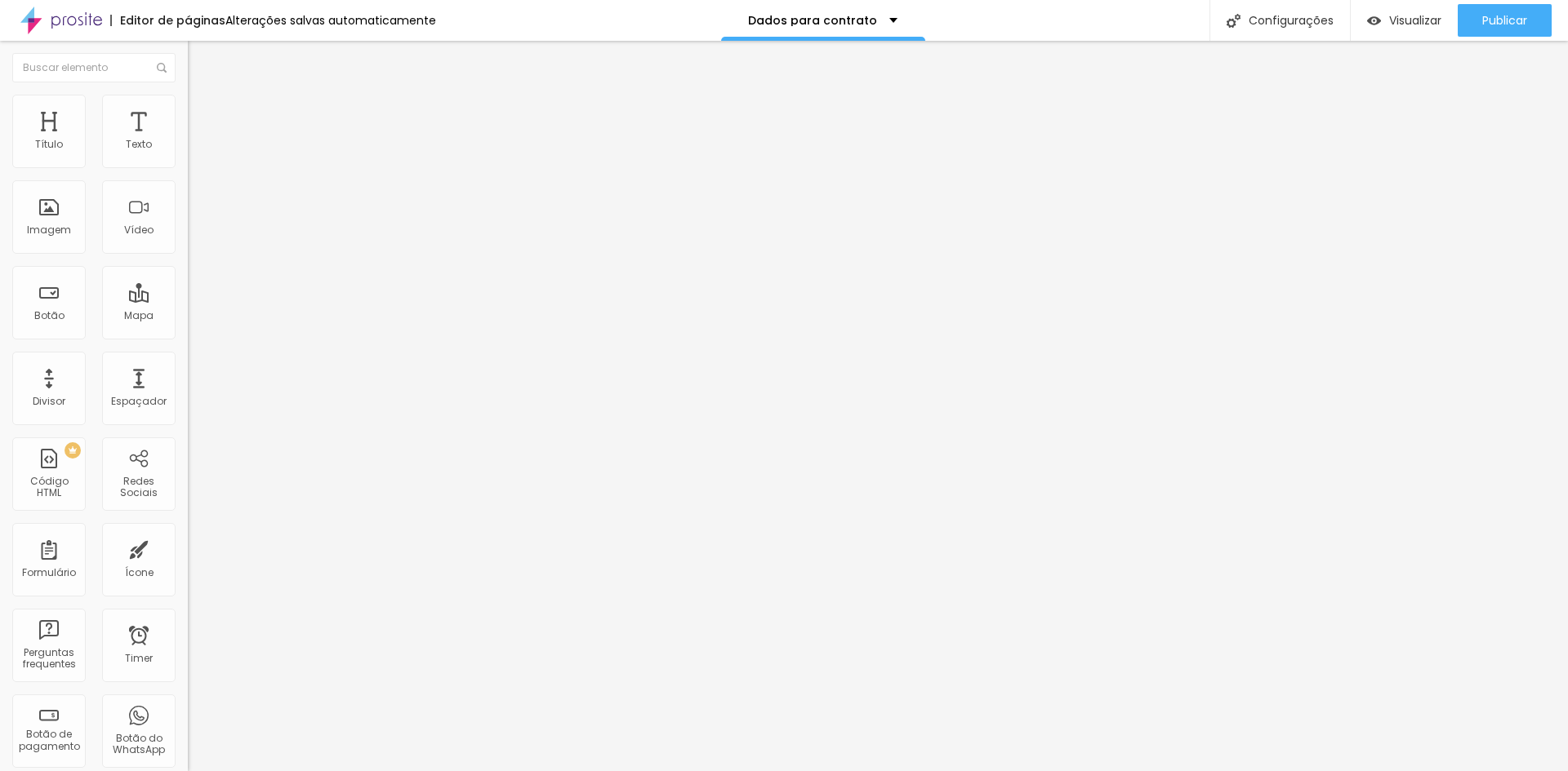
type input "Profissão"
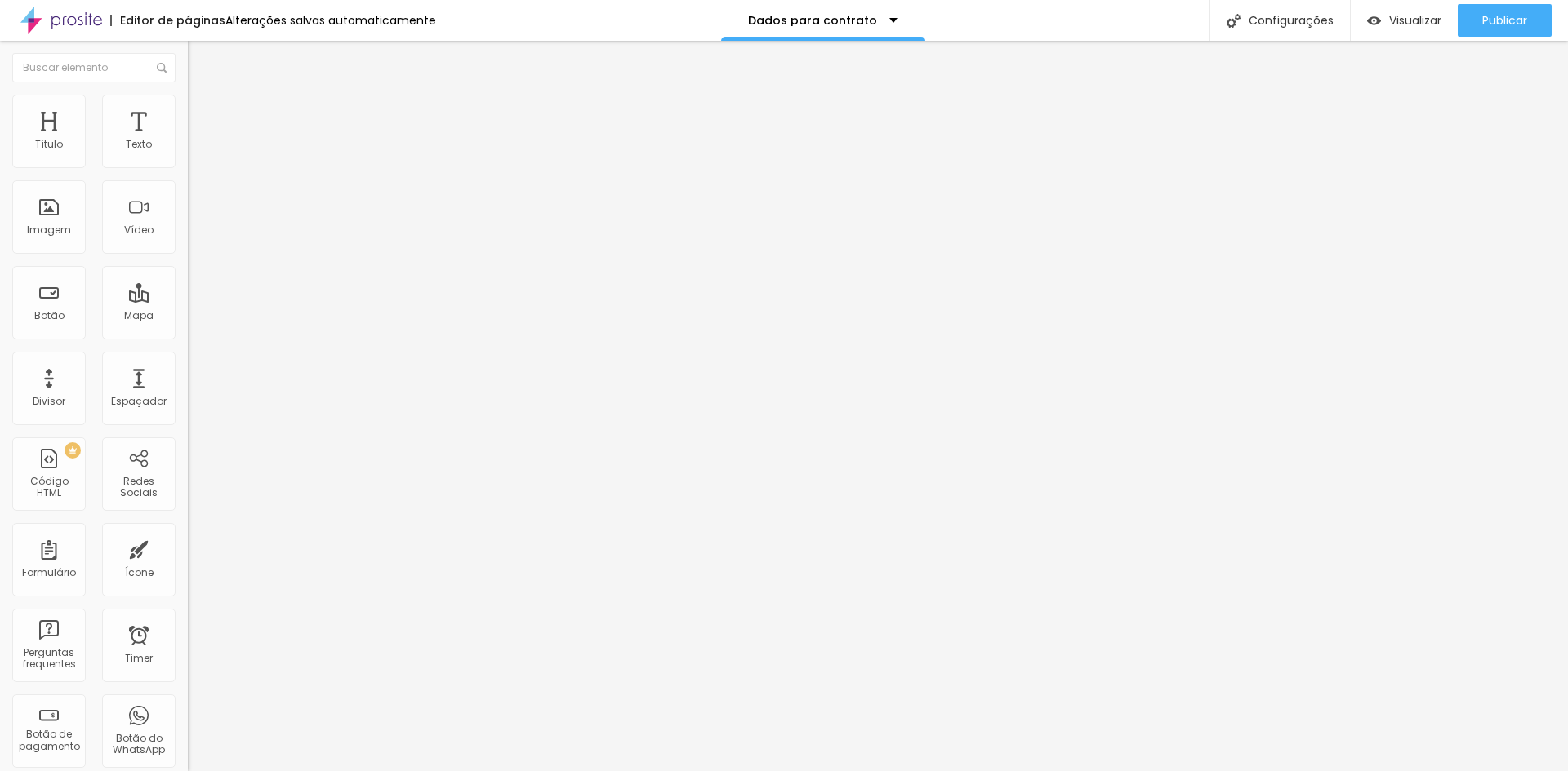
type input "Endereço (Exemplo: Rua... Avenida..)"
drag, startPoint x: 619, startPoint y: 577, endPoint x: 167, endPoint y: 553, distance: 452.6
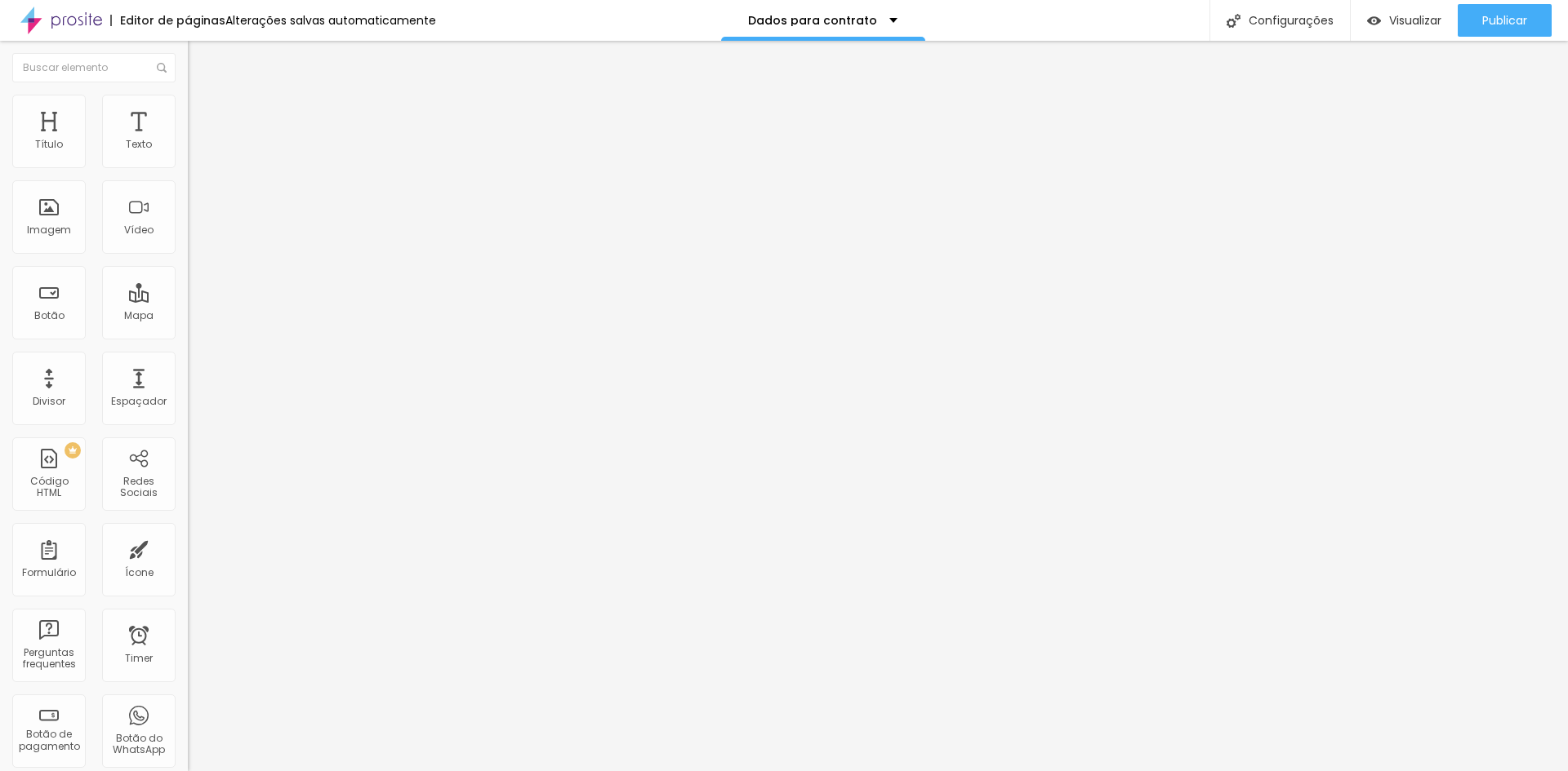
type input "m"
type input "Número"
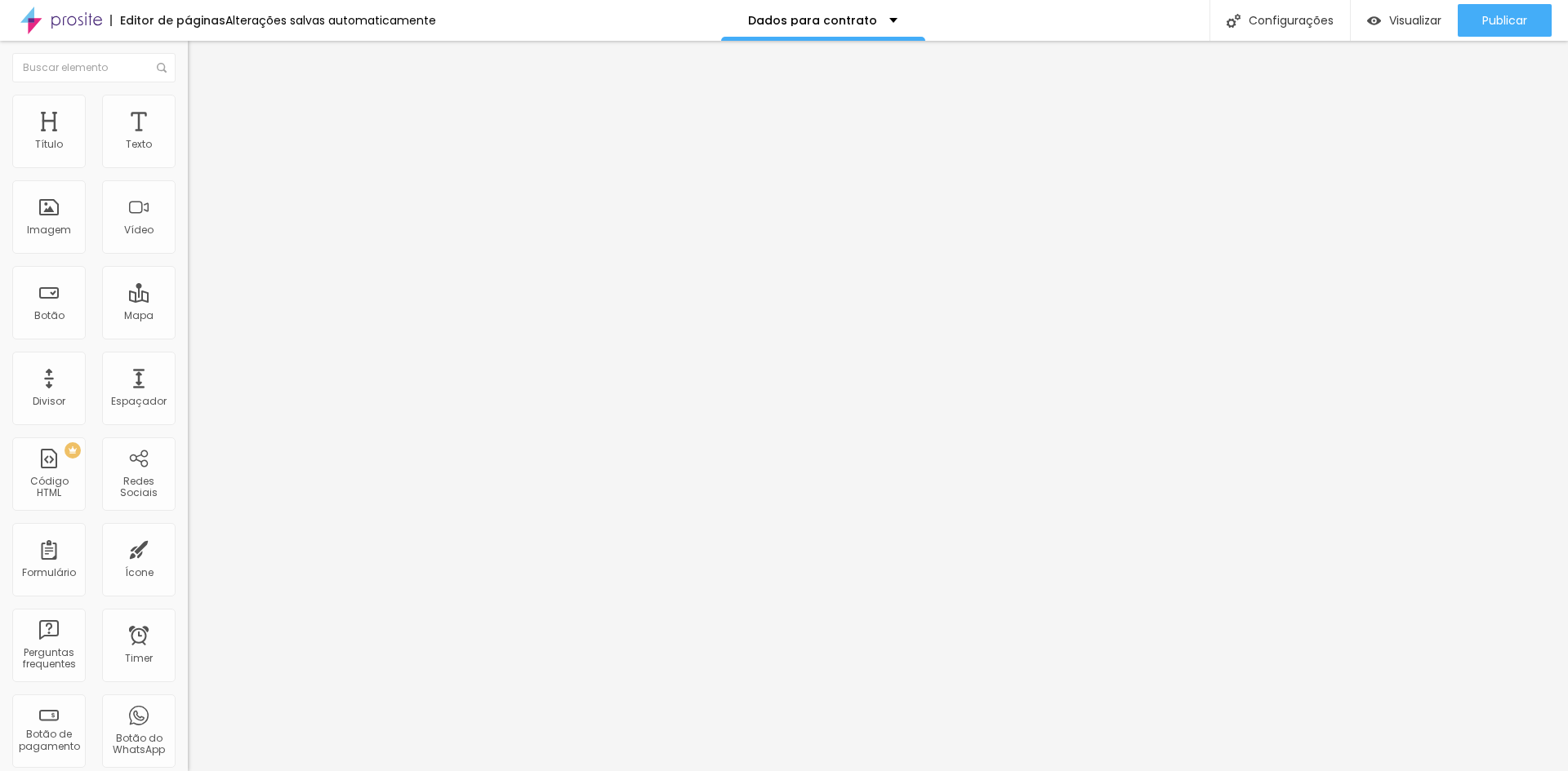
scroll to position [138, 0]
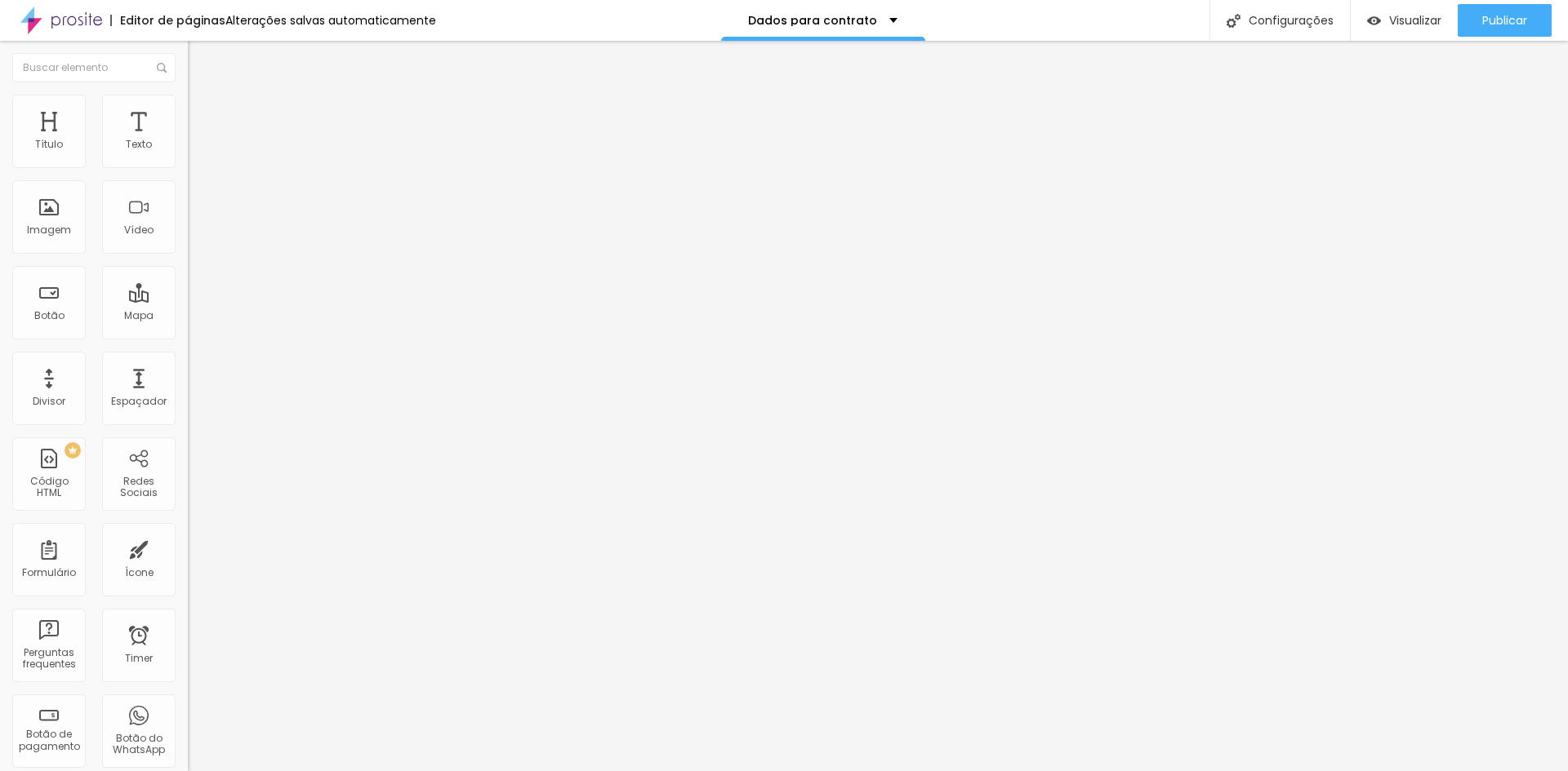
type input "Complemento"
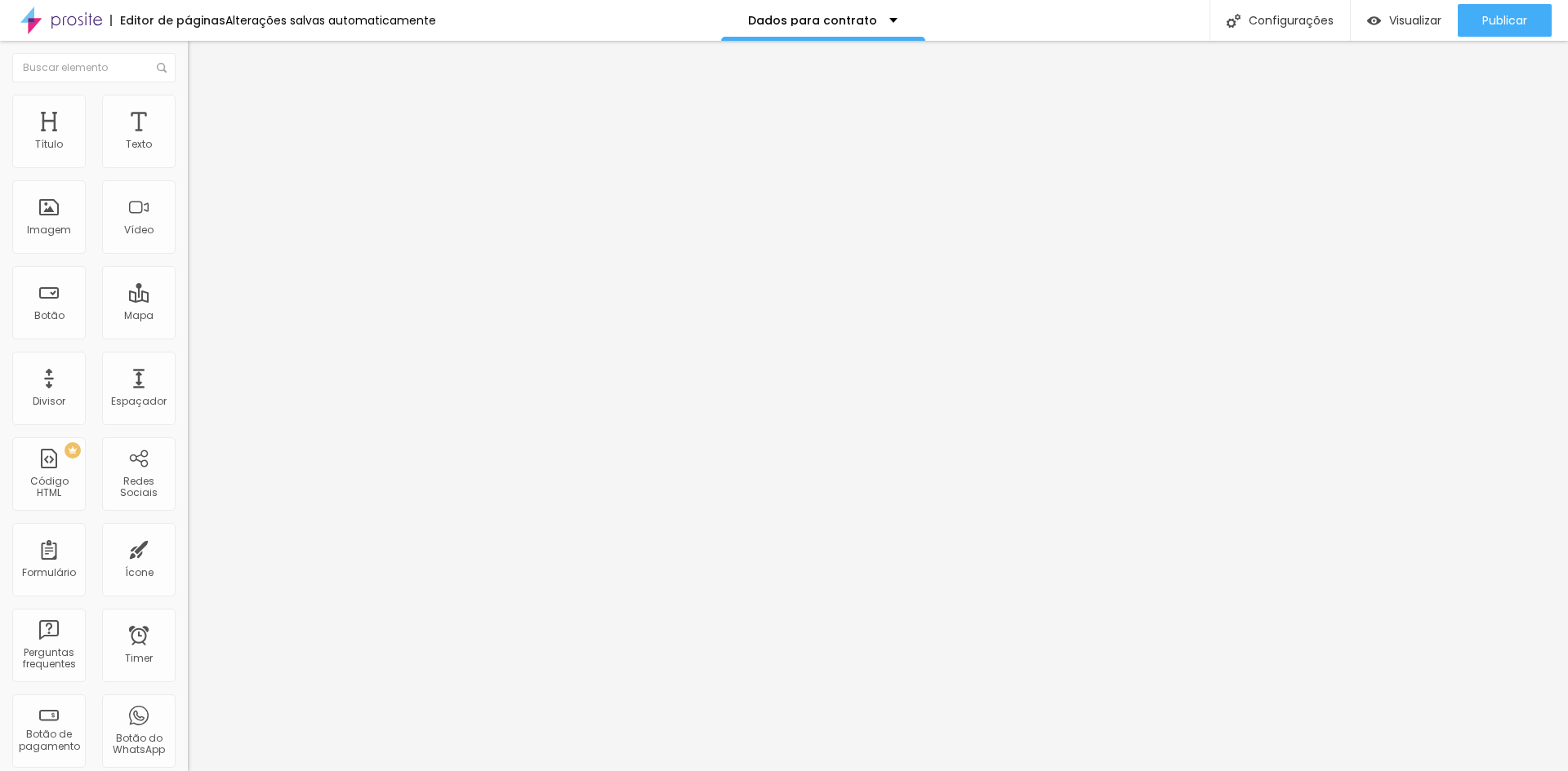
type input "Número (Exemplo: Nº da casa ou do apartamento)"
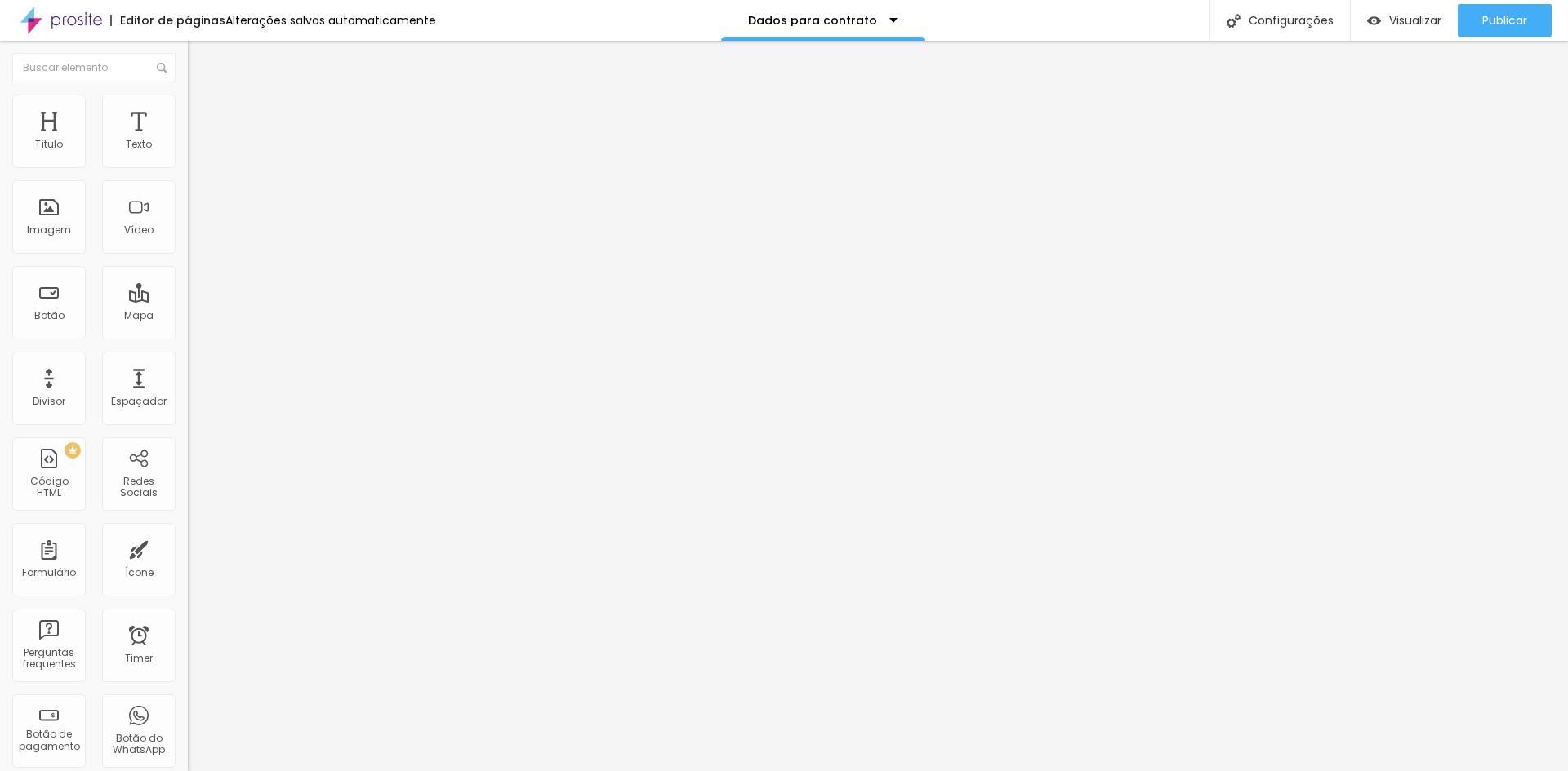
type input "Complemento ("
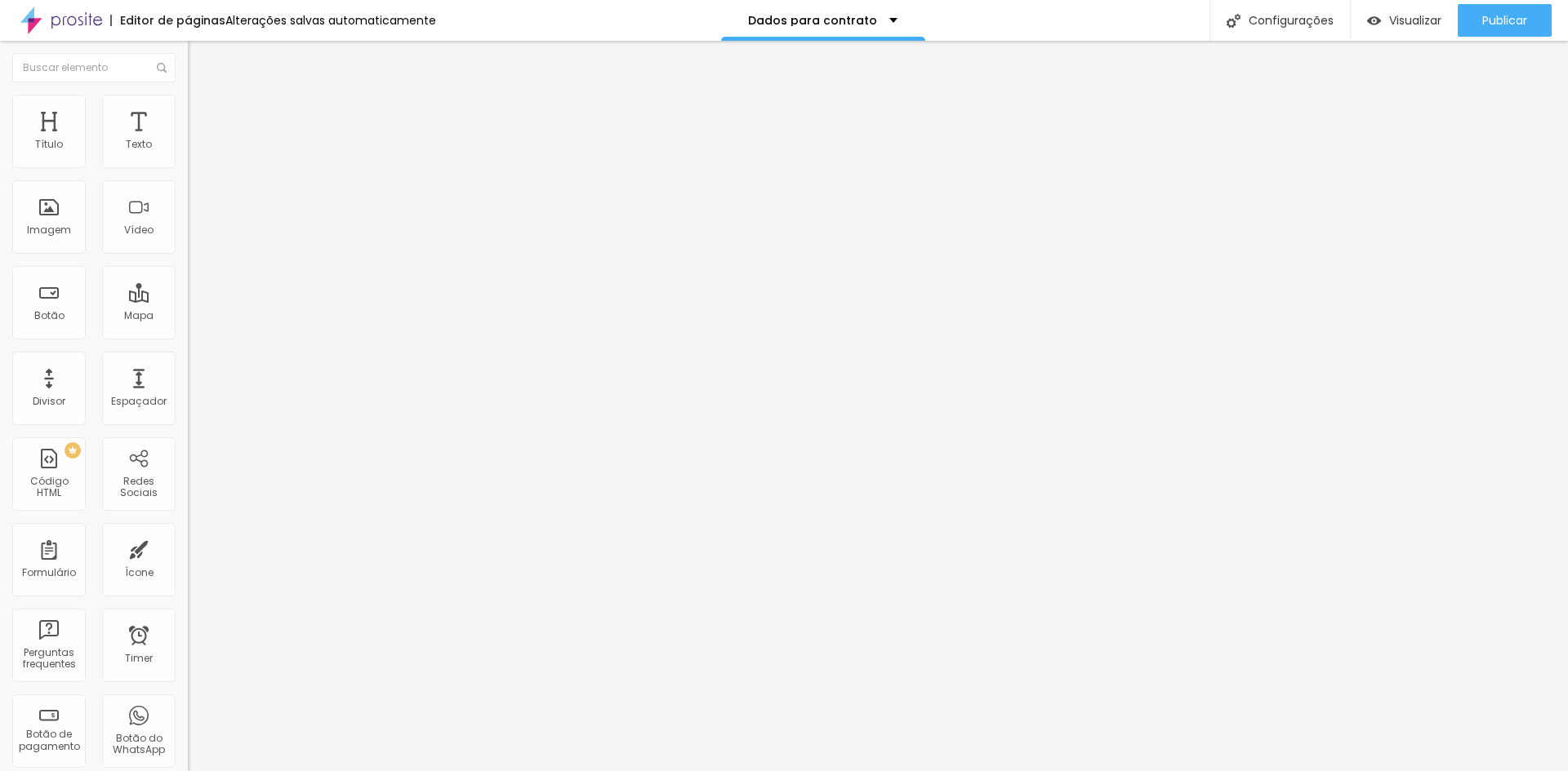
type input "Número (Exemplo: Nº da casa ou do prédio)"
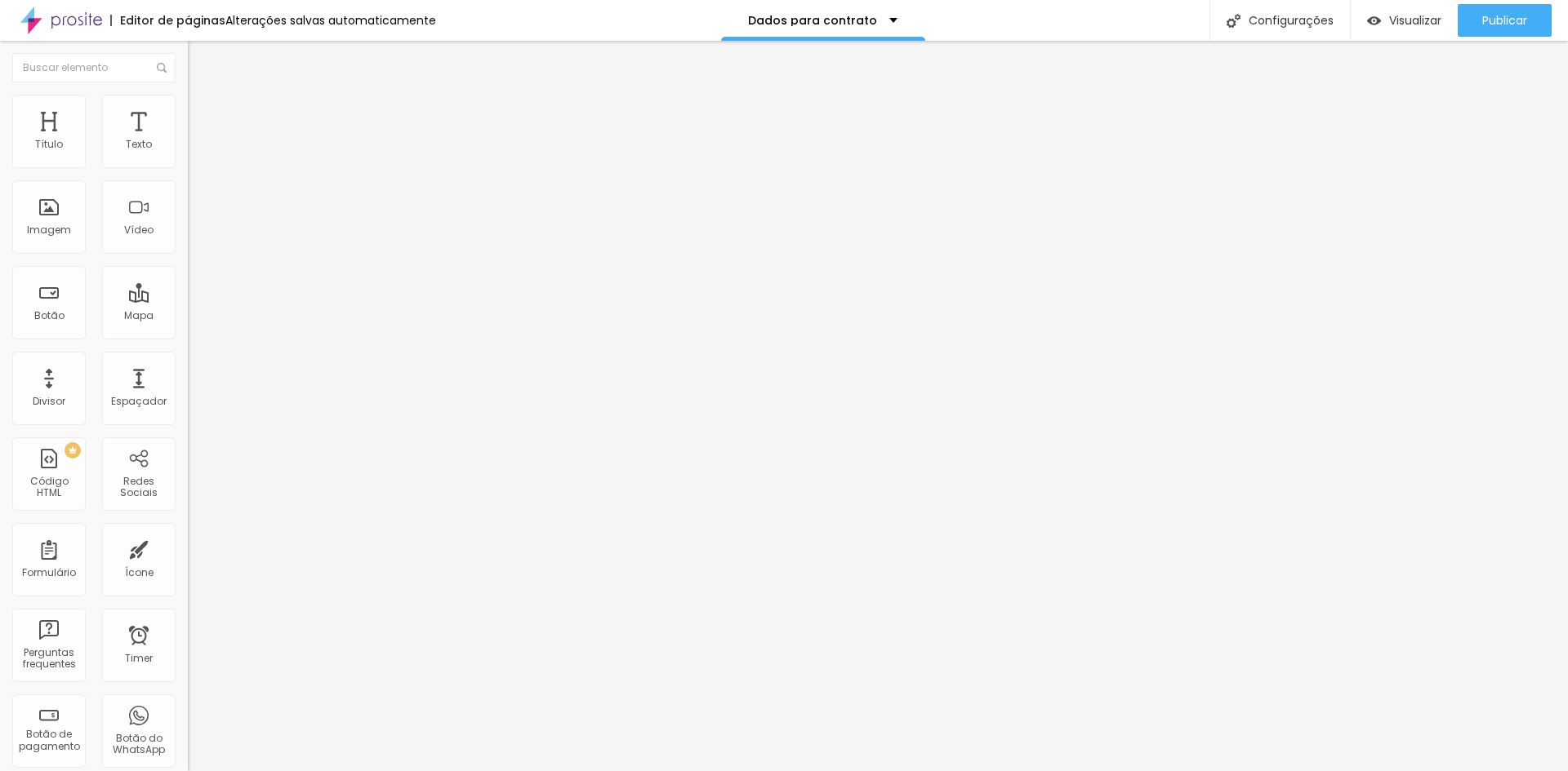
type input "Complemento (Exemplo: Casa ou número do apartamento)"
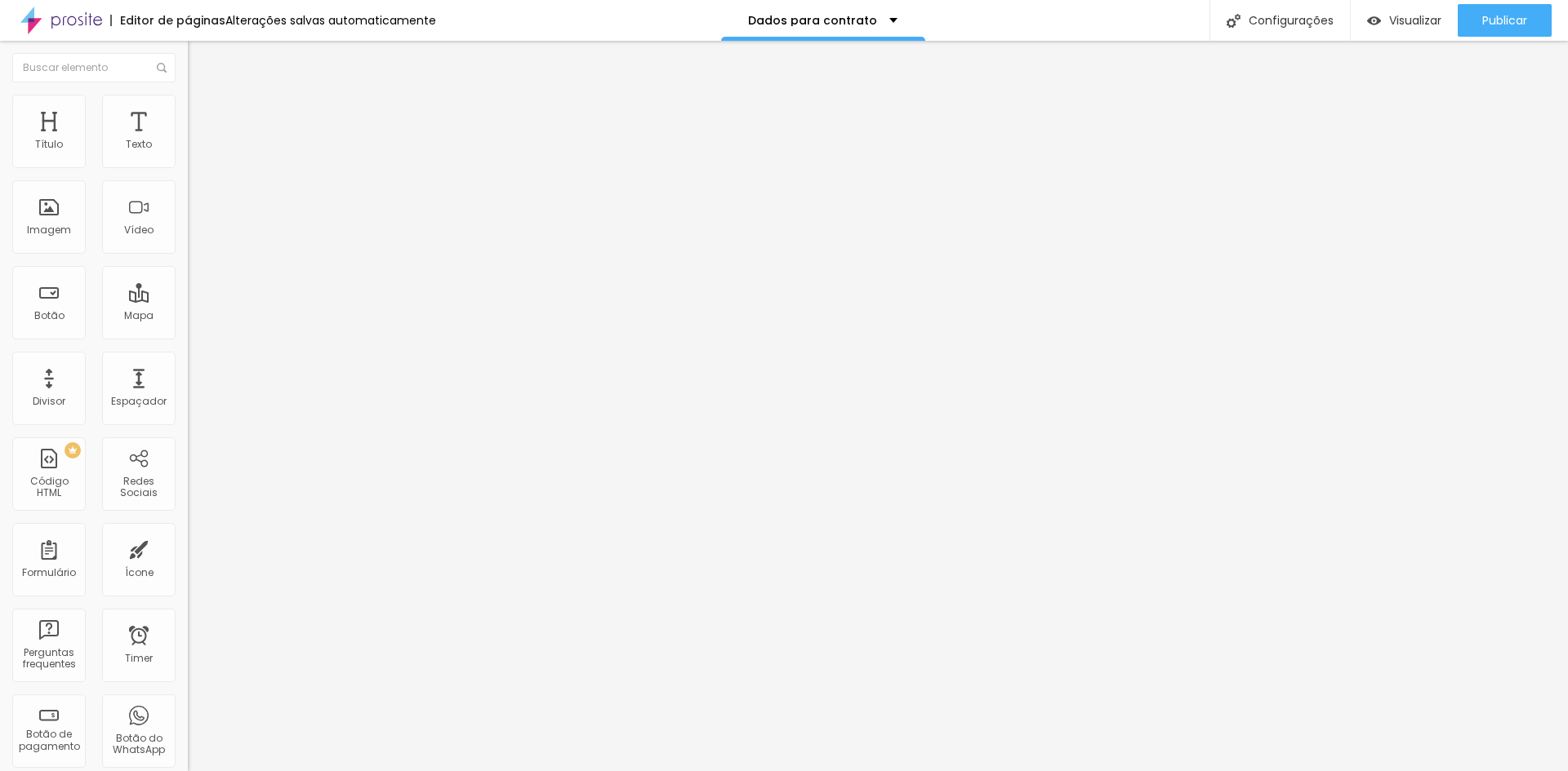
type input "a"
type input "Bairro"
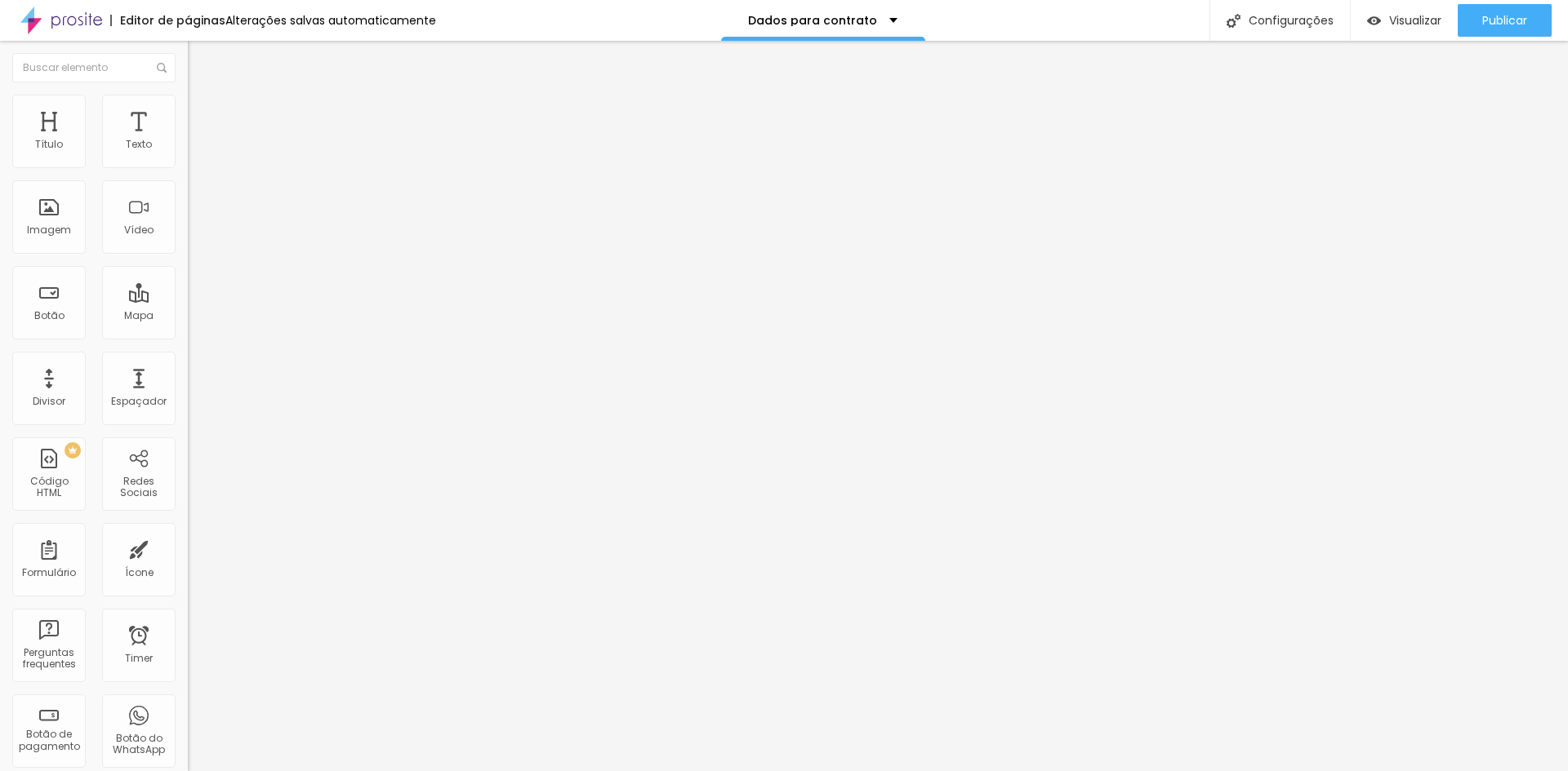
type input "CEP"
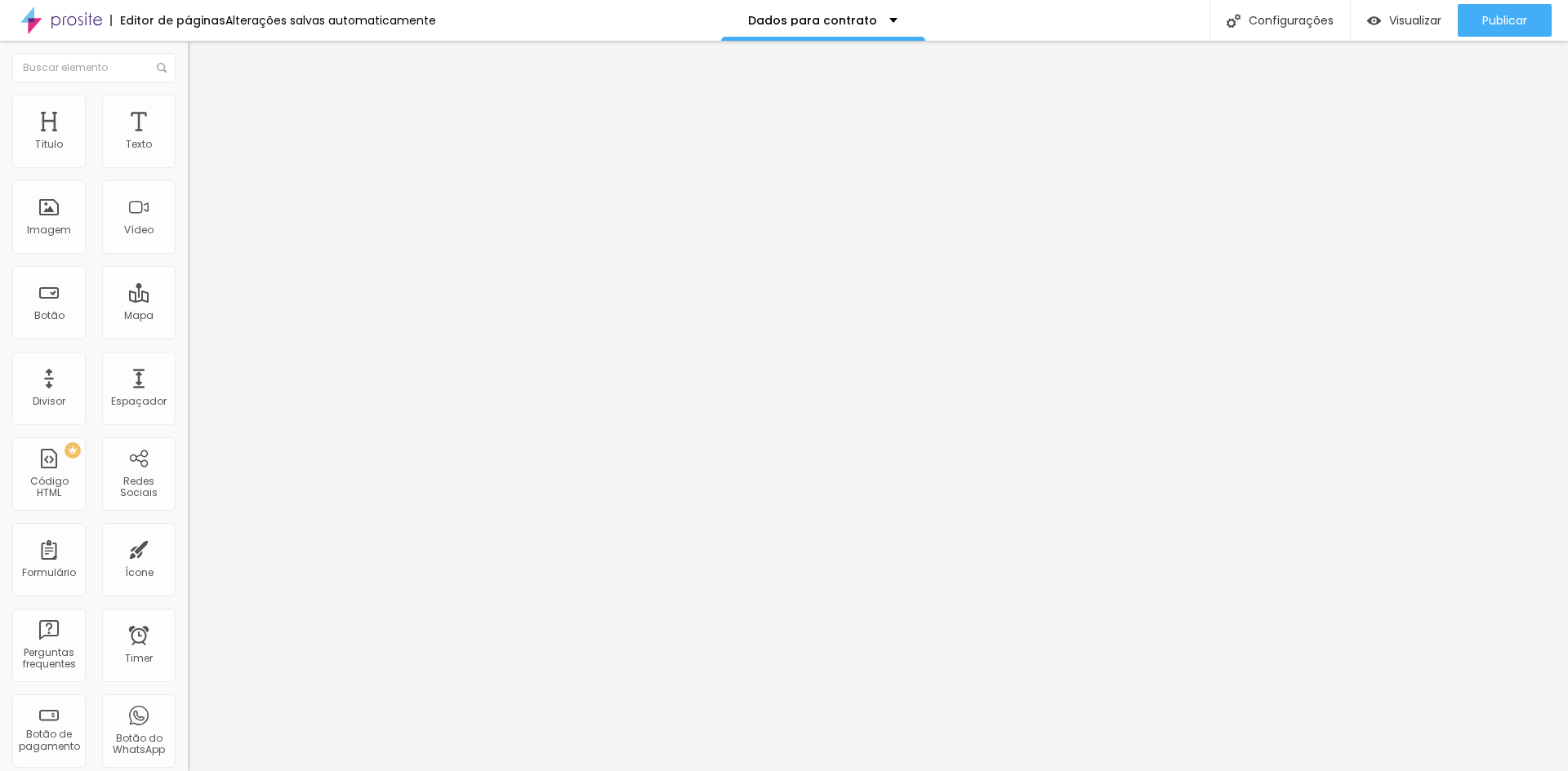
type input "Cidade"
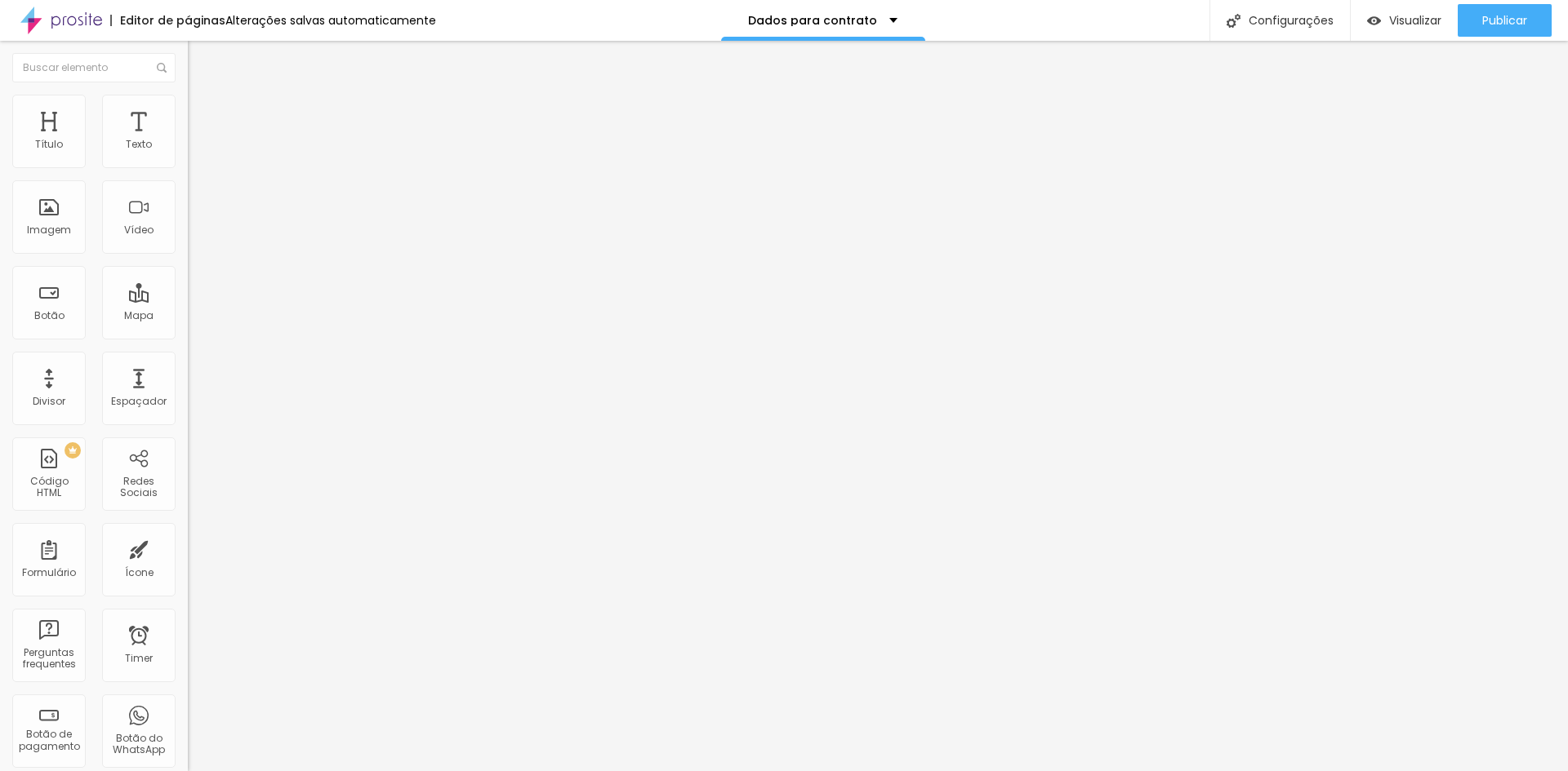
type input "Estado"
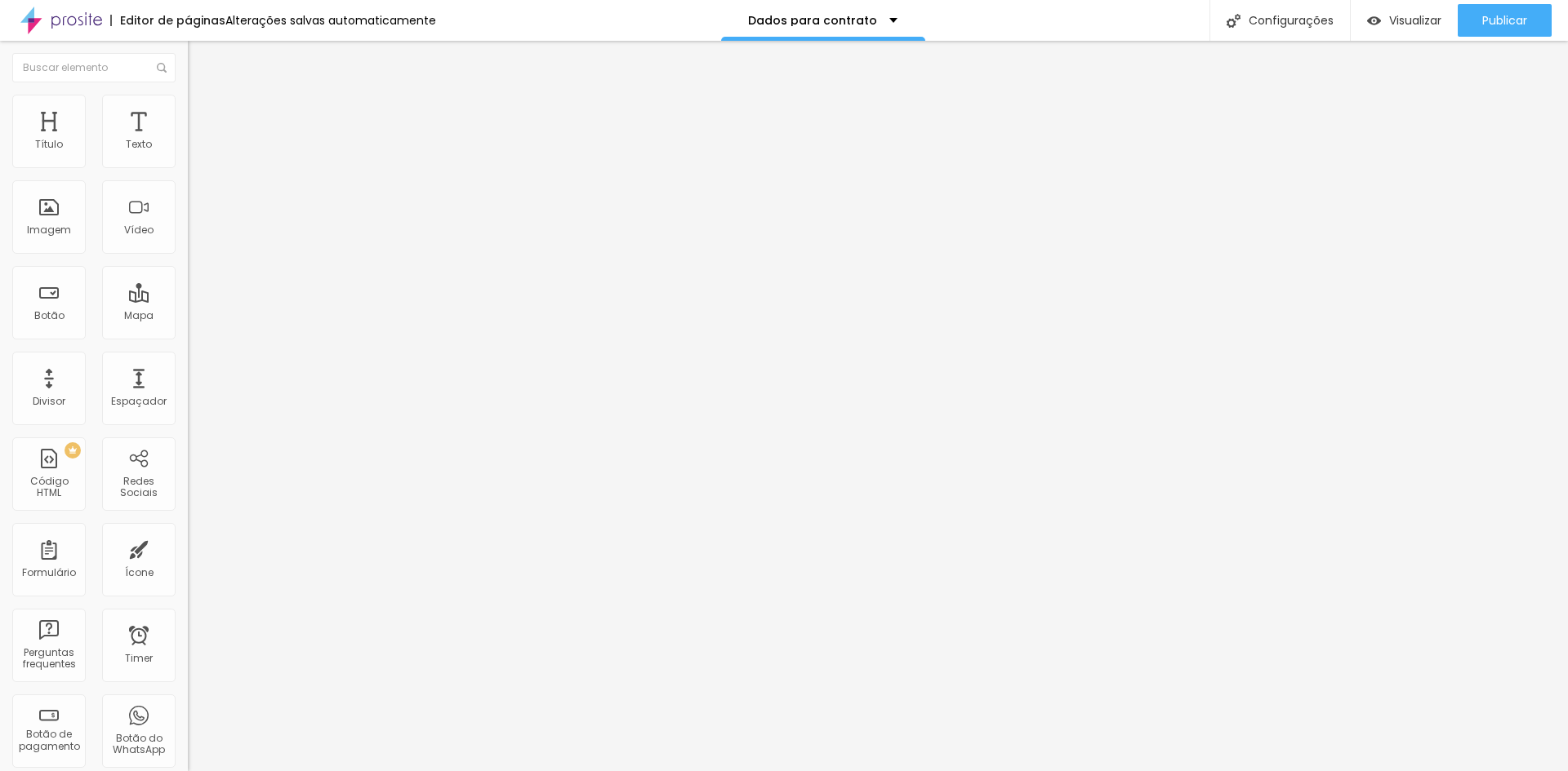
type input "Identidade"
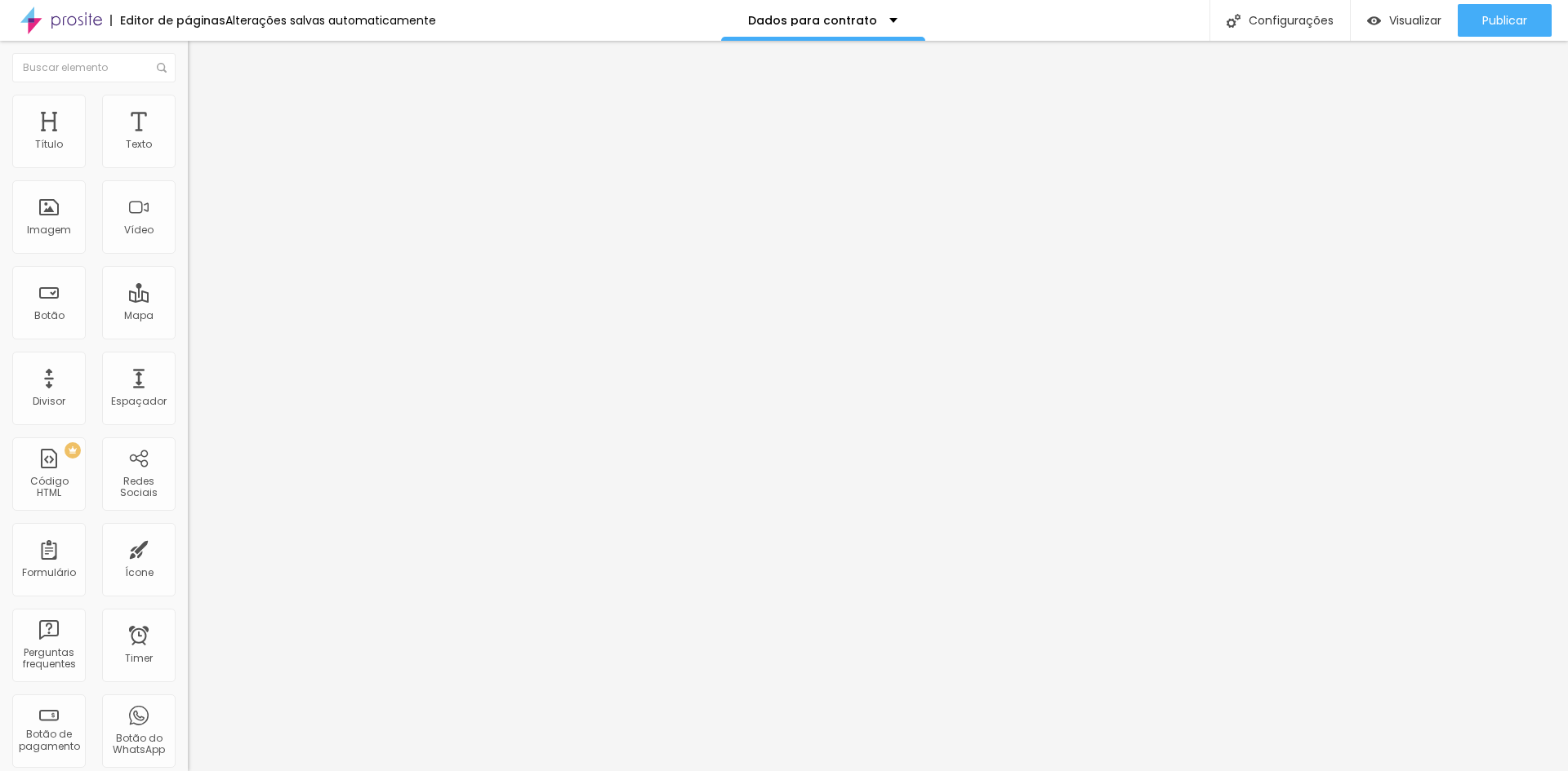
type input "CPF"
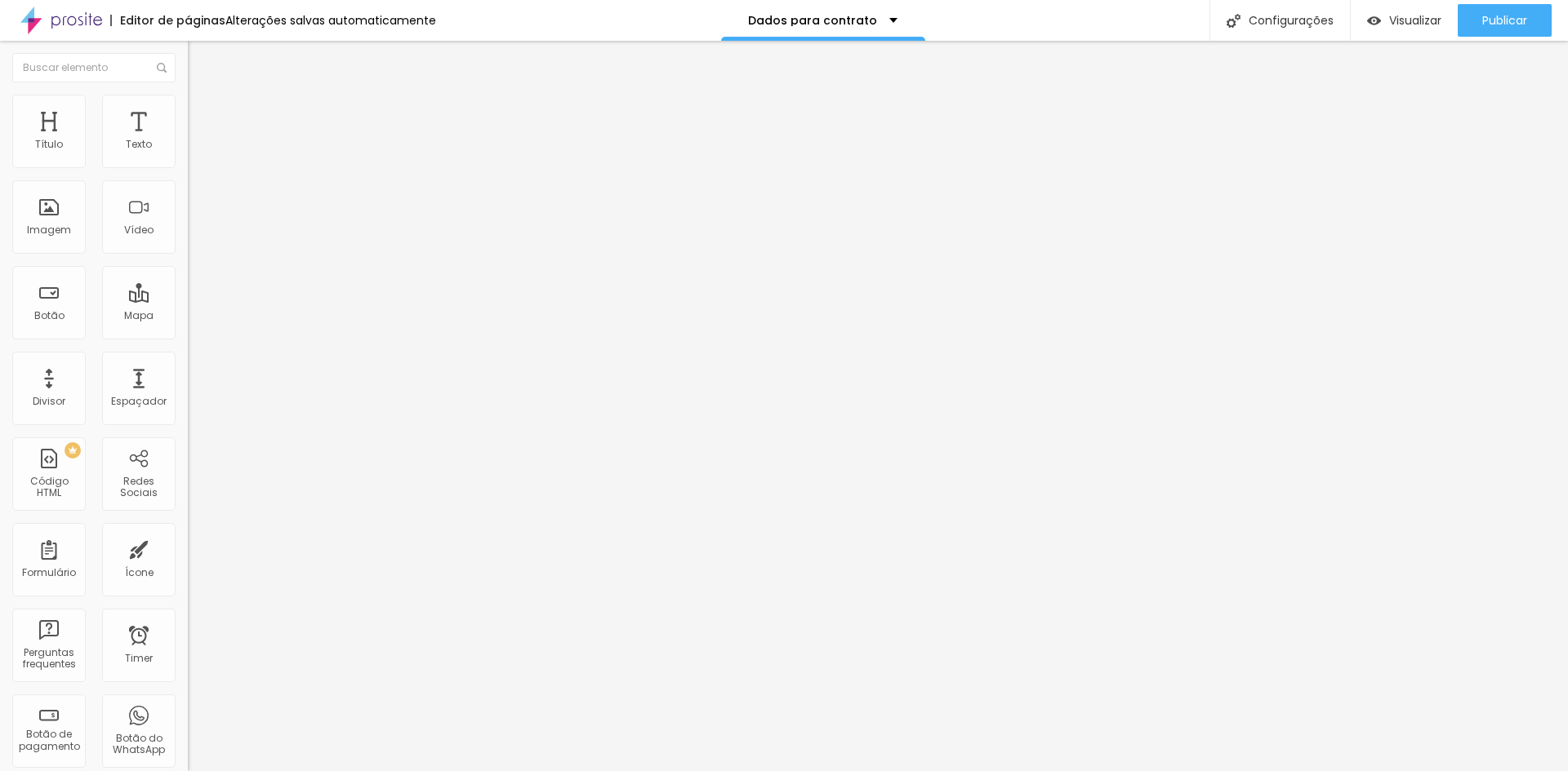
type input "Telefone"
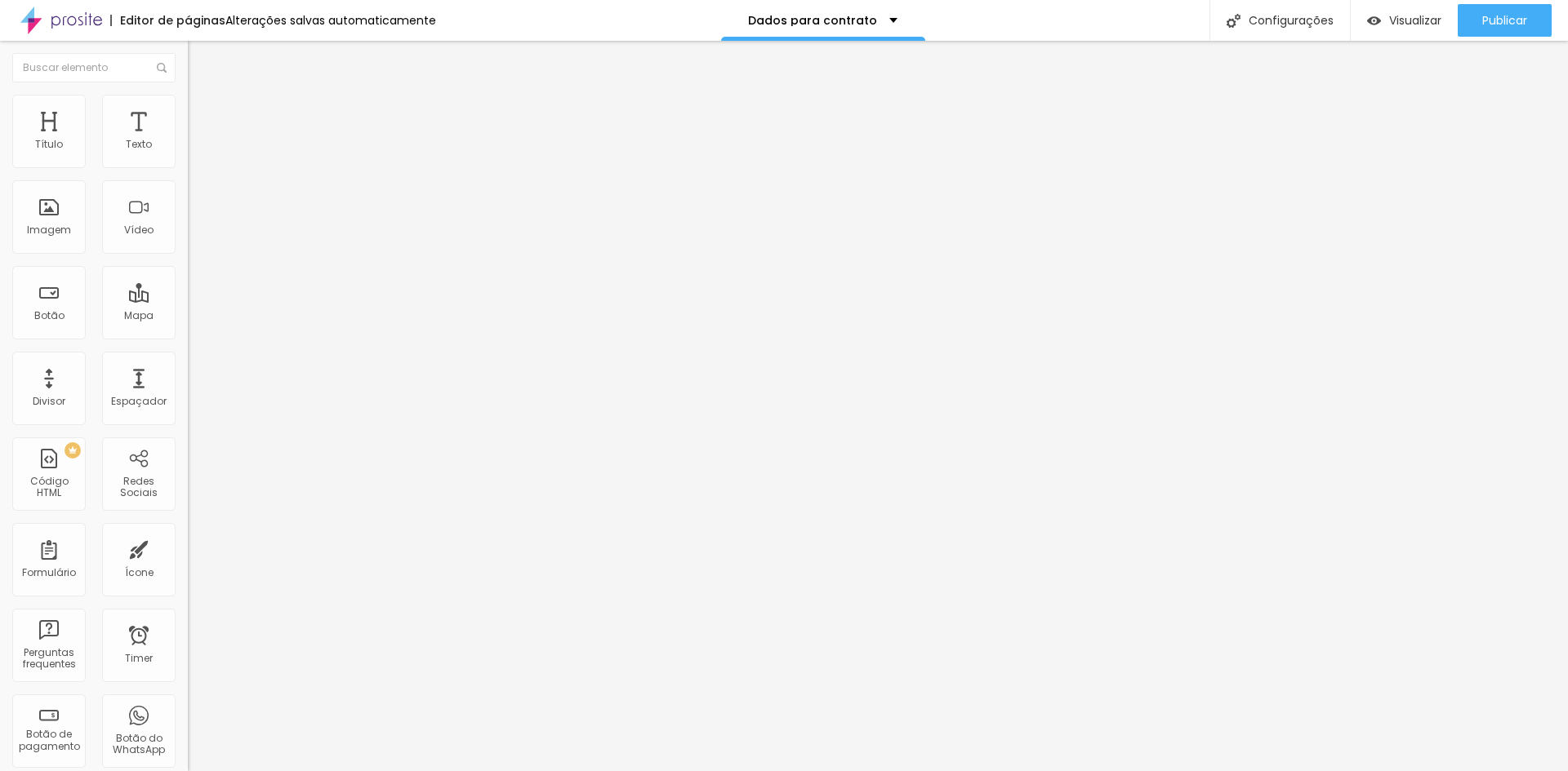
drag, startPoint x: 511, startPoint y: 234, endPoint x: 516, endPoint y: 496, distance: 262.0
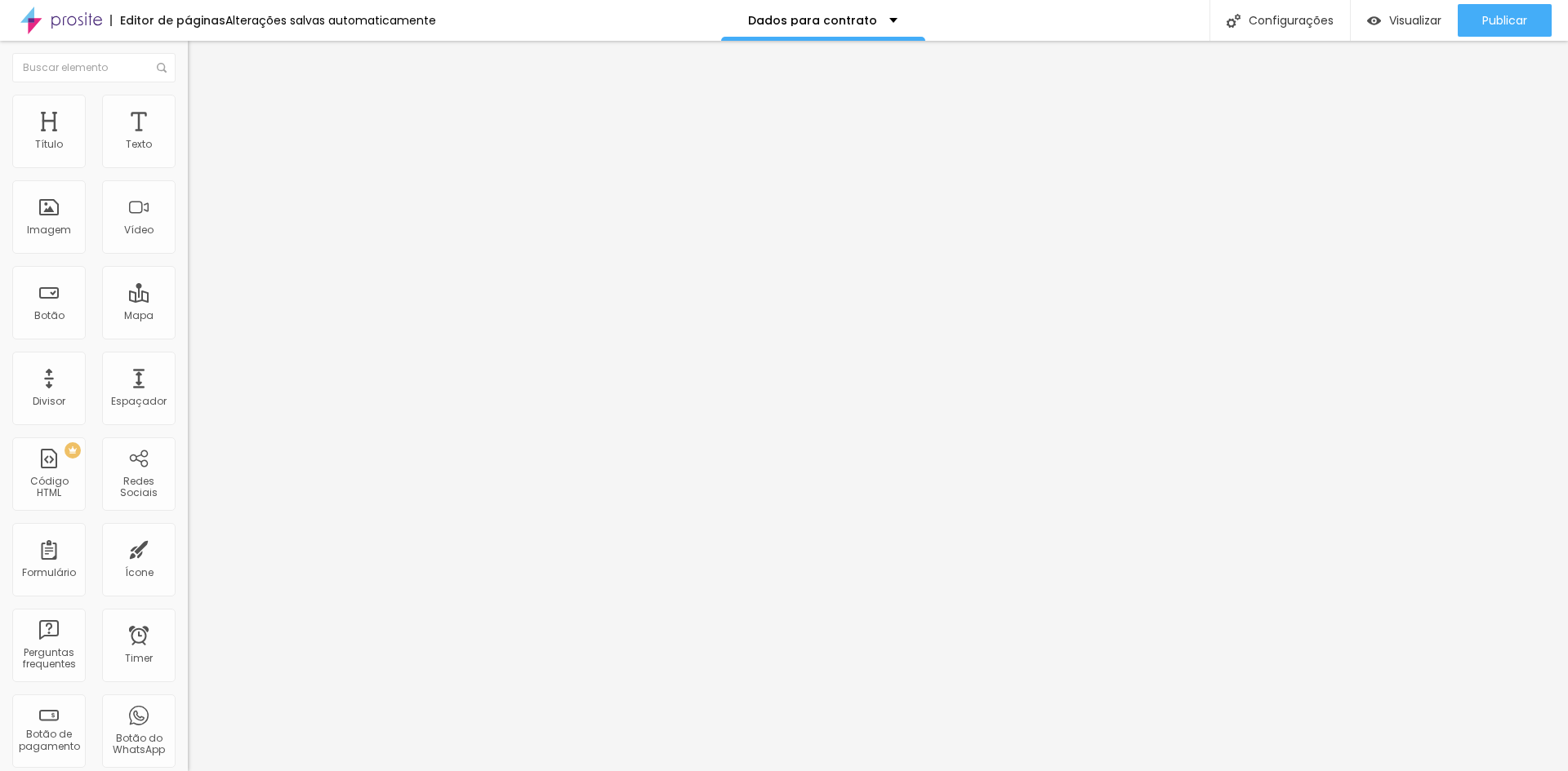
paste input "Nome completo da aniversariante"
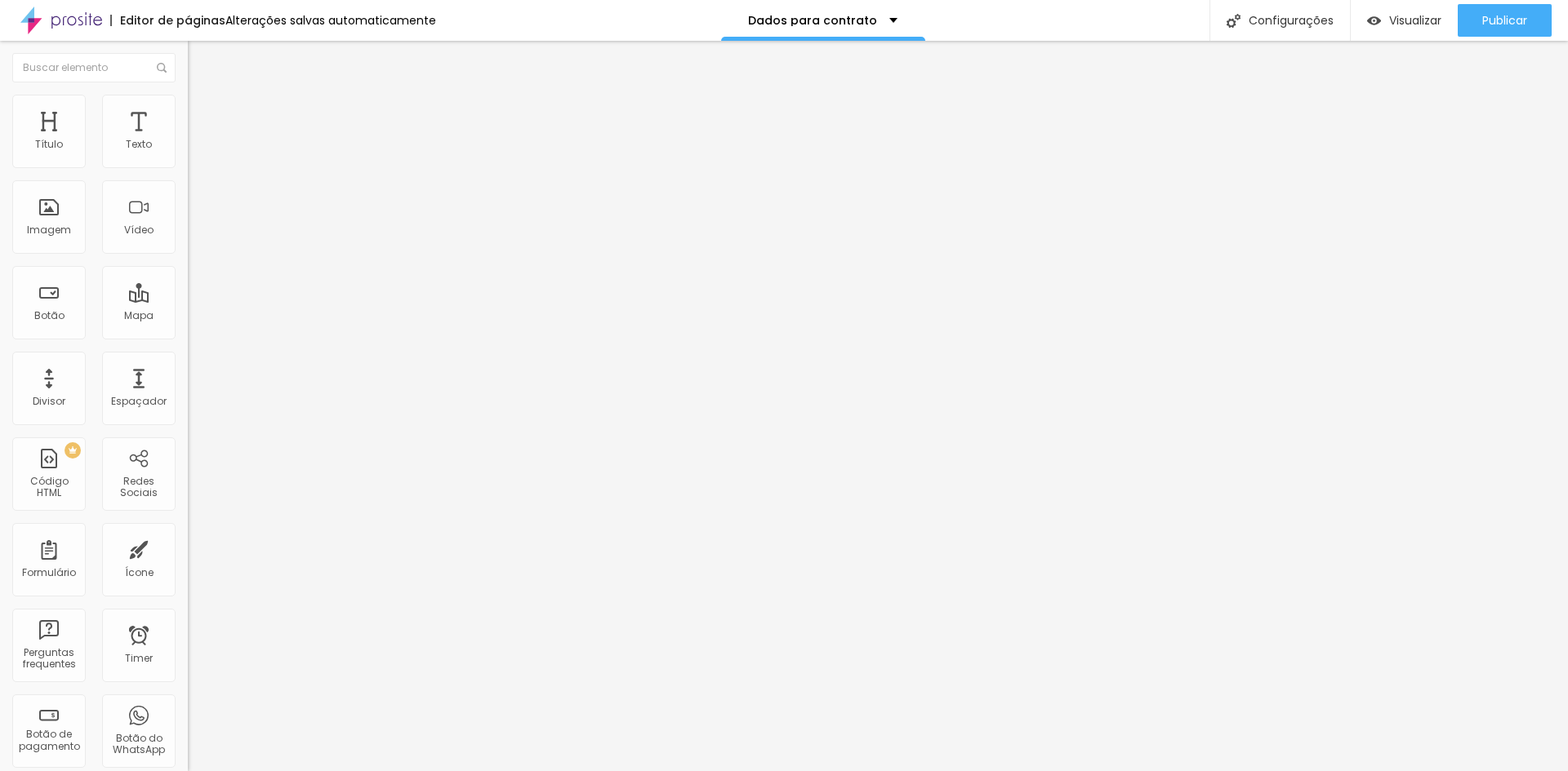
type input "Nome completo da aniversariante"
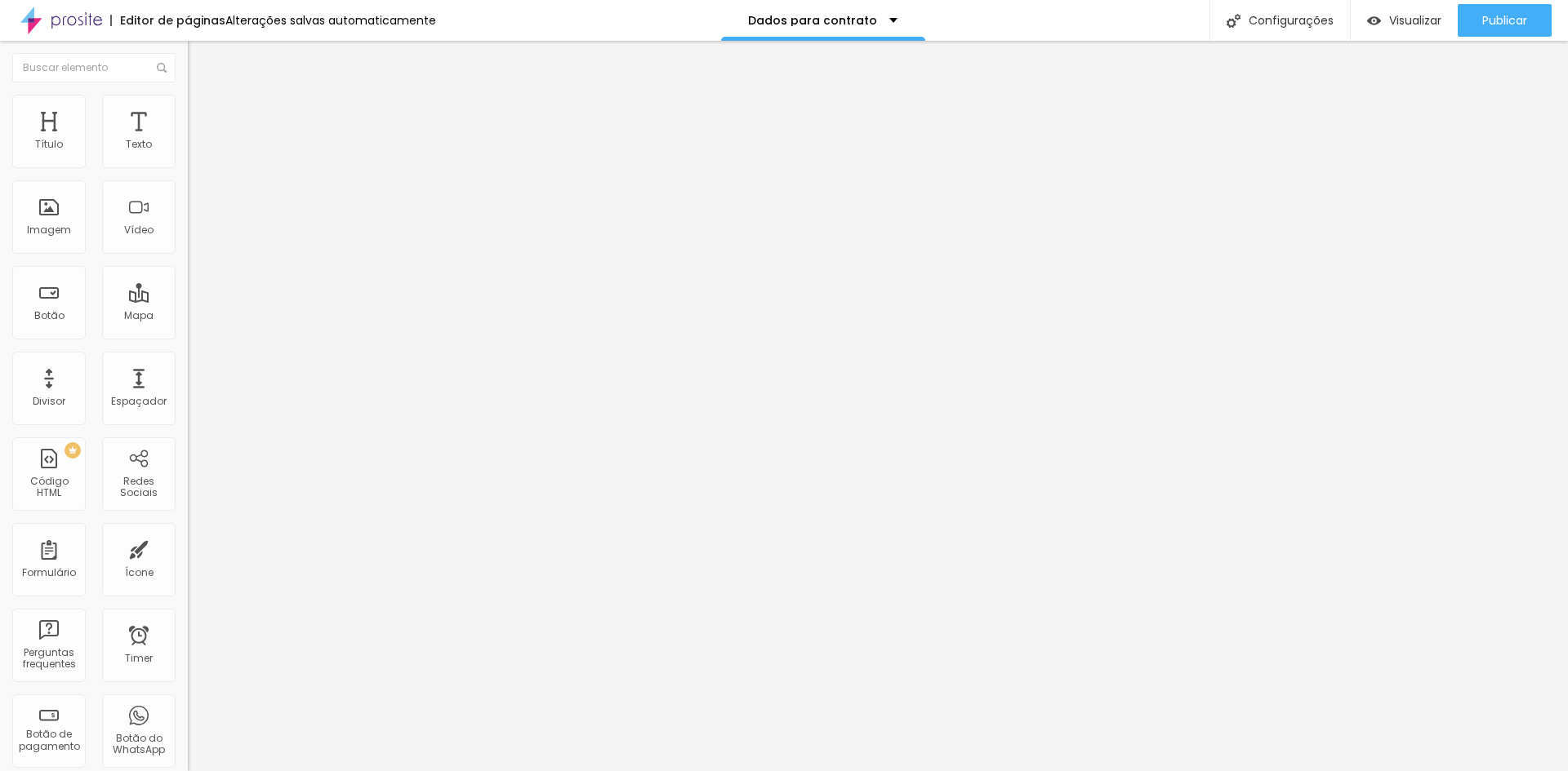
type input "Data de nascimento do aniversariante ou formando"
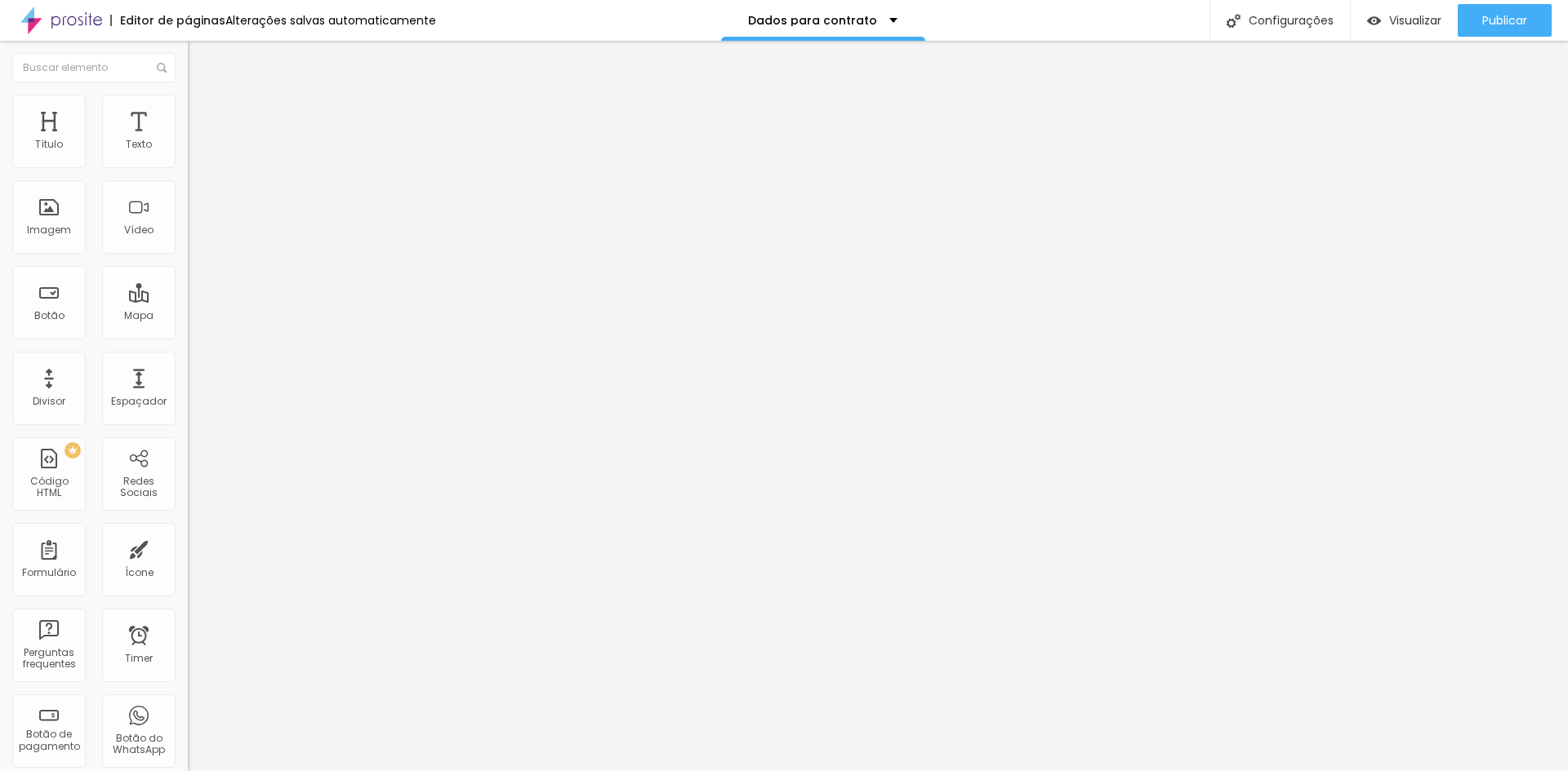
type input "Data de nascimento do aniversariante"
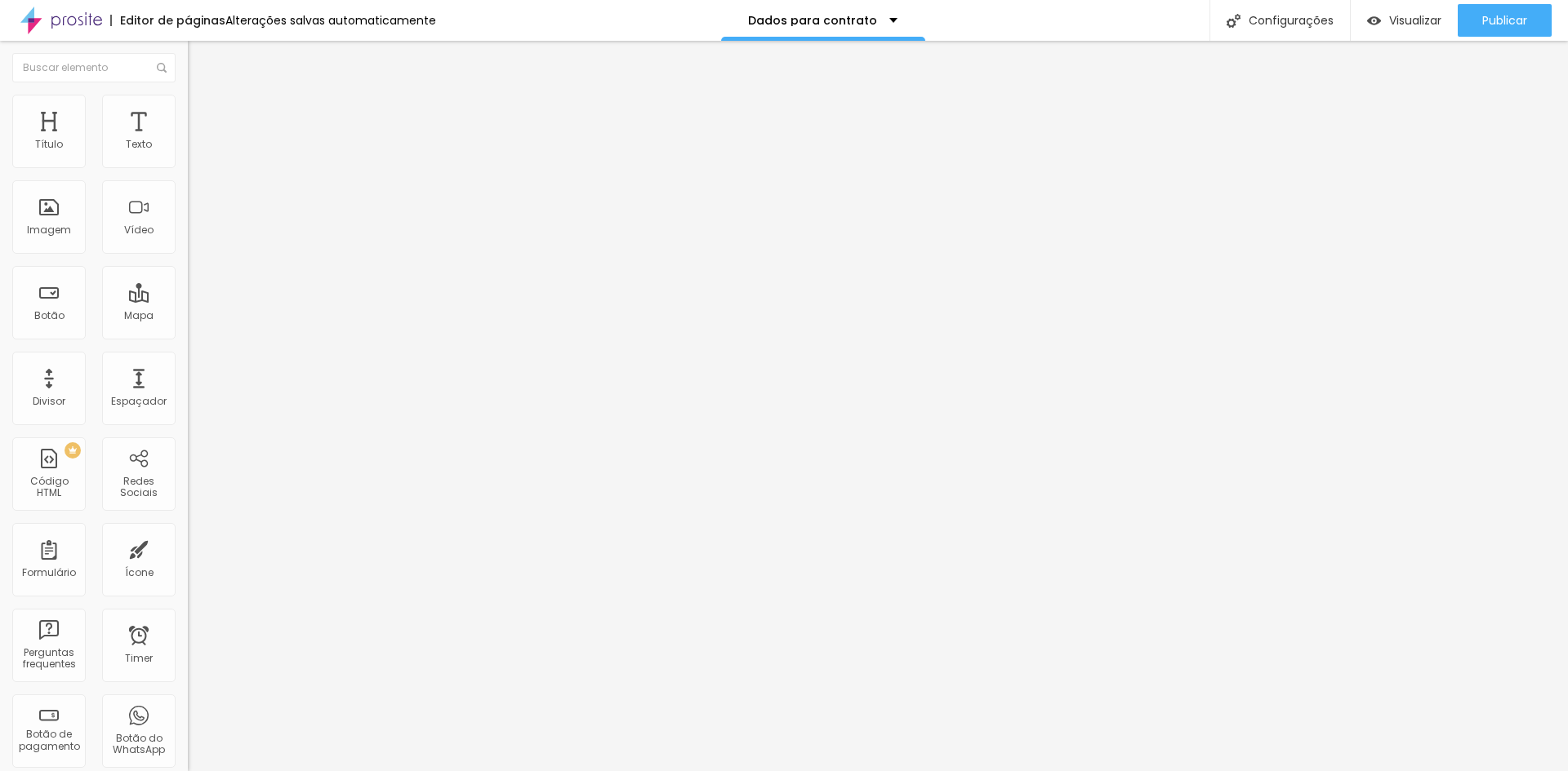
scroll to position [0, 0]
type input "Data de realização do evento"
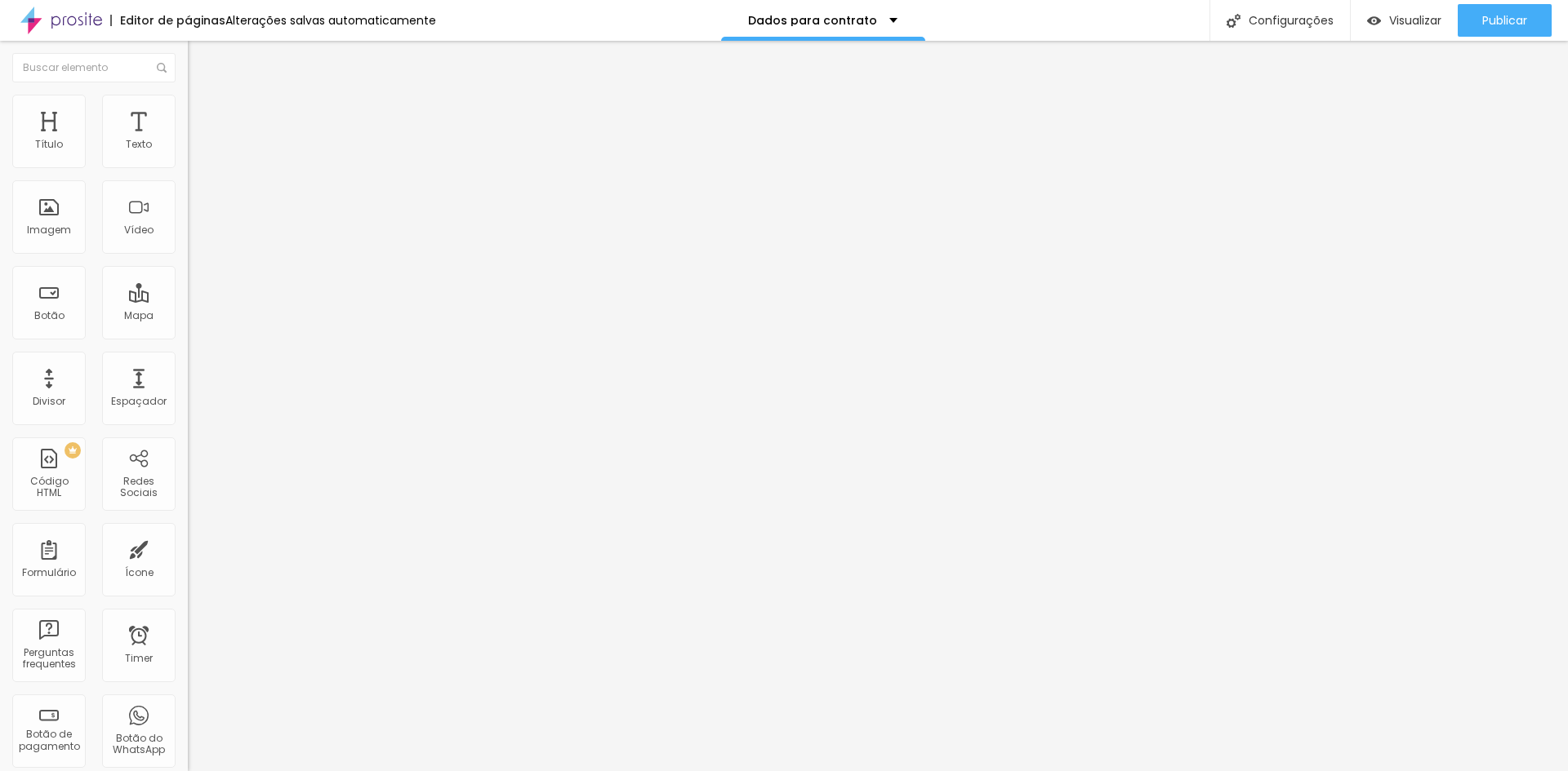
type input "Local da recepção dos convidados"
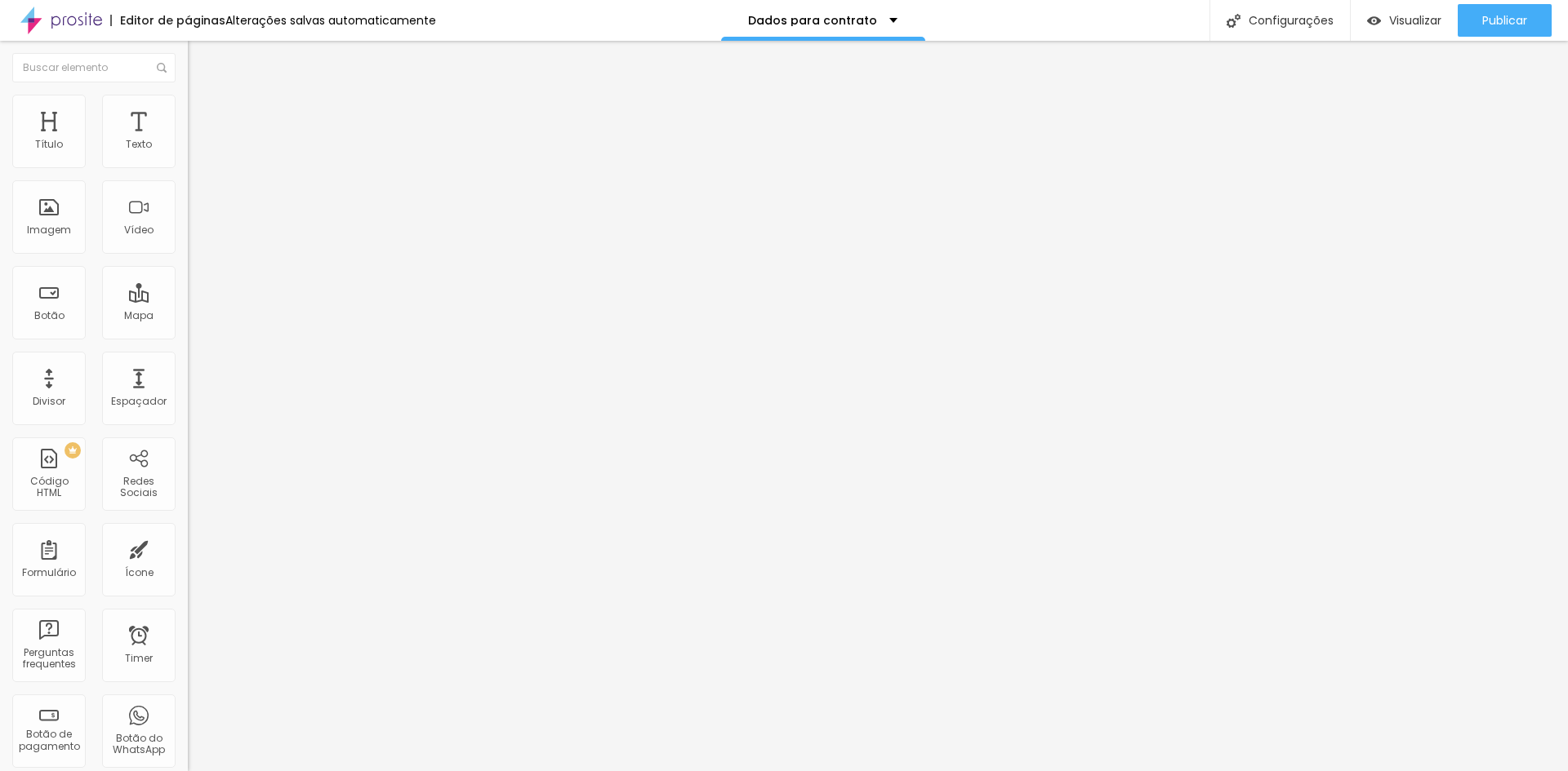
type input "Horário da recepção dos convidados"
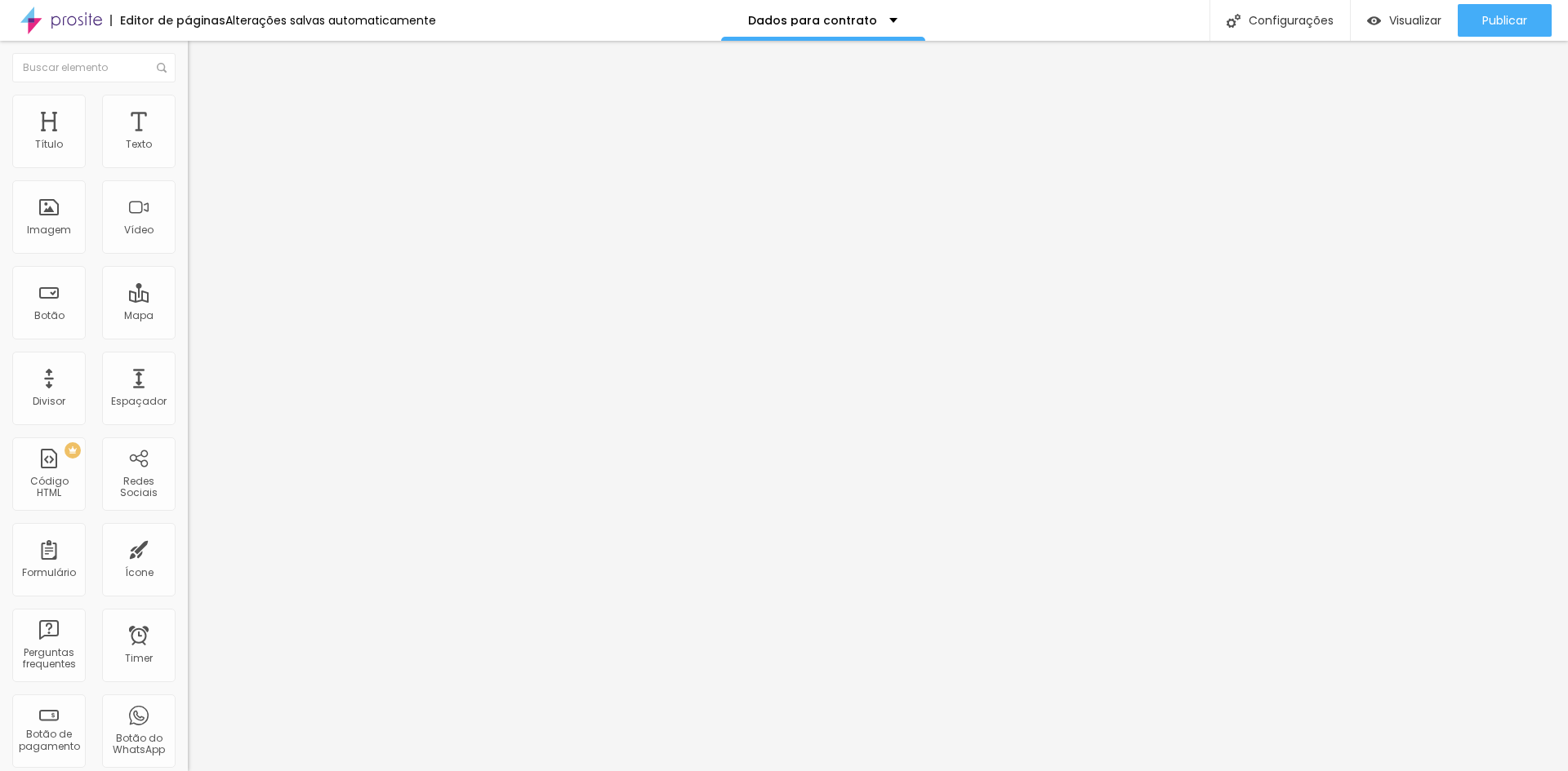
click at [188, 164] on span at bounding box center [192, 171] width 10 height 14
drag, startPoint x: 642, startPoint y: 173, endPoint x: 655, endPoint y: 172, distance: 13.0
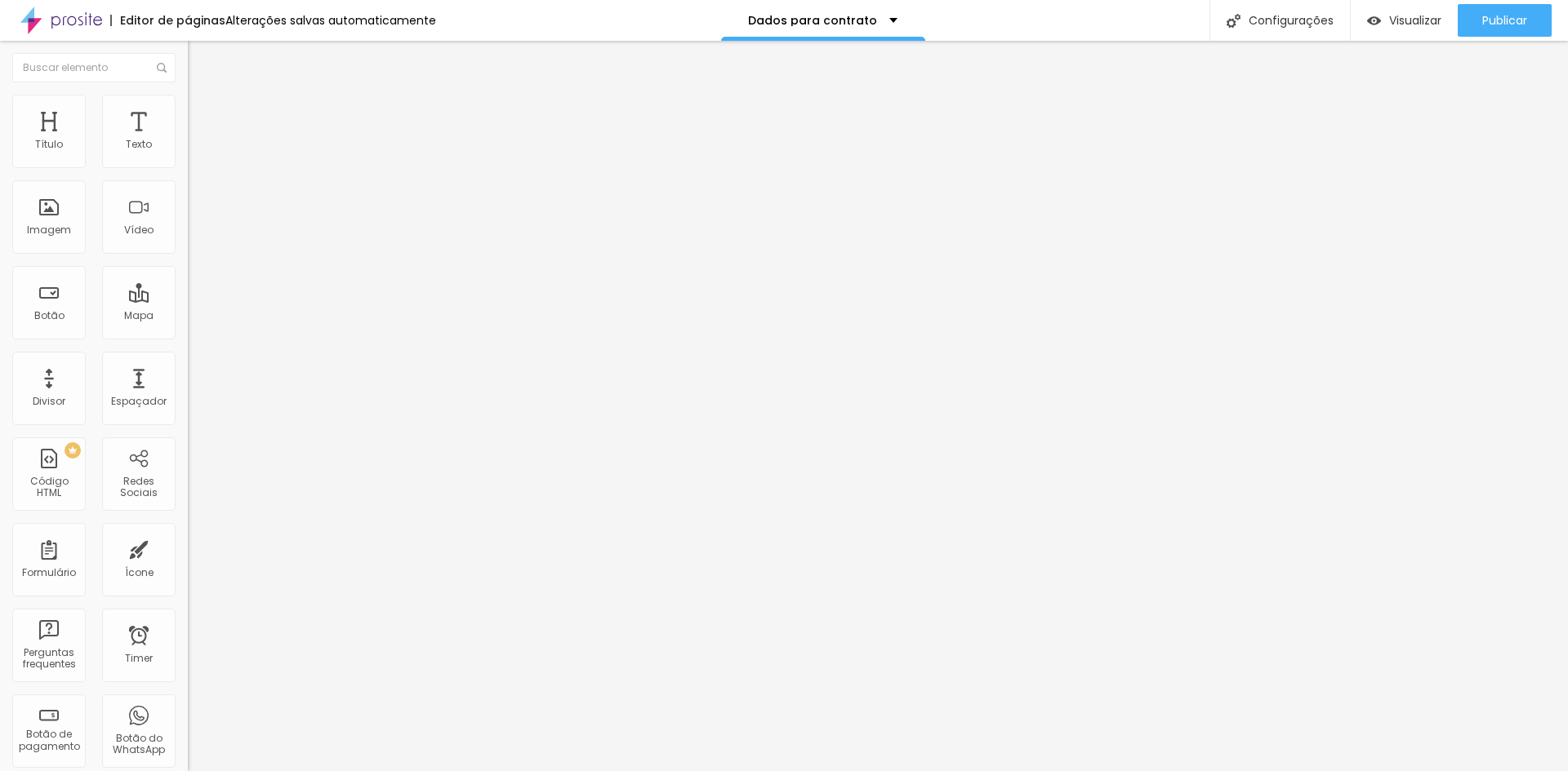
type input "Dados para contrato - Aniversário"
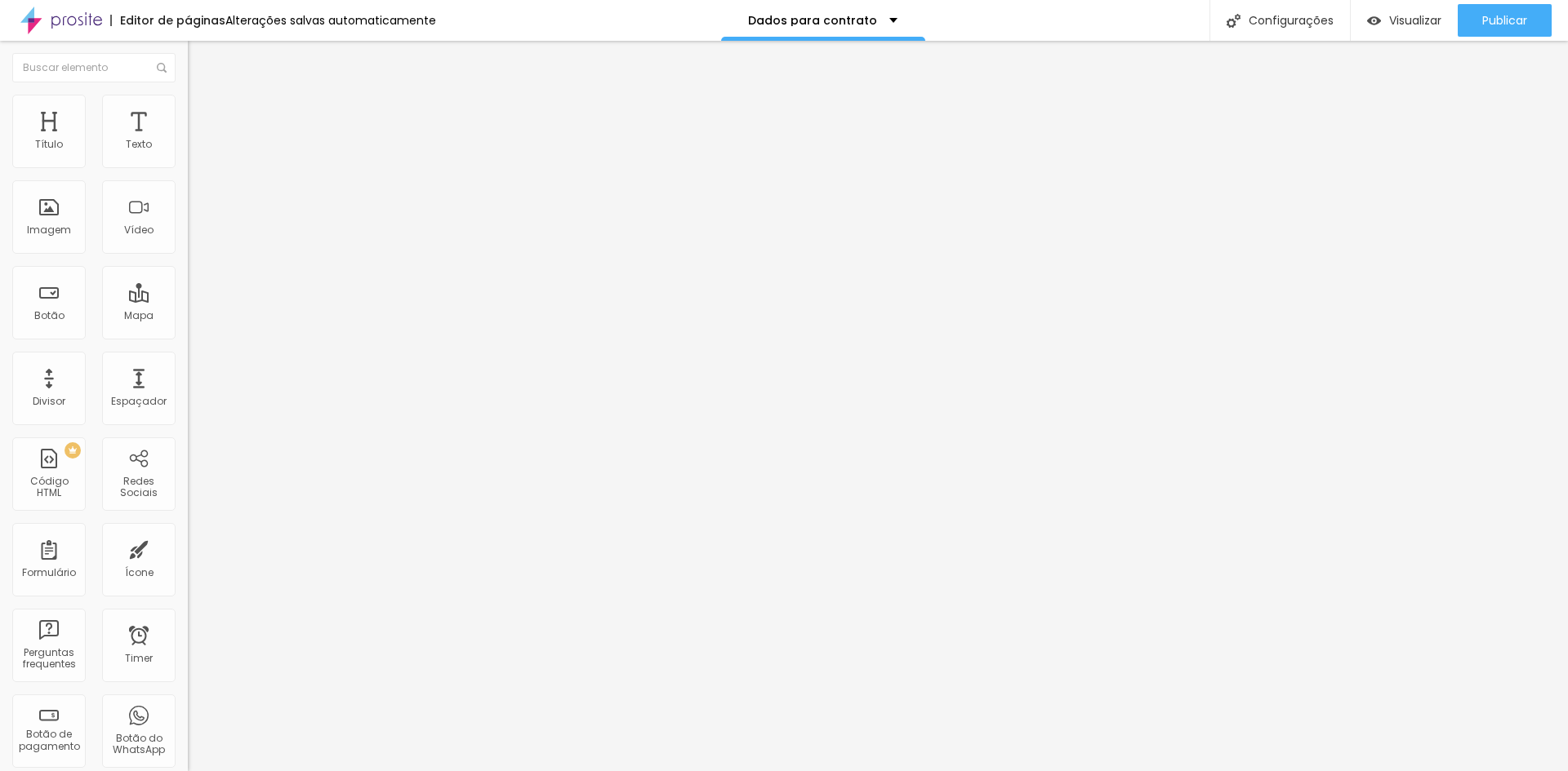
drag, startPoint x: 681, startPoint y: 575, endPoint x: 131, endPoint y: 523, distance: 552.5
type input "Pacote"
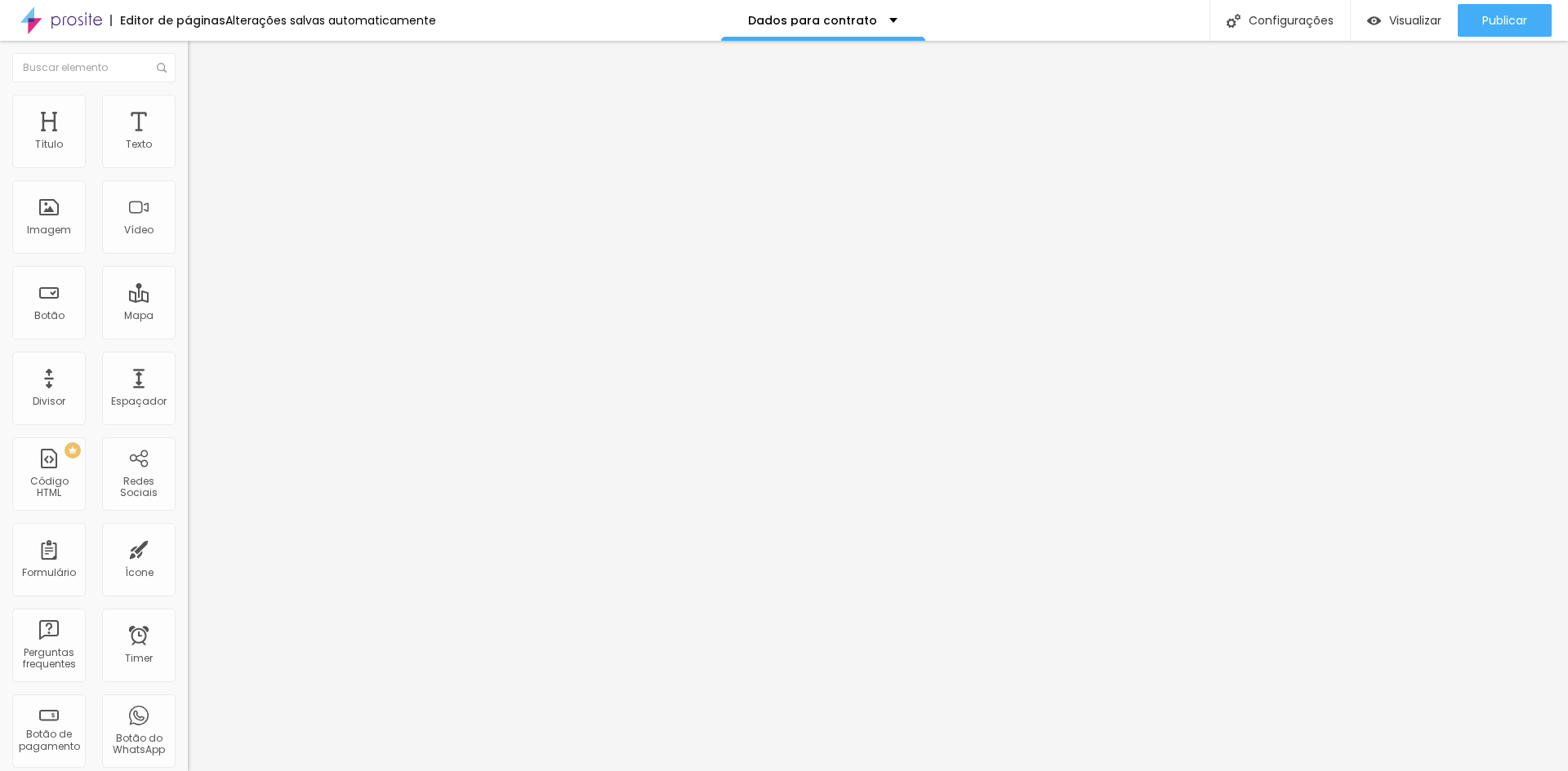
paste input "Fotolivro + Estojo + Digital"
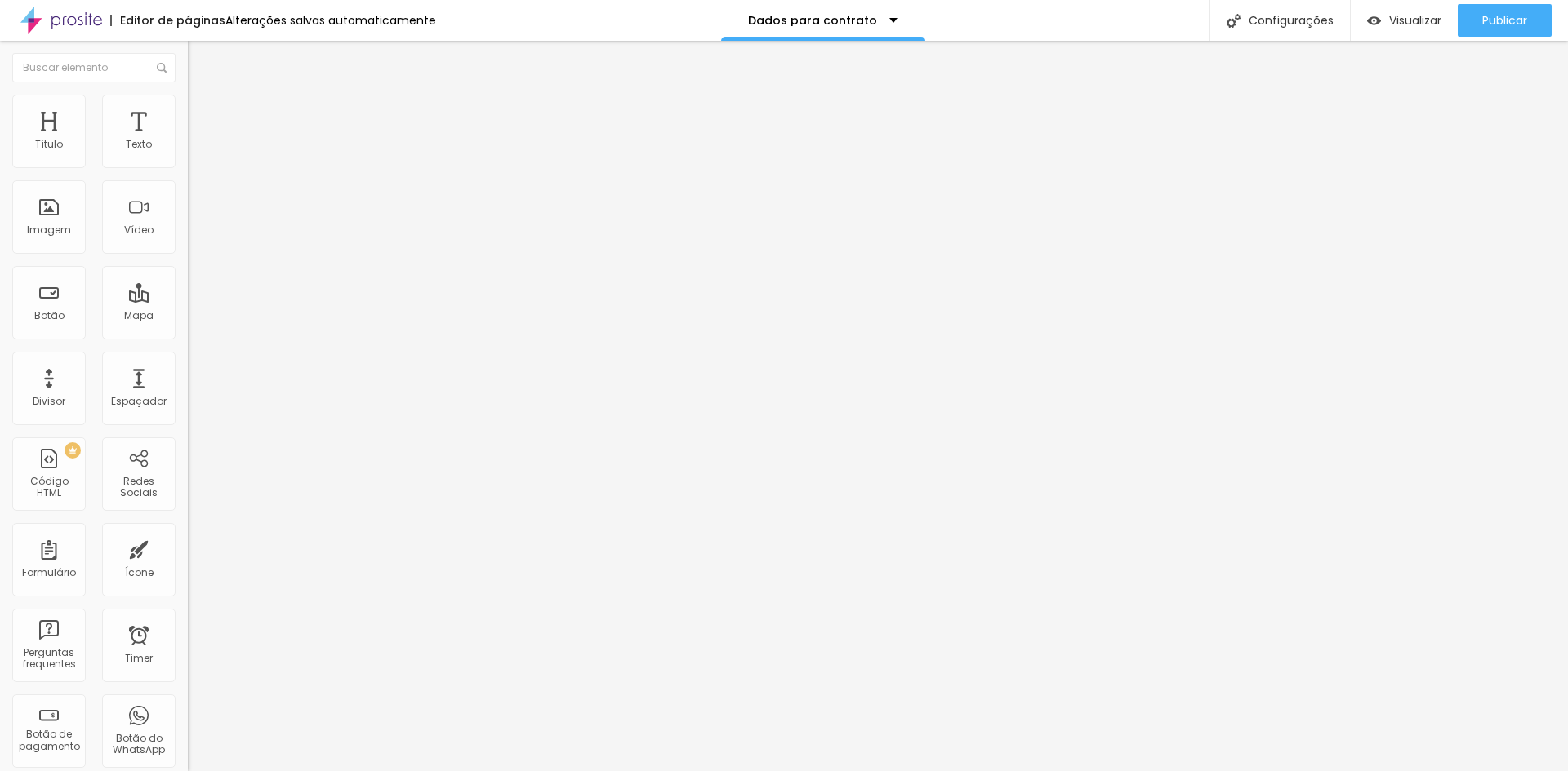
type input "Fotolivro + Estojo + Digital"
paste input "Fotolivro + Estojo + Digital"
drag, startPoint x: 629, startPoint y: 519, endPoint x: 666, endPoint y: 515, distance: 37.2
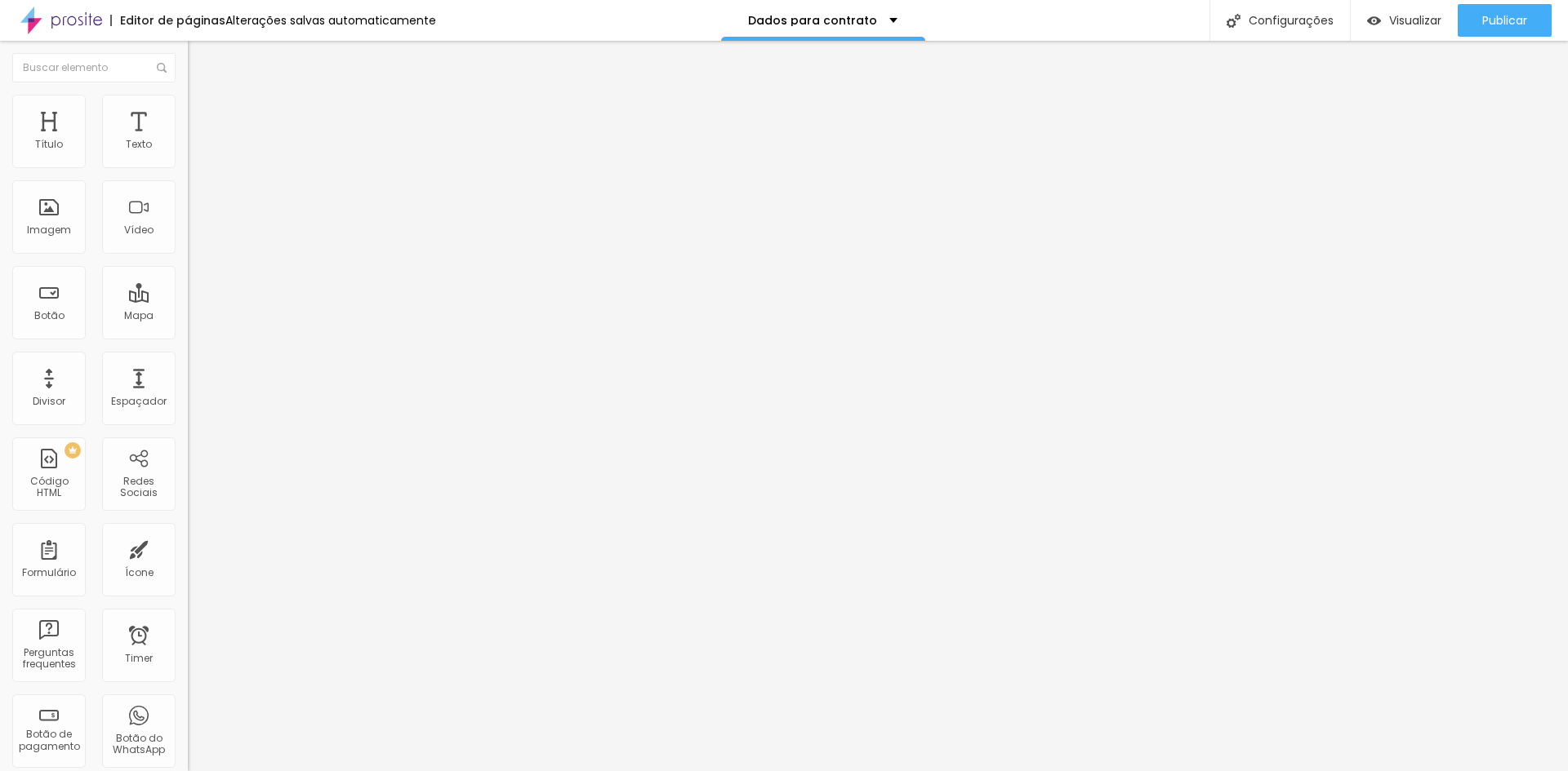
type input "Fotolivro + Digital"
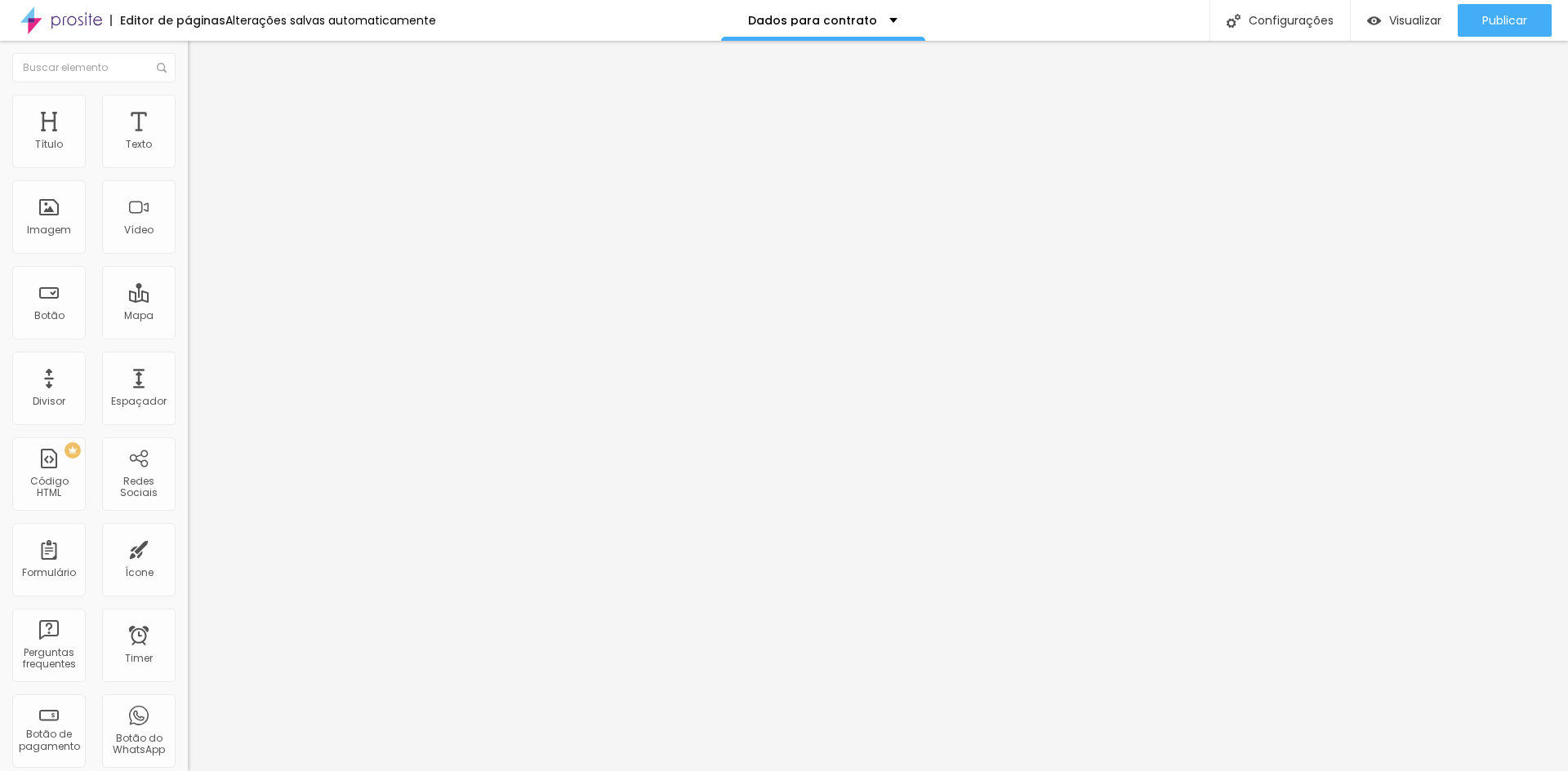
paste input "Fotolivro + Estojo + Digital"
drag, startPoint x: 670, startPoint y: 560, endPoint x: 403, endPoint y: 544, distance: 267.5
type input "Digital"
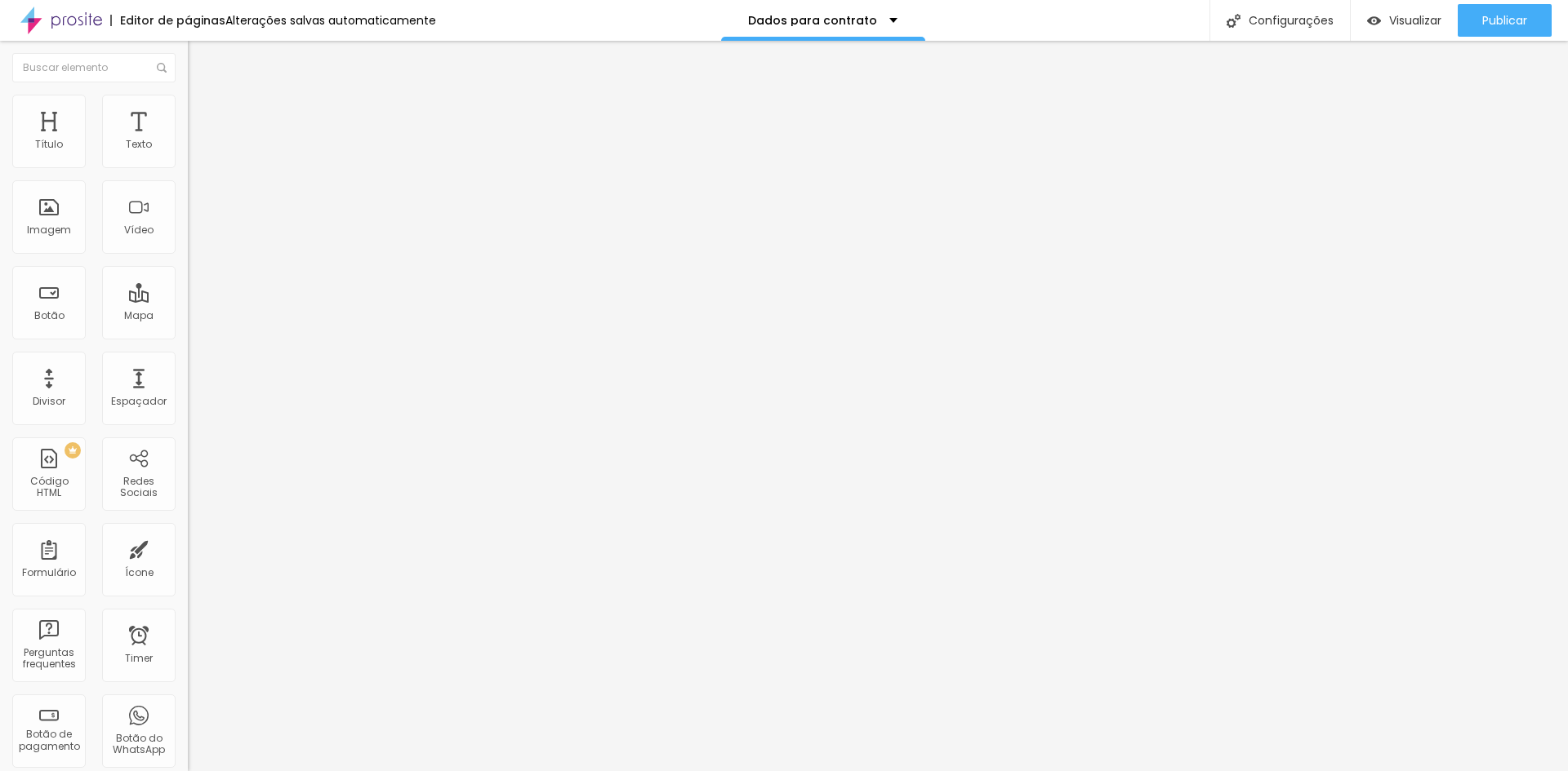
type input "Forma de pagamento"
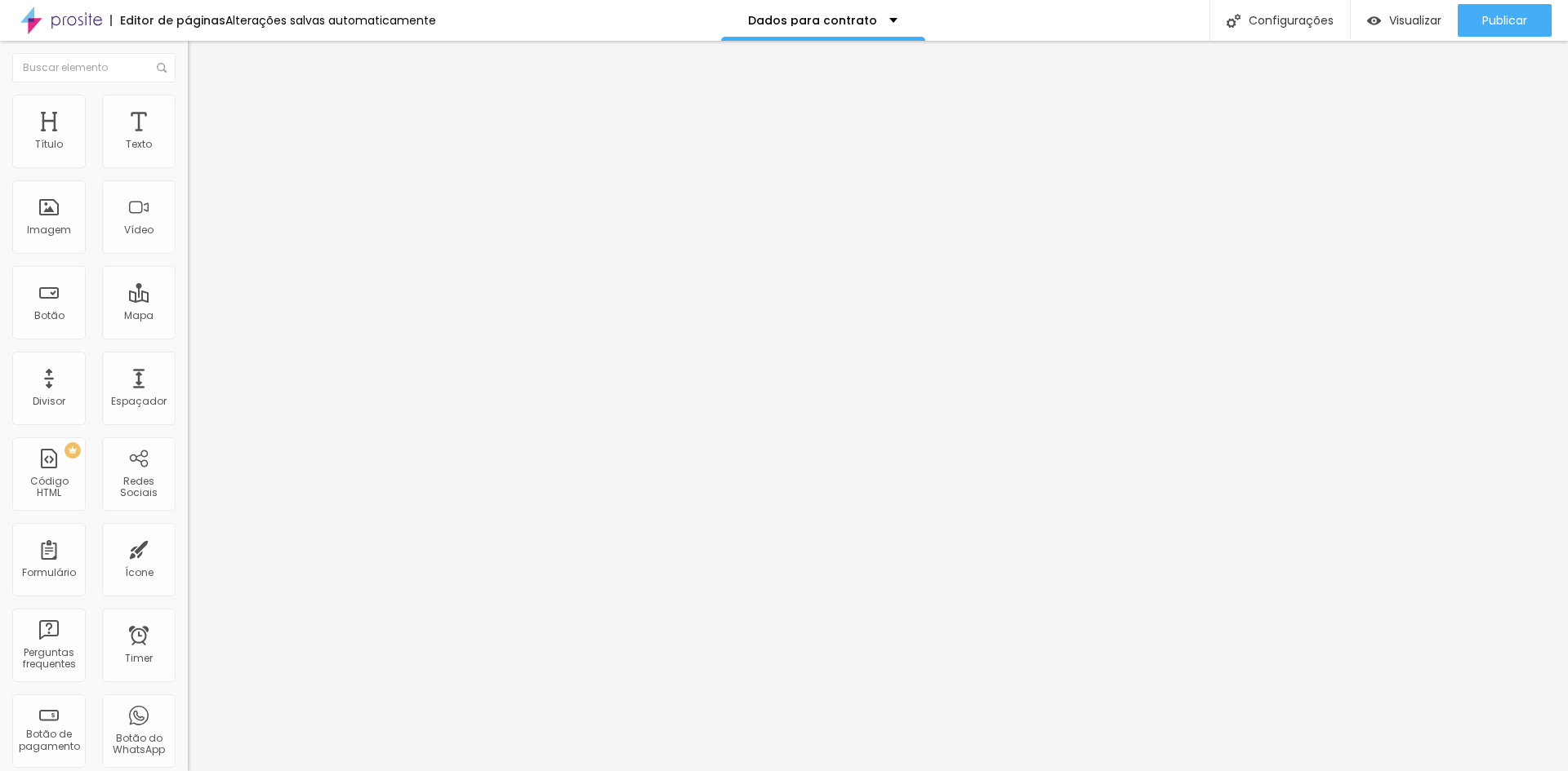
type input "a"
paste input "A vista - Valor total antecipado via PIX ou transferência bancária"
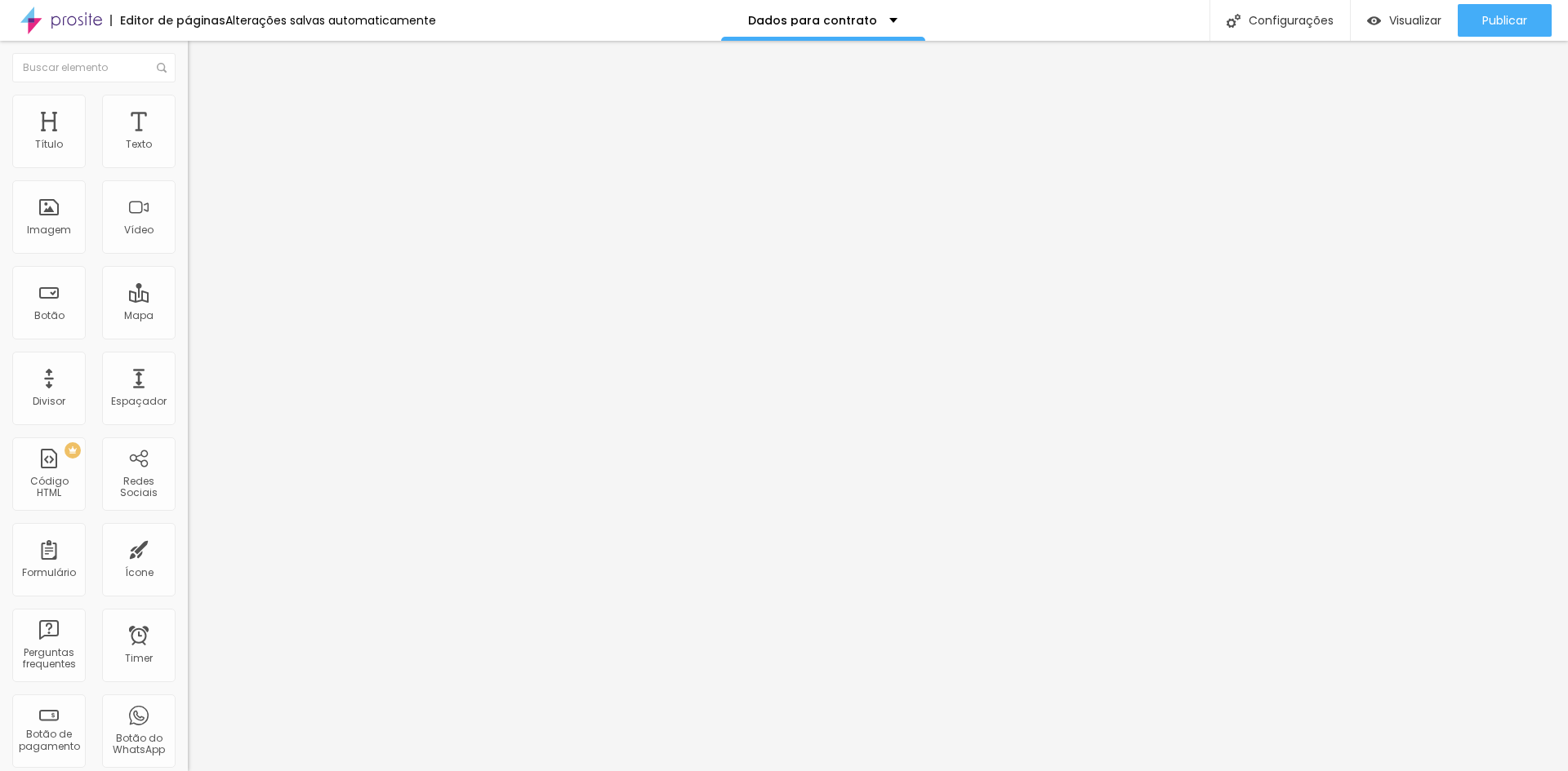
type input "A vista - Valor total antecipado via PIX"
paste input "A vista - Reserva de data (R$ 400,00) + restante 10 dias antes do evento."
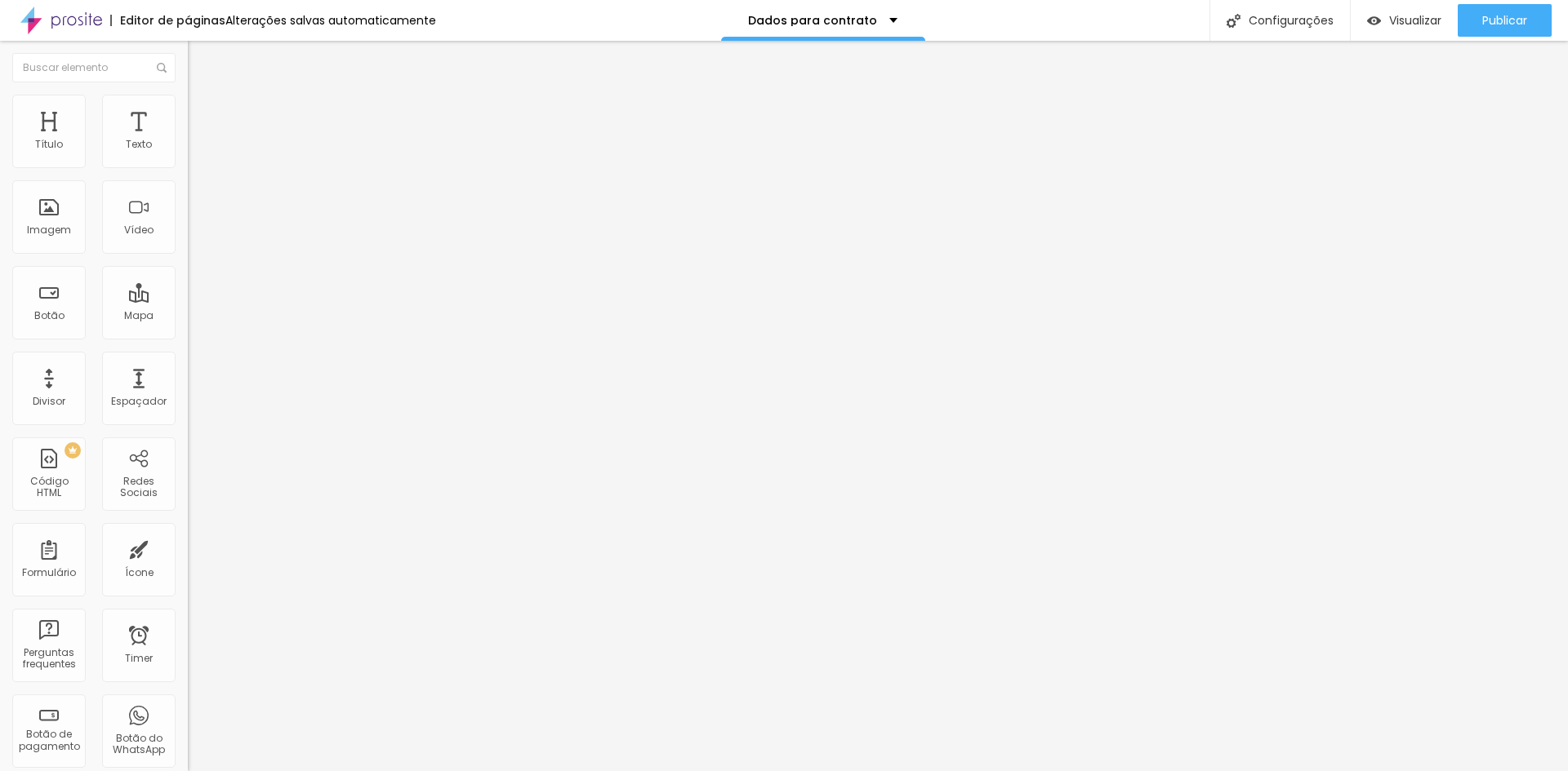
type input "A vista - Reserva de data (R$ 400,00) + restante até 30 dias antes do evento."
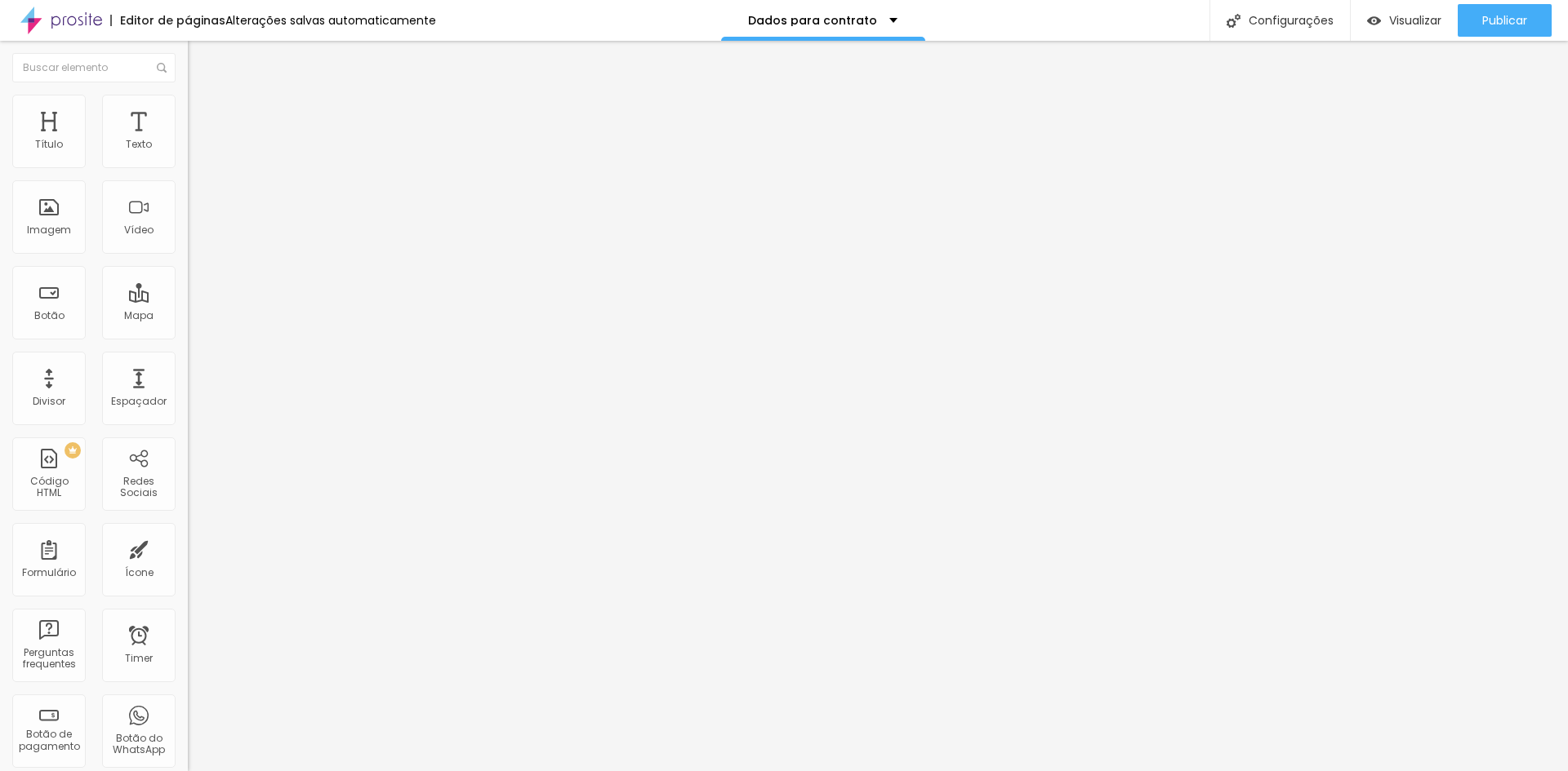
paste input "( ) Parcelado - Cartão de crédito | Número de parcelas: _"
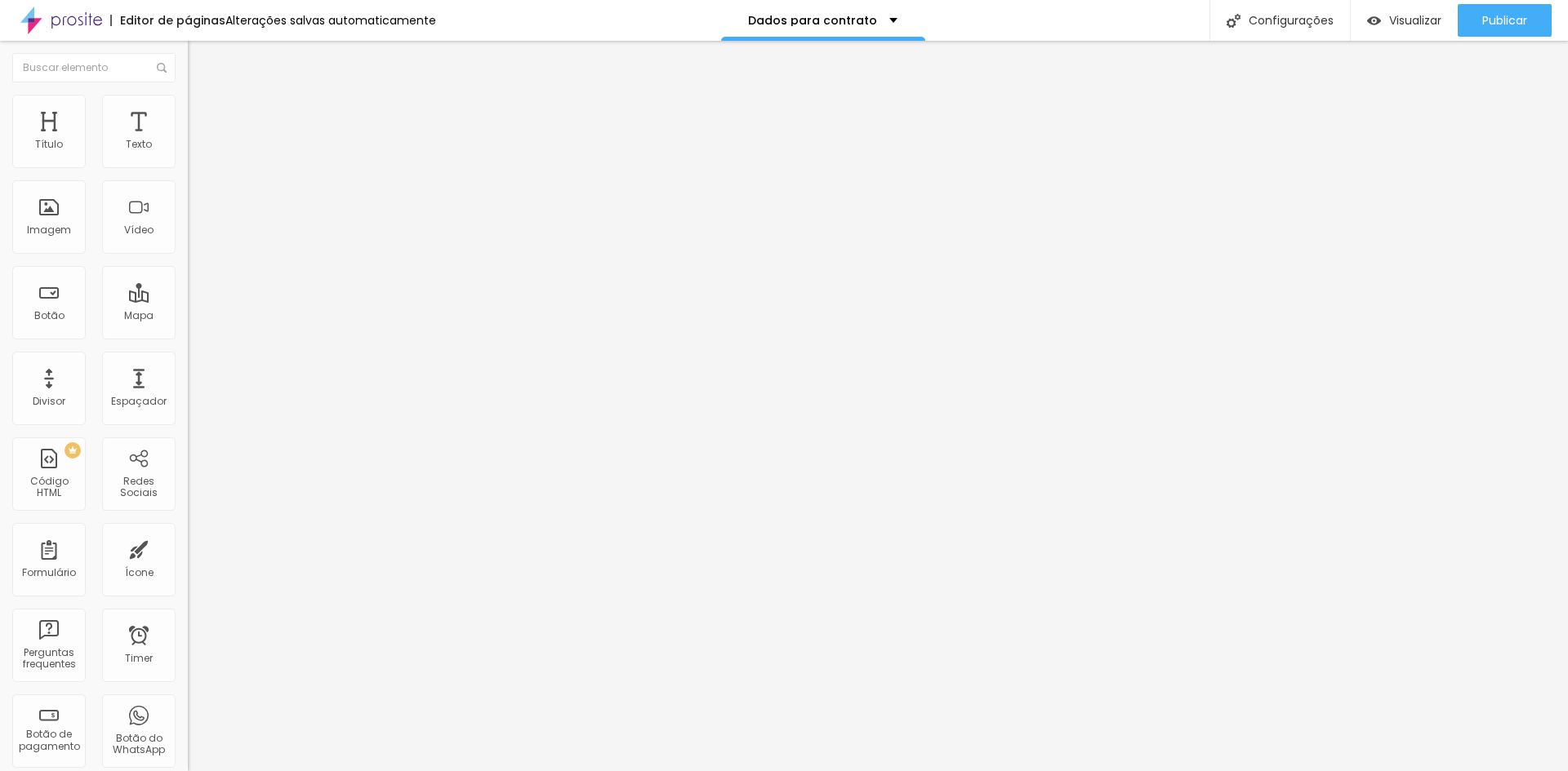
type input "Parcelado no Cartão de crédito"
drag, startPoint x: 702, startPoint y: 537, endPoint x: 757, endPoint y: 532, distance: 55.2
type input "A vista - Reserva de data + restante até 30 dias antes do evento."
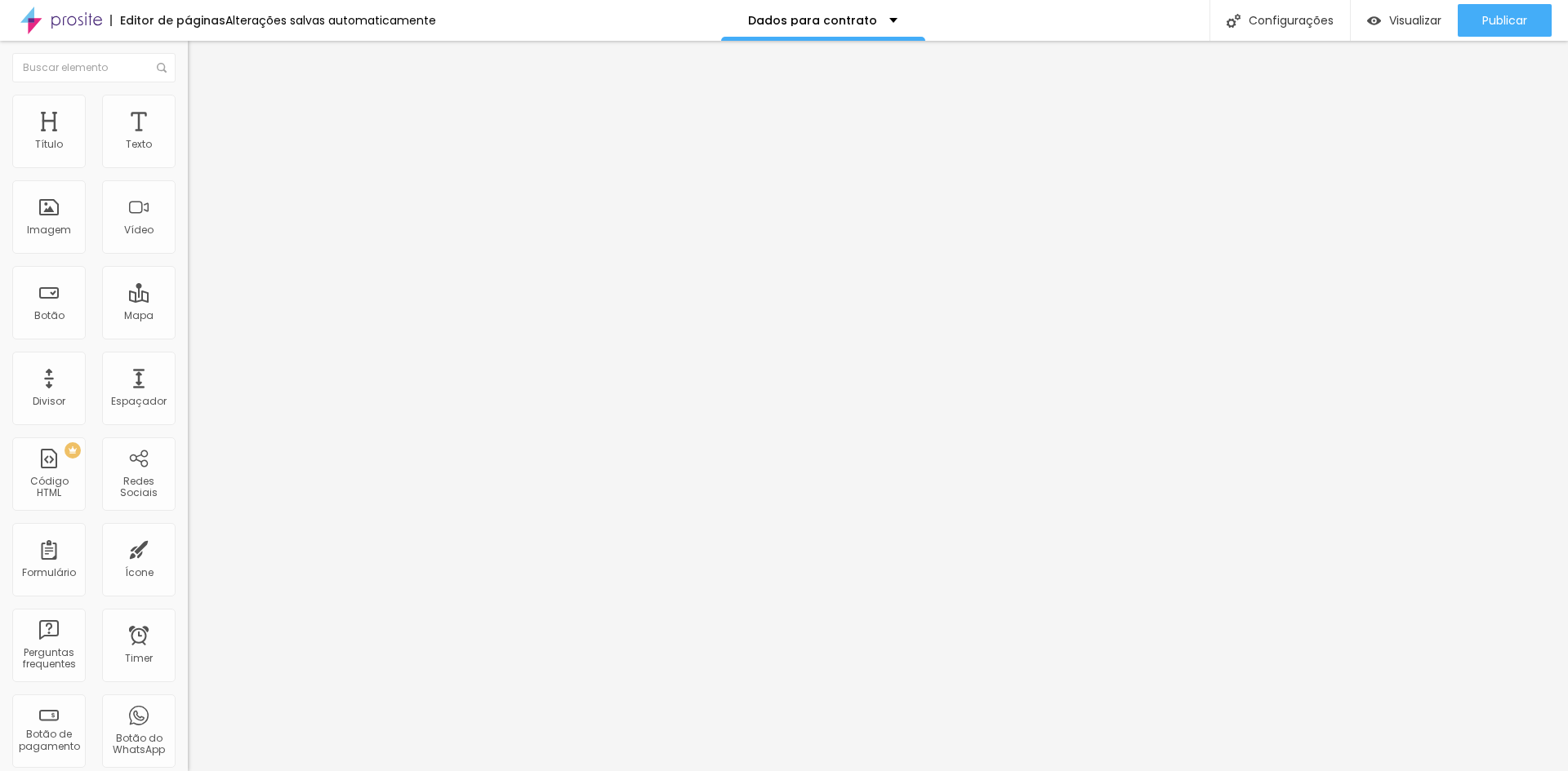
drag, startPoint x: 667, startPoint y: 427, endPoint x: 23, endPoint y: 319, distance: 653.0
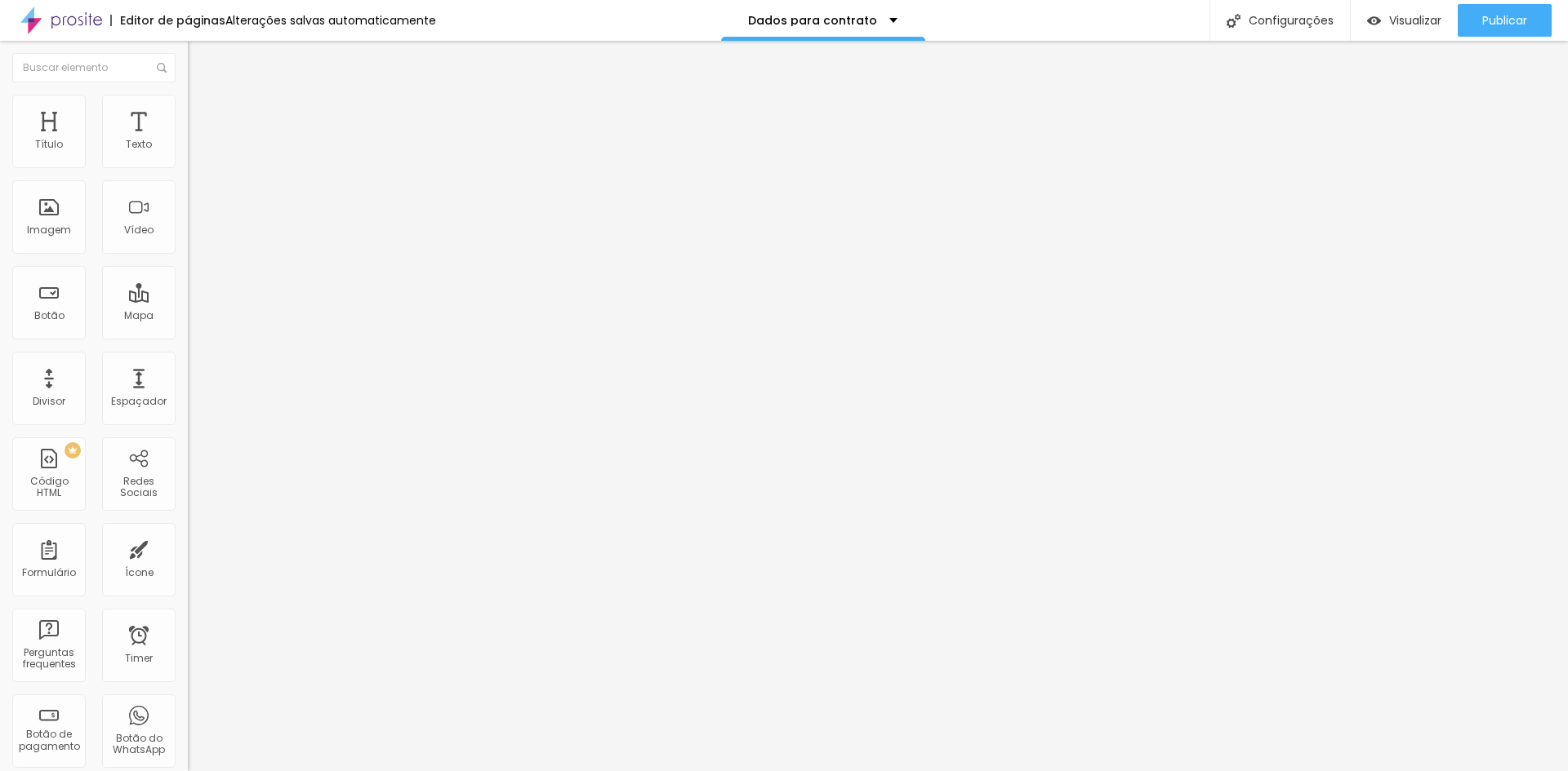
scroll to position [1160, 0]
type input "Dúvidas?"
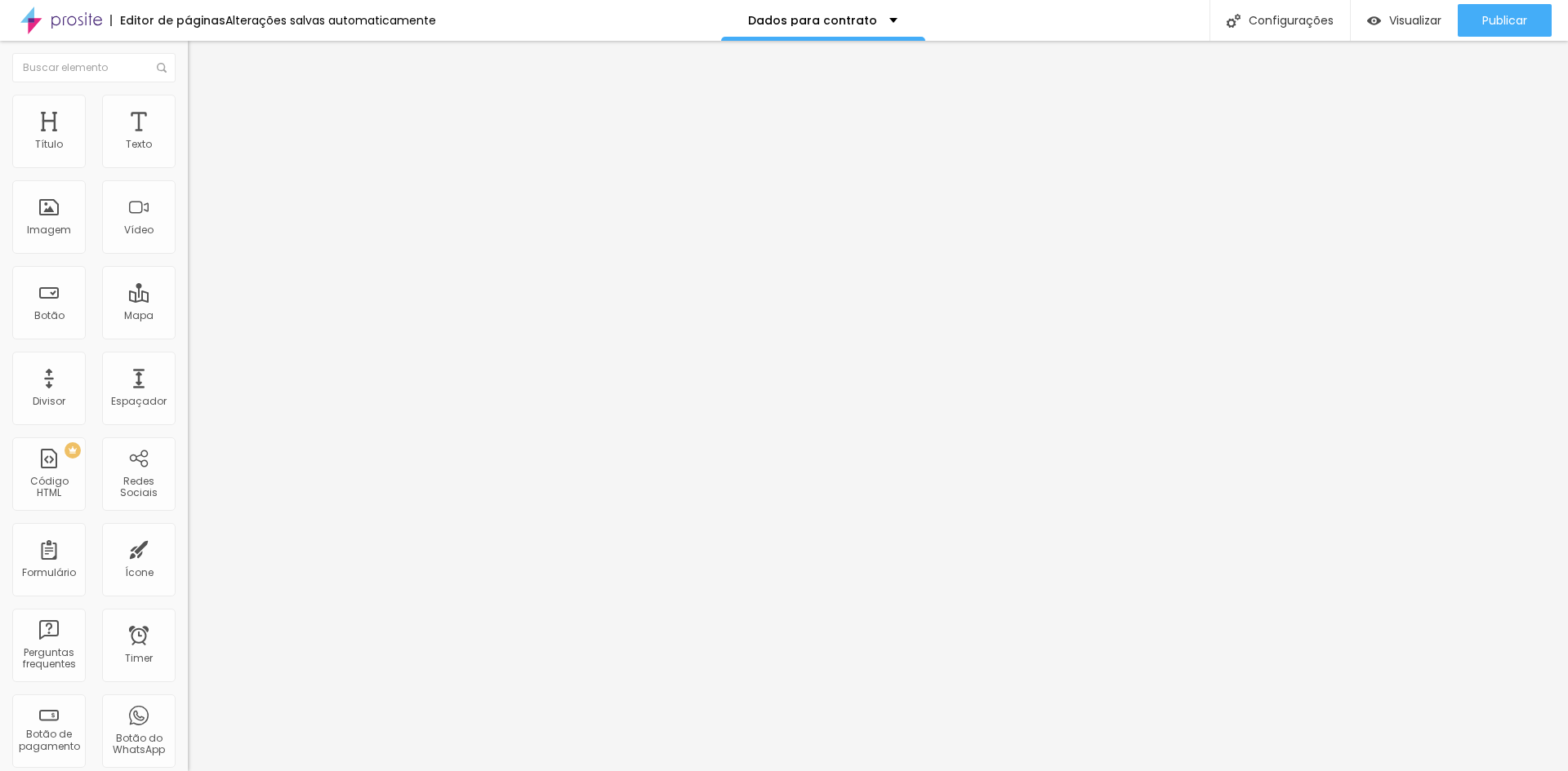
click at [188, 165] on img at bounding box center [192, 169] width 10 height 10
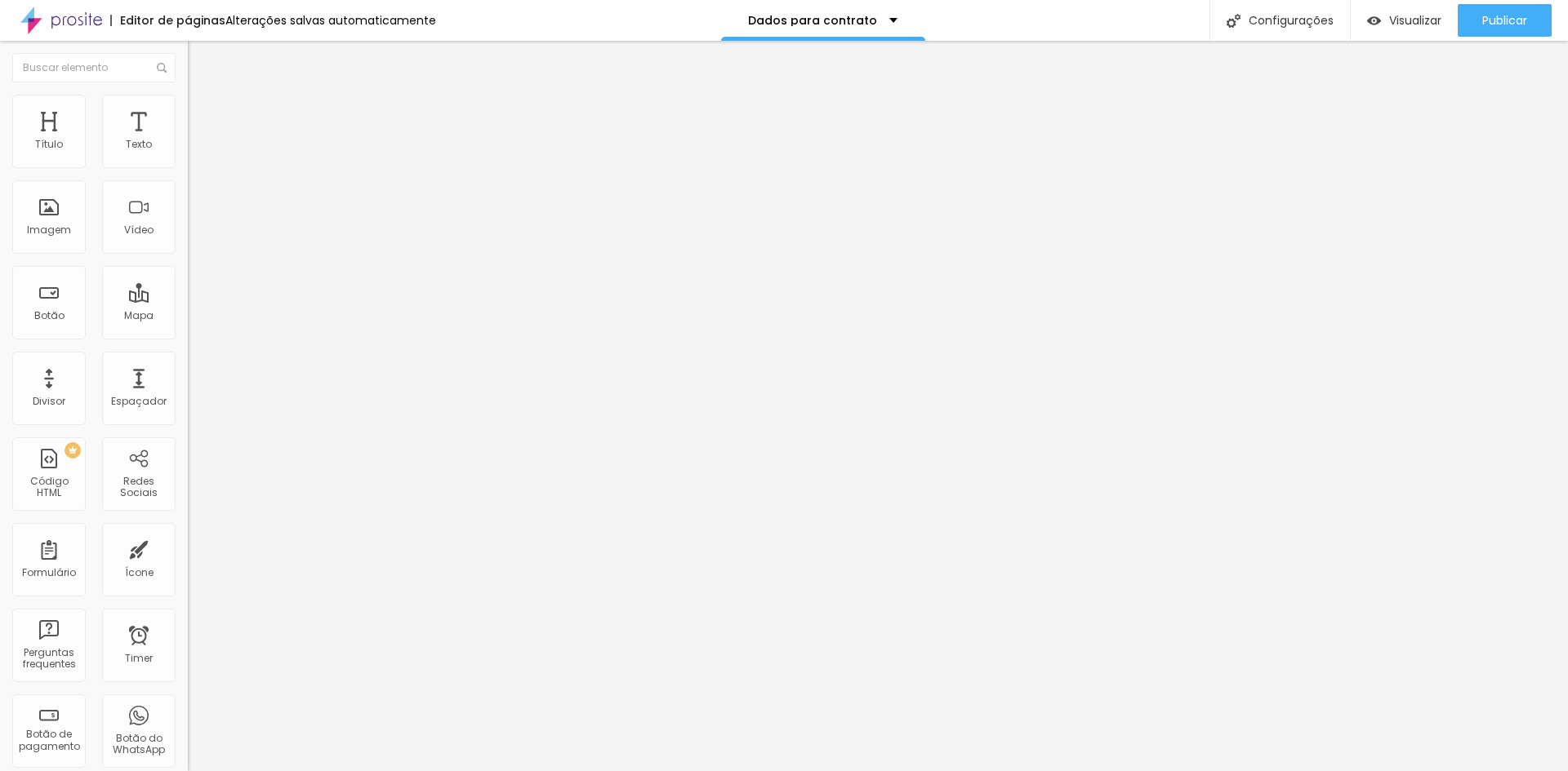
scroll to position [1242, 0]
type input "Nome completo do aniversariante"
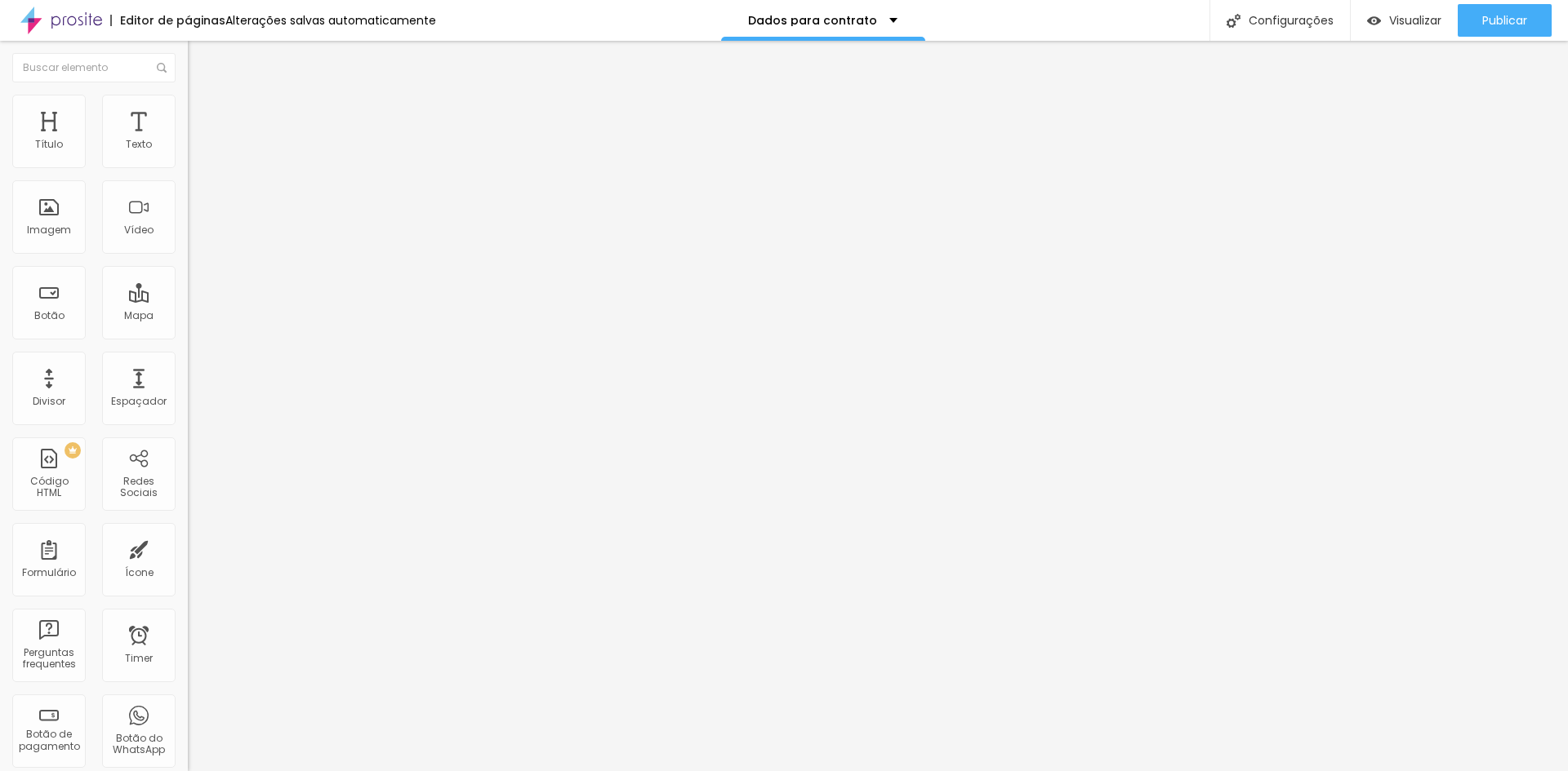
drag, startPoint x: 614, startPoint y: 573, endPoint x: 237, endPoint y: 528, distance: 379.7
type input "Instagram"
drag, startPoint x: 511, startPoint y: 504, endPoint x: 486, endPoint y: 441, distance: 67.8
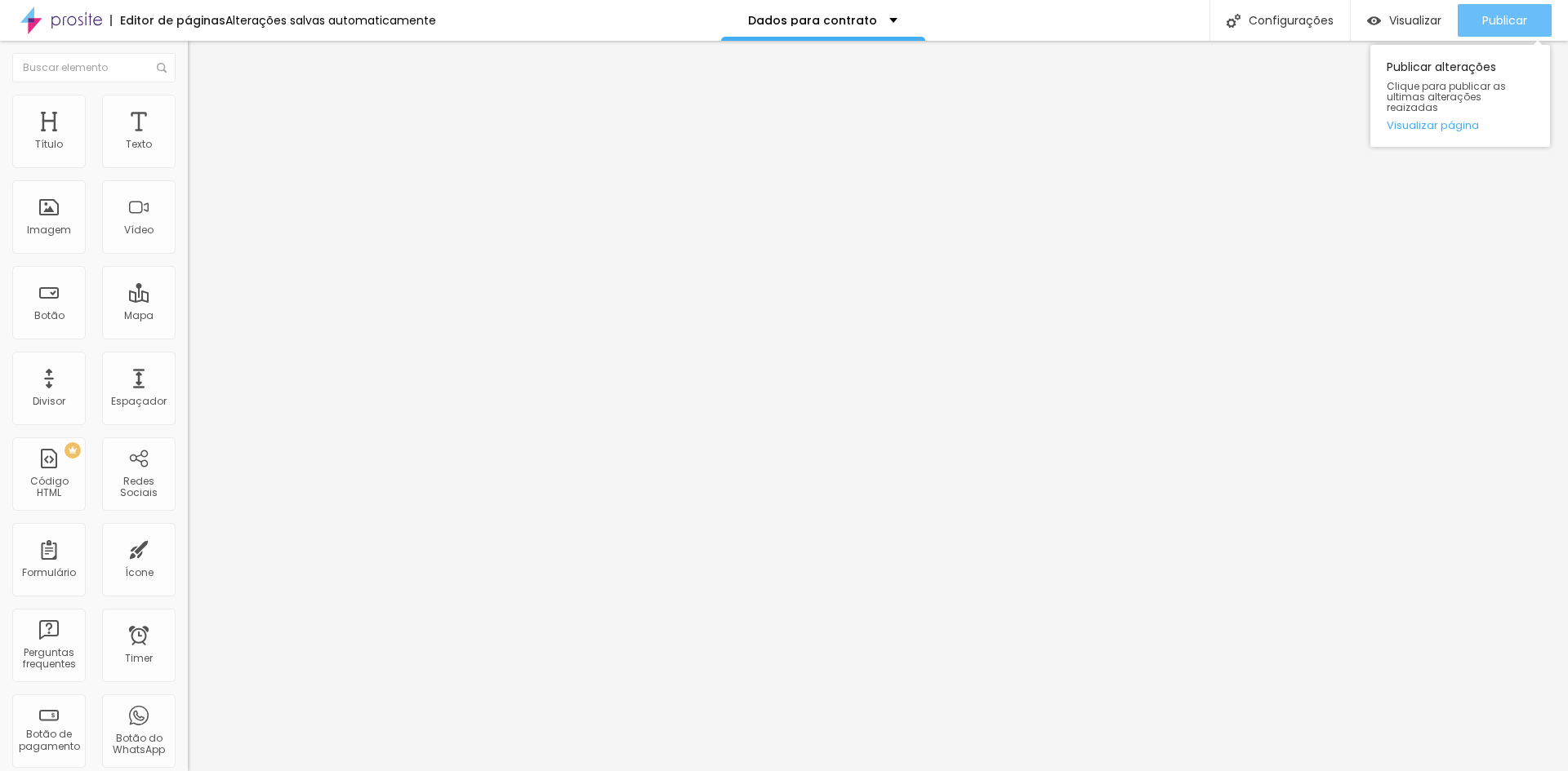
click at [1496, 10] on div "Publicar" at bounding box center [1504, 20] width 45 height 33
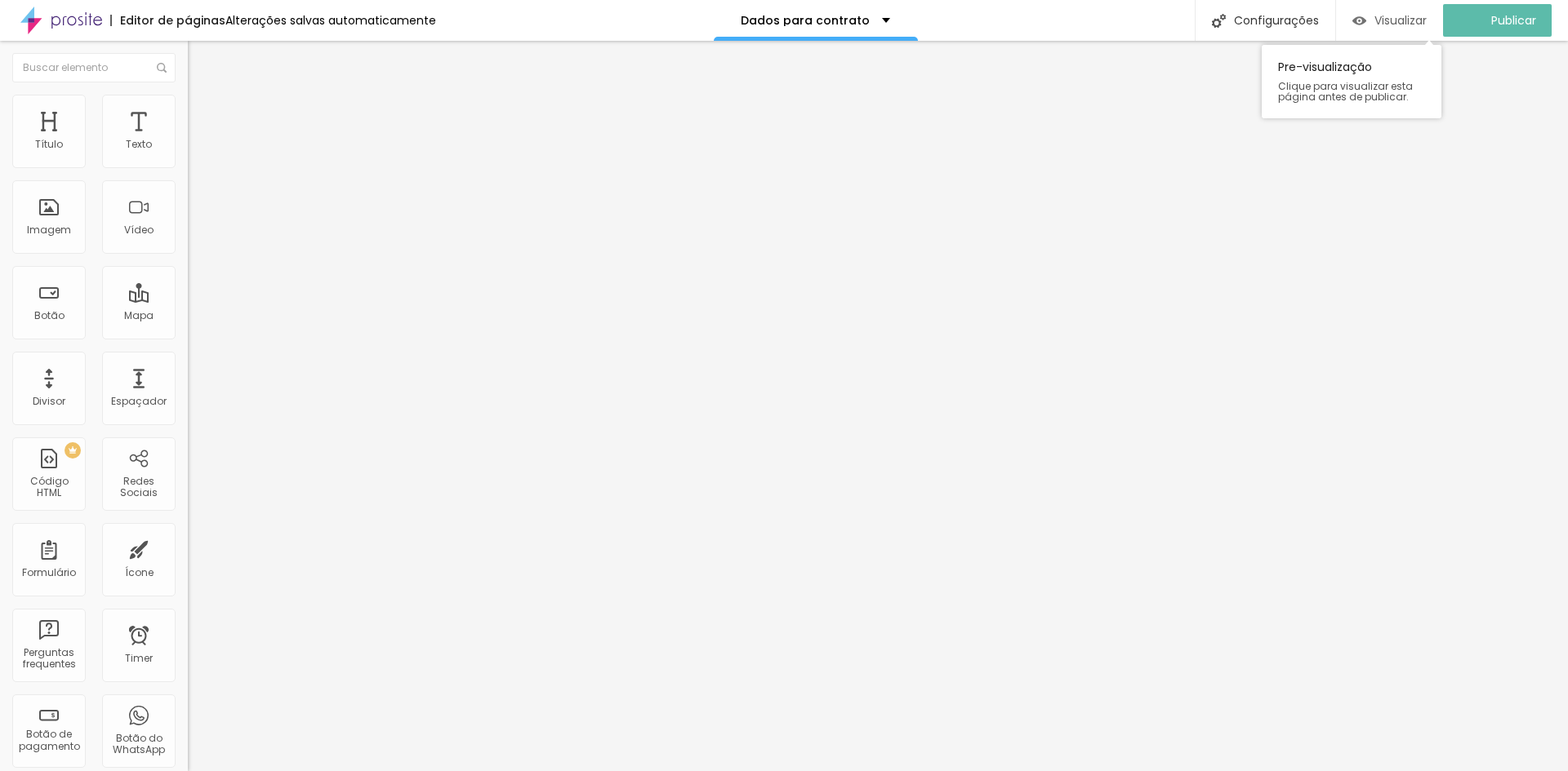
click at [1421, 27] on span "Visualizar" at bounding box center [1400, 20] width 52 height 13
click at [203, 115] on span "Avançado" at bounding box center [229, 122] width 54 height 14
click at [203, 113] on span "Estilo" at bounding box center [215, 106] width 26 height 14
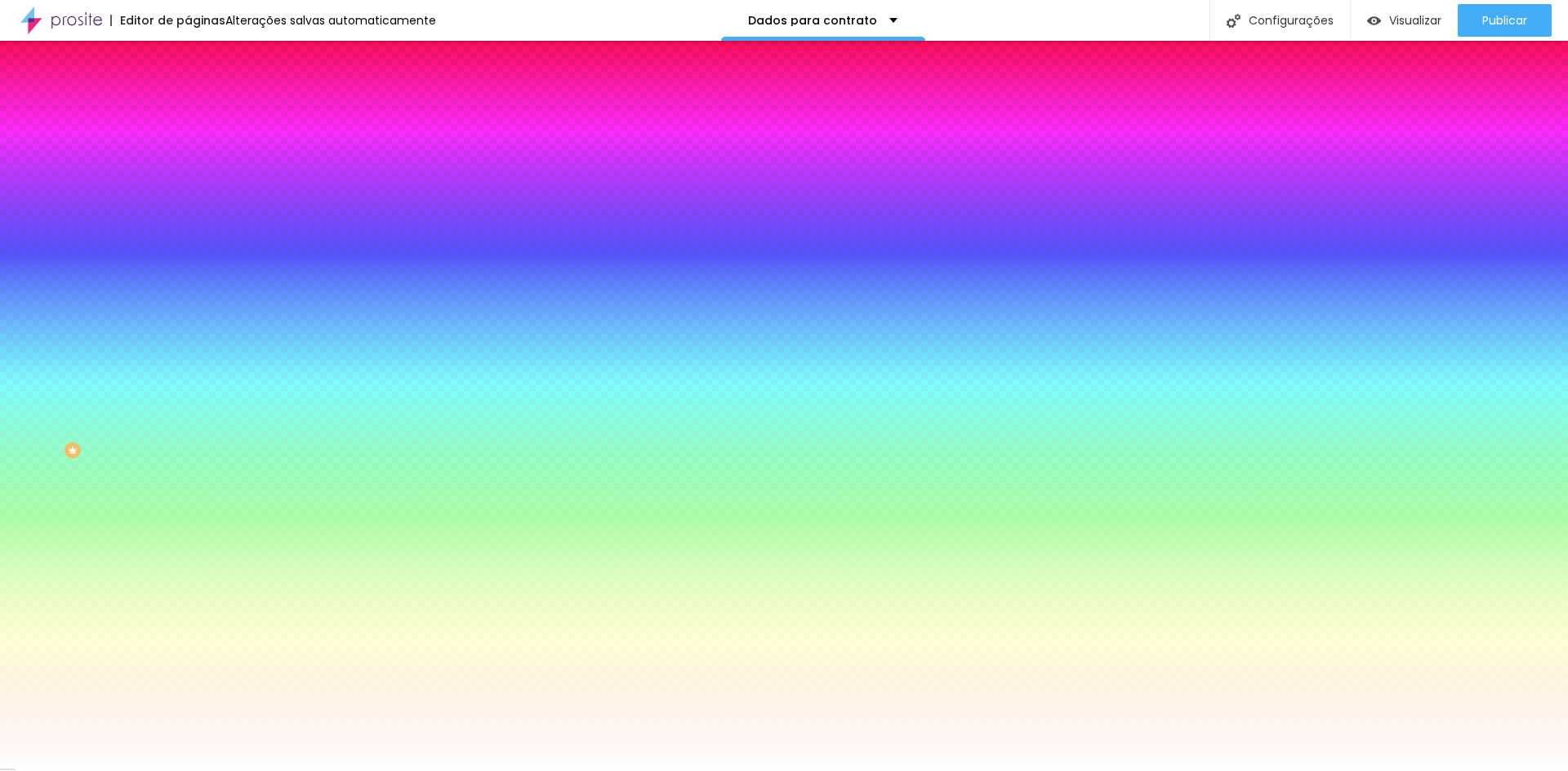
click at [203, 96] on span "Conteúdo" at bounding box center [227, 90] width 50 height 14
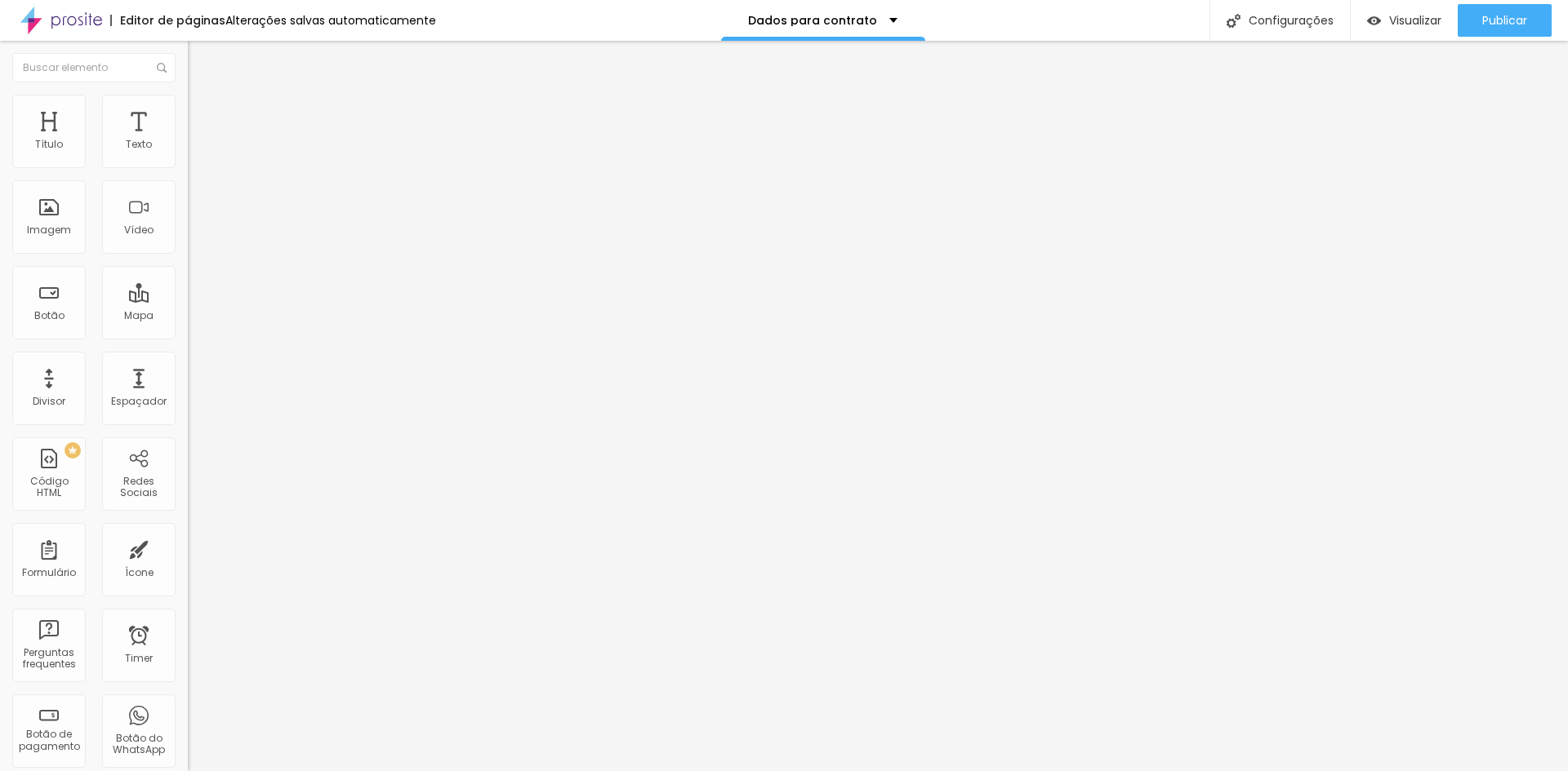
click at [198, 174] on div "Dados para contrato - Aniversário" at bounding box center [281, 159] width 167 height 29
click at [188, 165] on img at bounding box center [192, 169] width 10 height 10
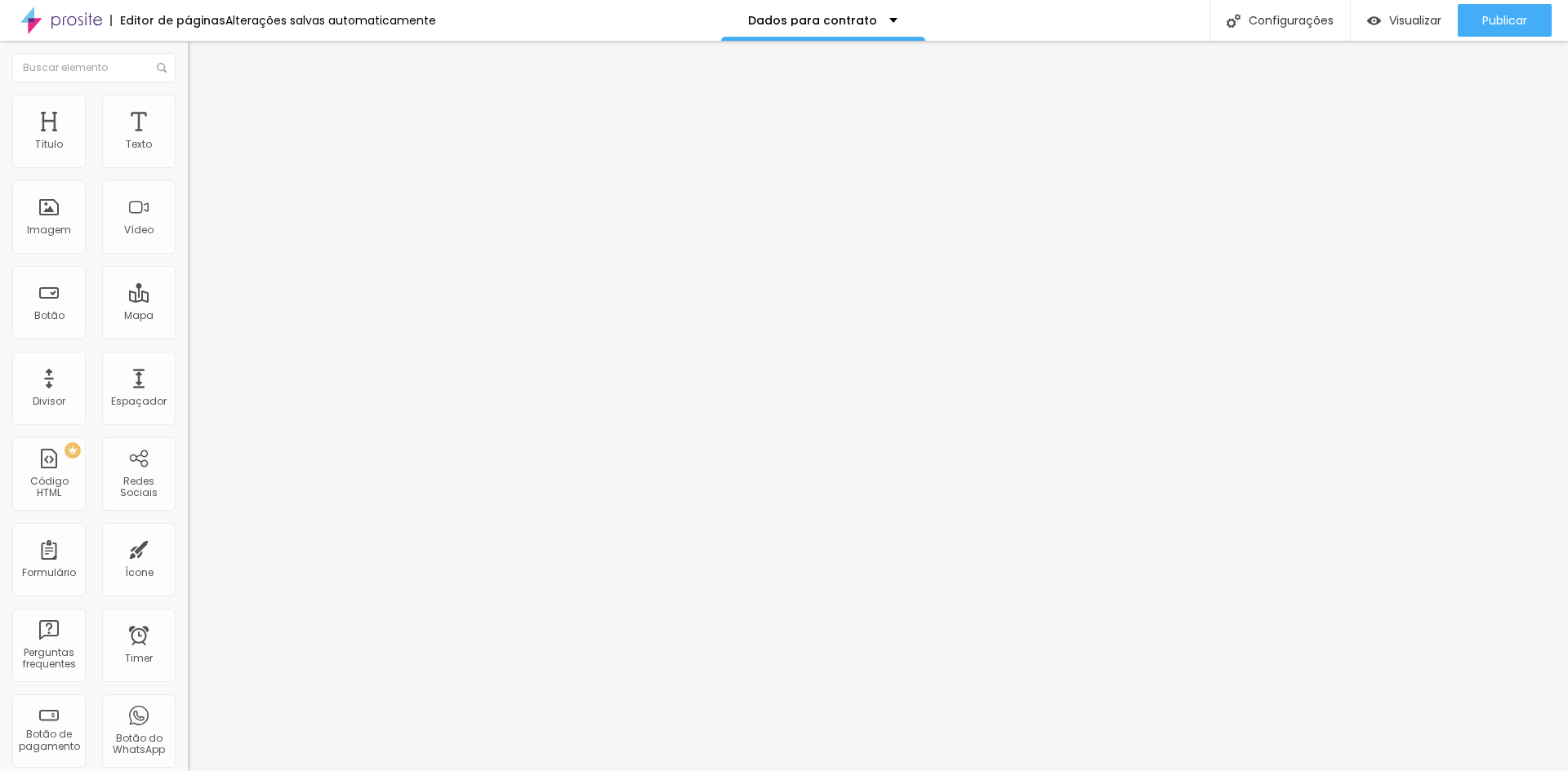
type textarea "Mensagem enviada com sucesso! Dúvidas? WhatsApp [PERSON_NAME] [PHONE_NUMBER]"
click at [198, 174] on div "Dados para contrato - Aniversário" at bounding box center [281, 159] width 167 height 29
click at [188, 164] on span at bounding box center [192, 171] width 10 height 14
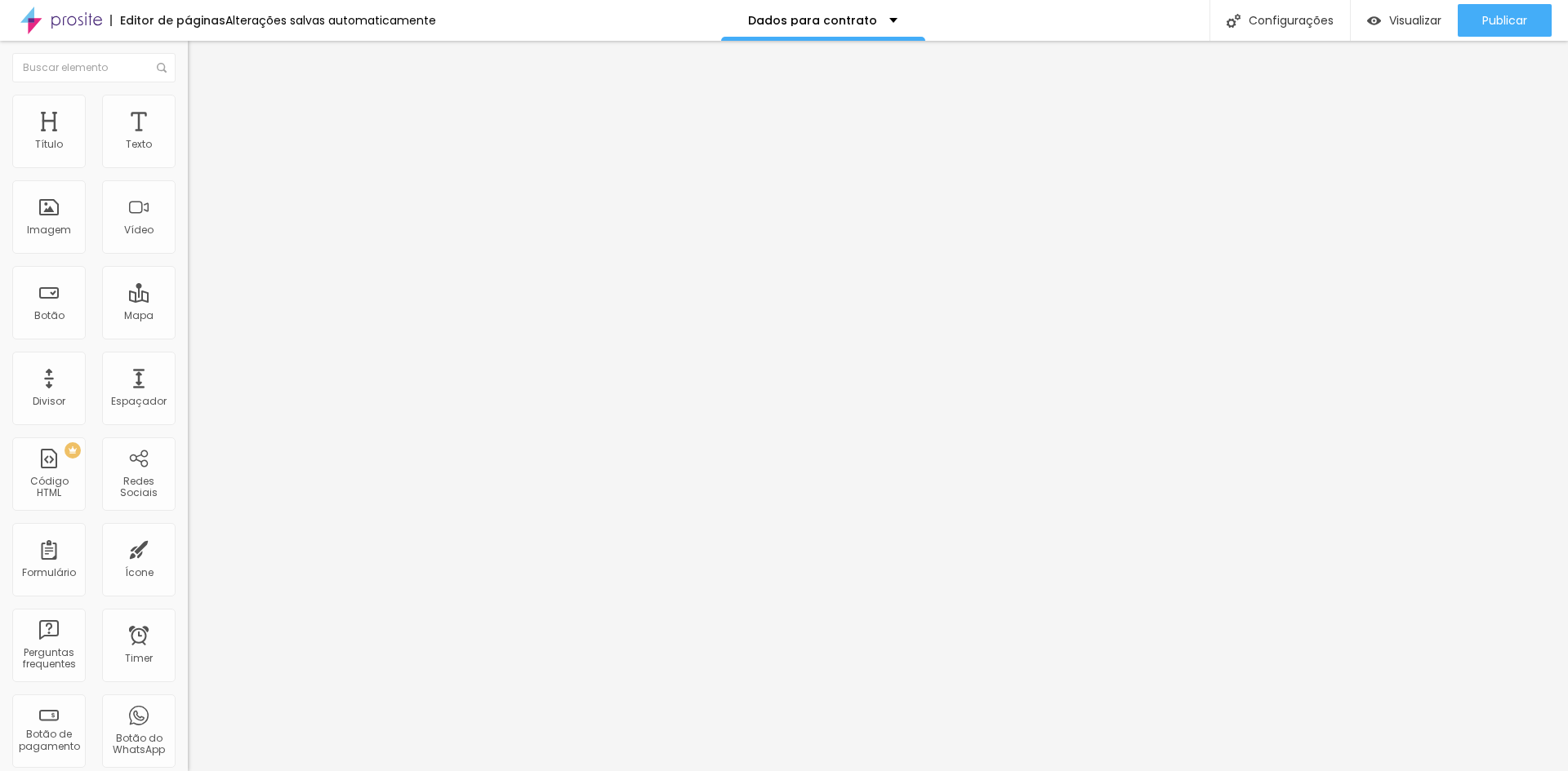
scroll to position [816, 0]
click at [188, 111] on img at bounding box center [195, 118] width 15 height 15
click at [203, 96] on span "Conteúdo" at bounding box center [227, 90] width 50 height 14
click at [198, 174] on div "Dados para contrato - Aniversário" at bounding box center [281, 159] width 167 height 29
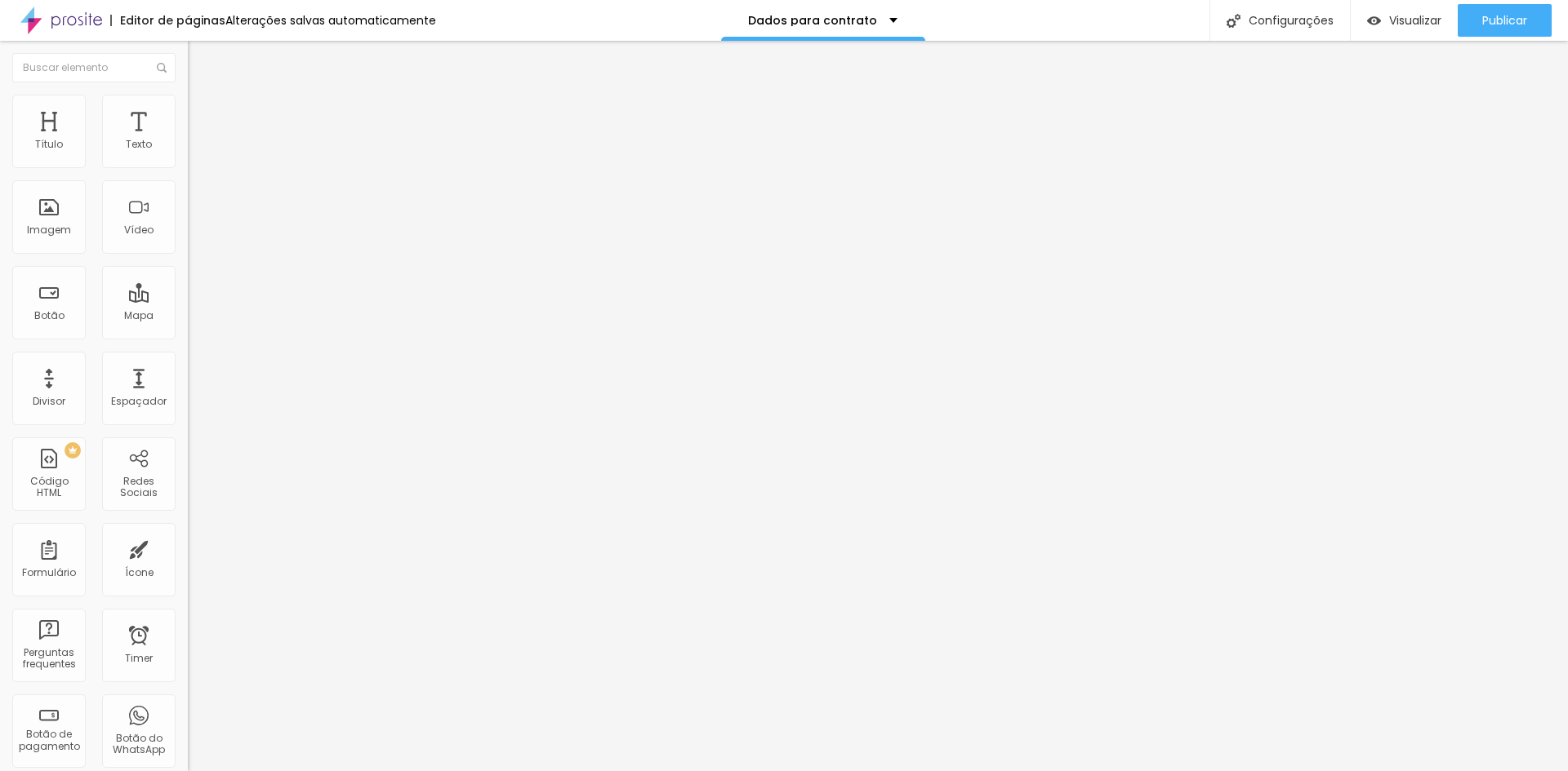
click at [188, 165] on img at bounding box center [192, 169] width 10 height 10
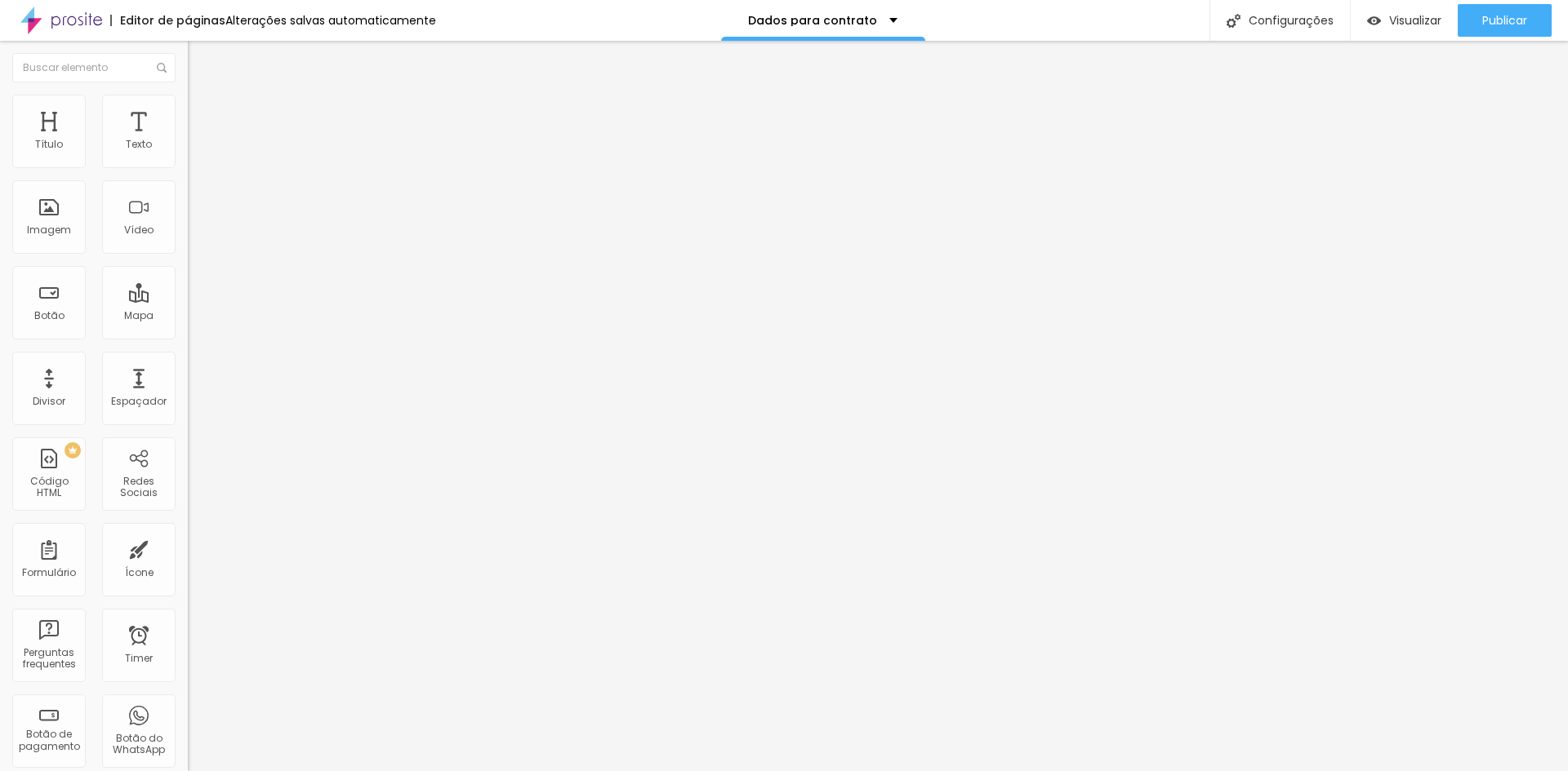
click at [188, 151] on div "Formulário Dados para contrato - Aniversário" at bounding box center [281, 152] width 188 height 49
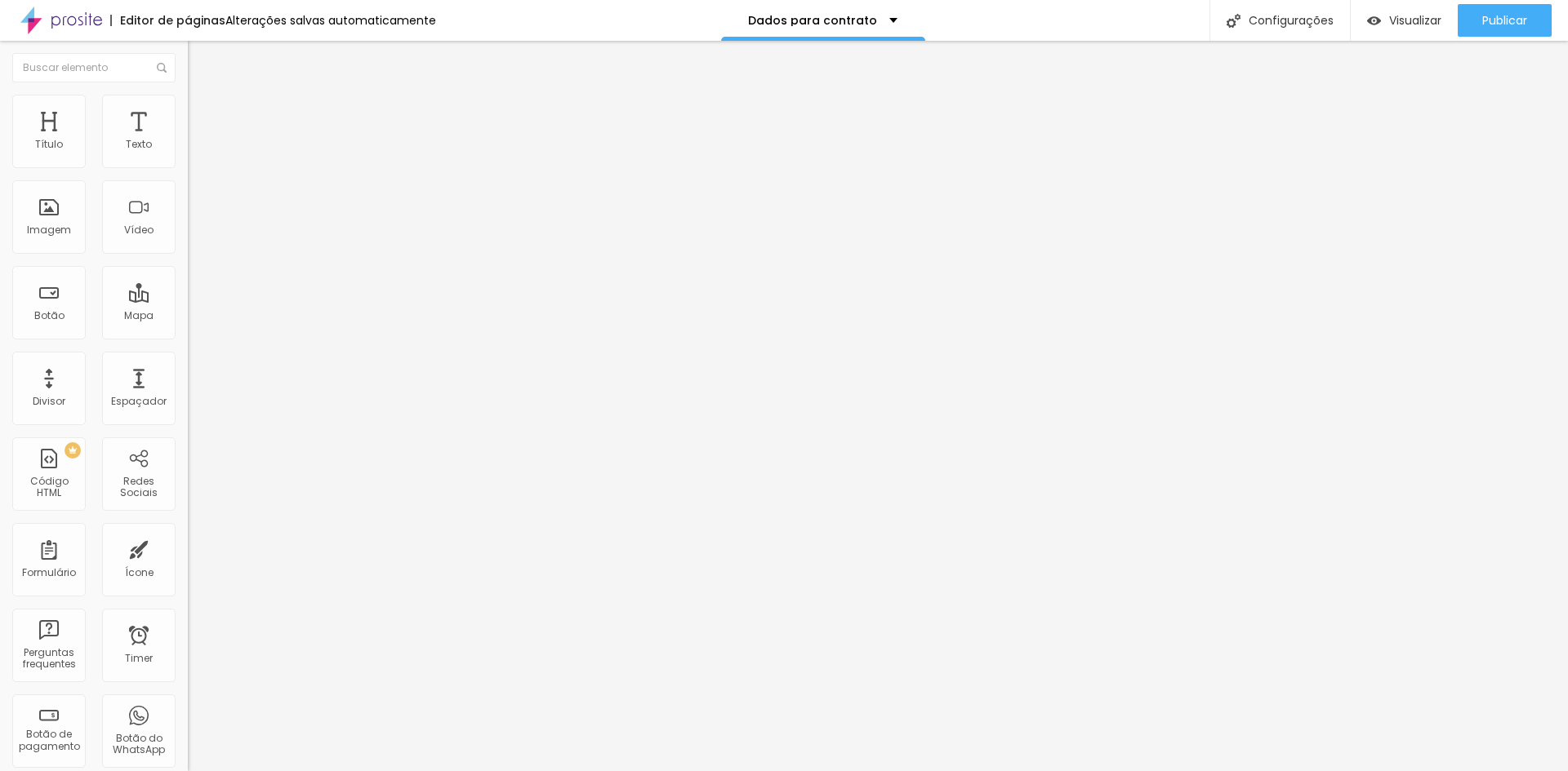
click at [188, 165] on img at bounding box center [192, 169] width 10 height 10
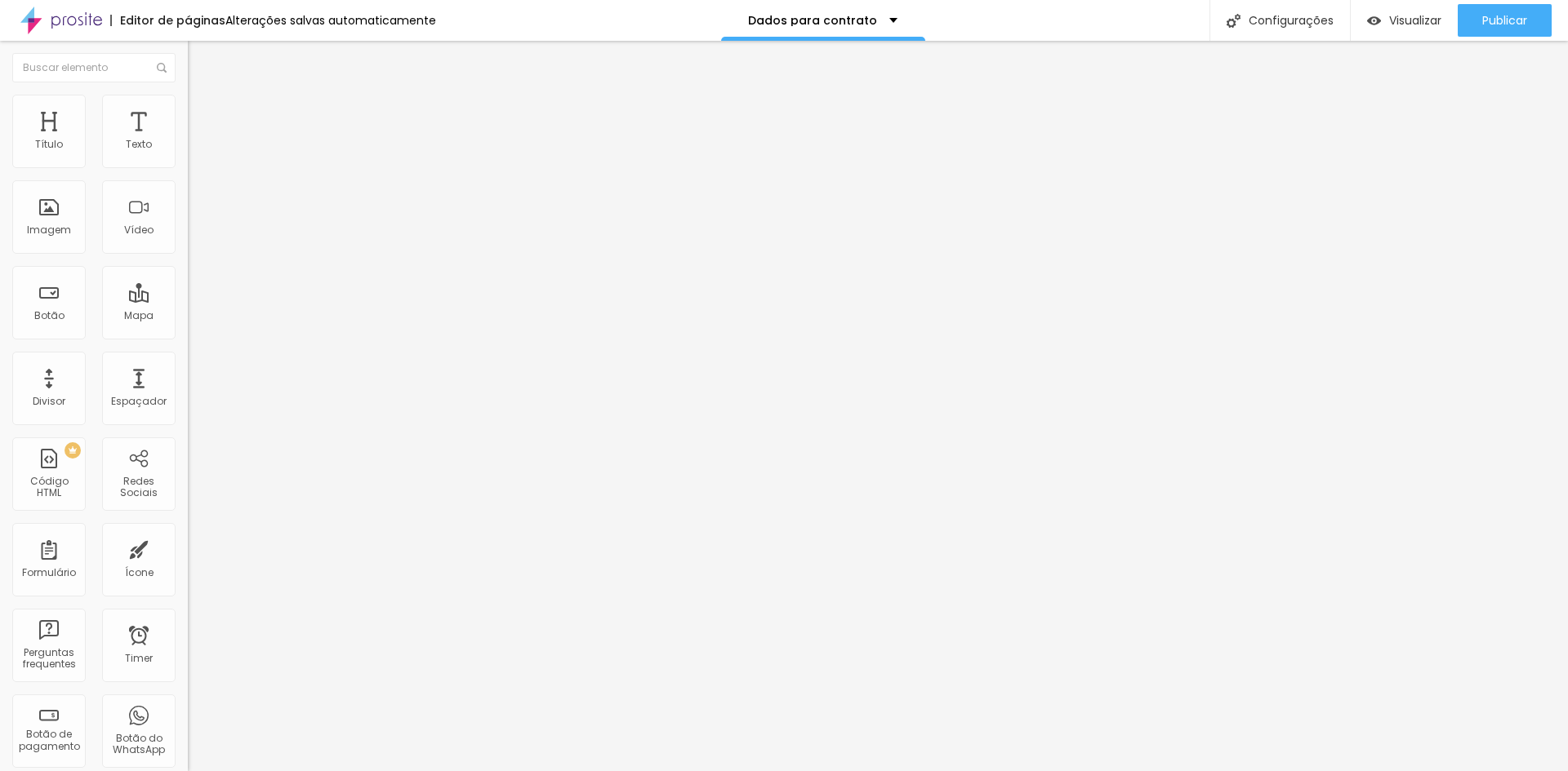
type input "Nome dos Pais"
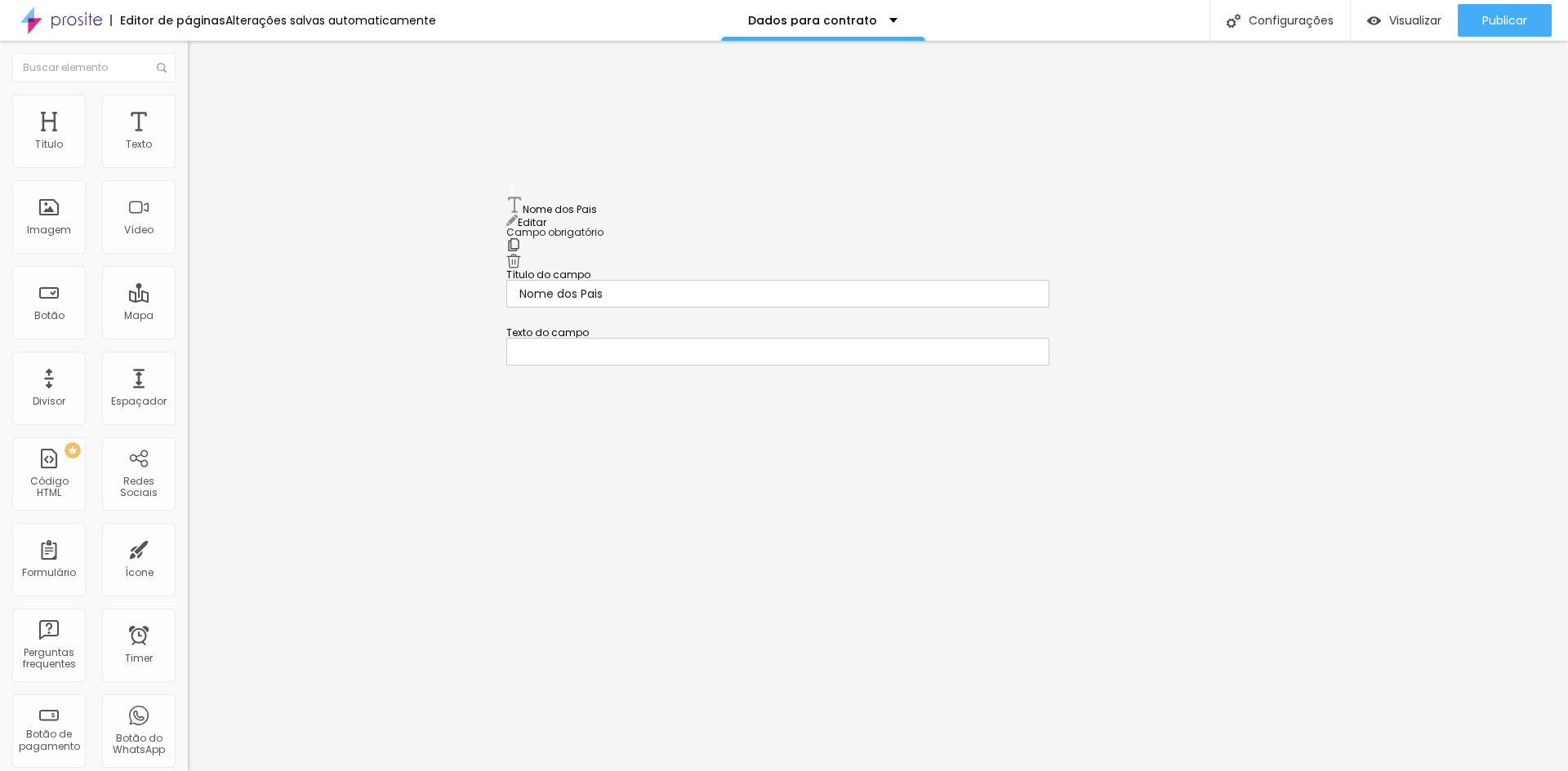
drag, startPoint x: 513, startPoint y: 496, endPoint x: 446, endPoint y: 196, distance: 307.4
drag, startPoint x: 510, startPoint y: 200, endPoint x: 509, endPoint y: 324, distance: 124.0
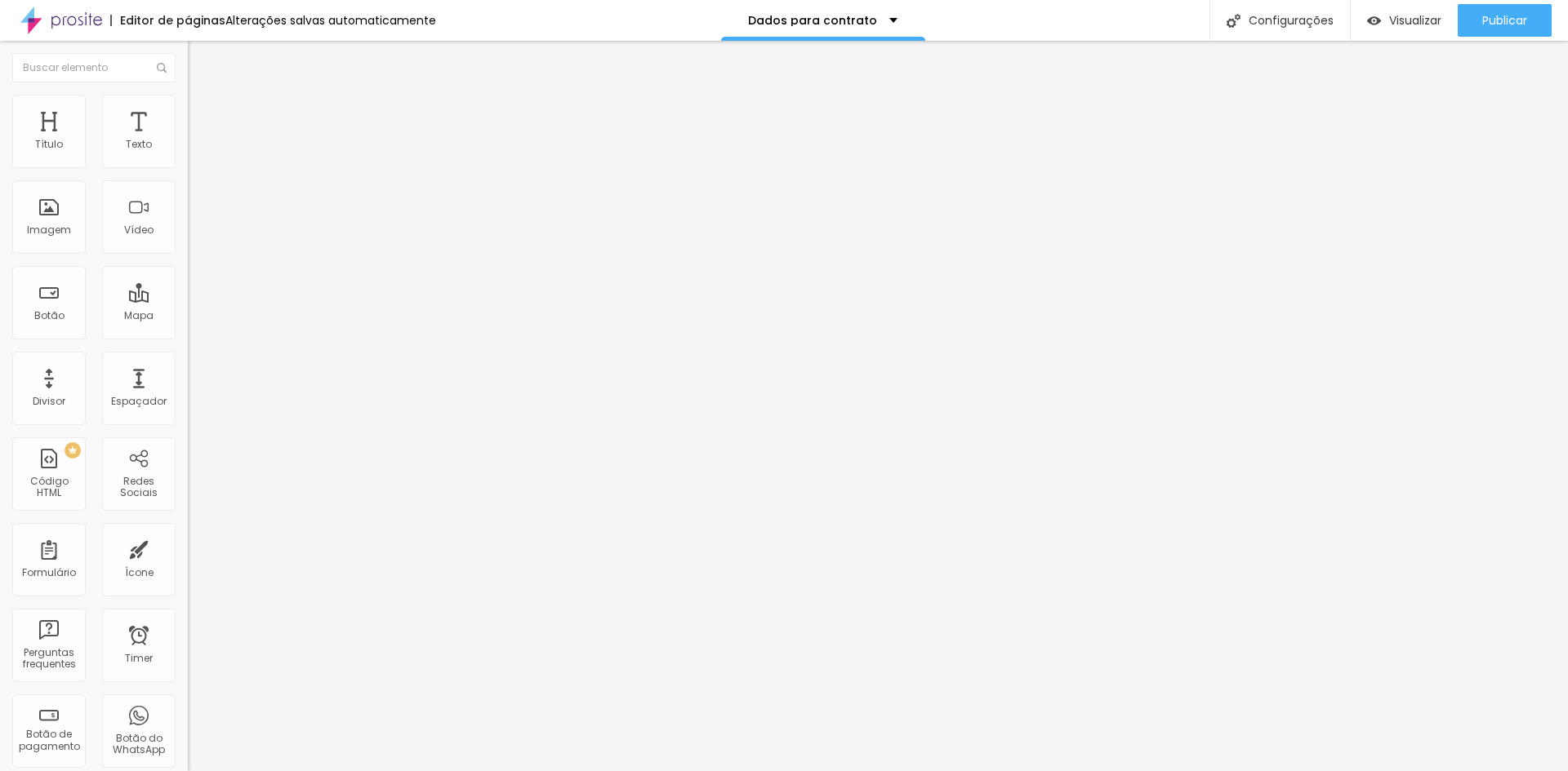
scroll to position [0, 12]
type input "Instagram do aniversariante ou dos pais"
click at [61, 33] on img at bounding box center [61, 20] width 82 height 41
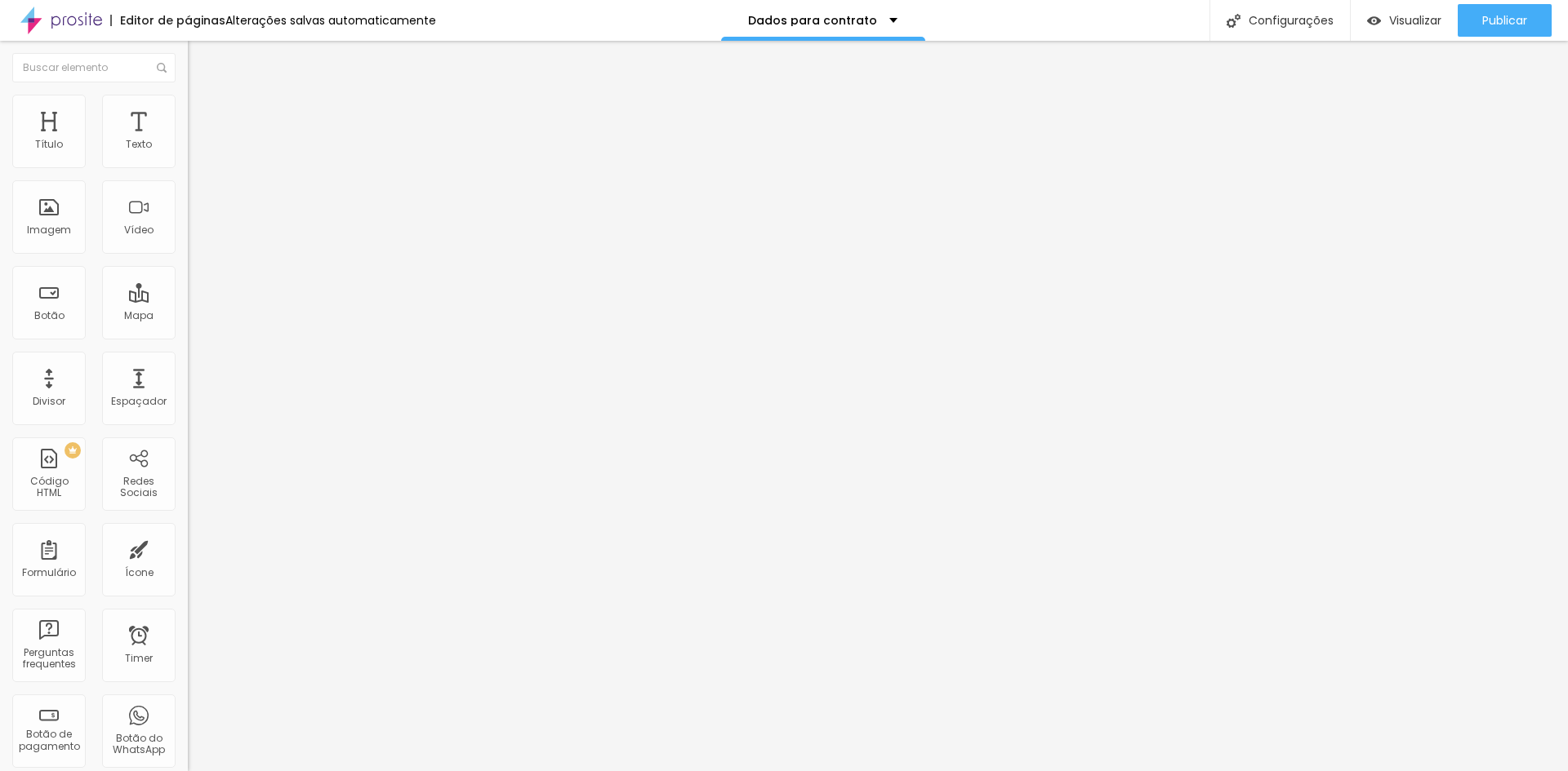
click at [70, 30] on img at bounding box center [61, 20] width 82 height 41
